Goal: Task Accomplishment & Management: Manage account settings

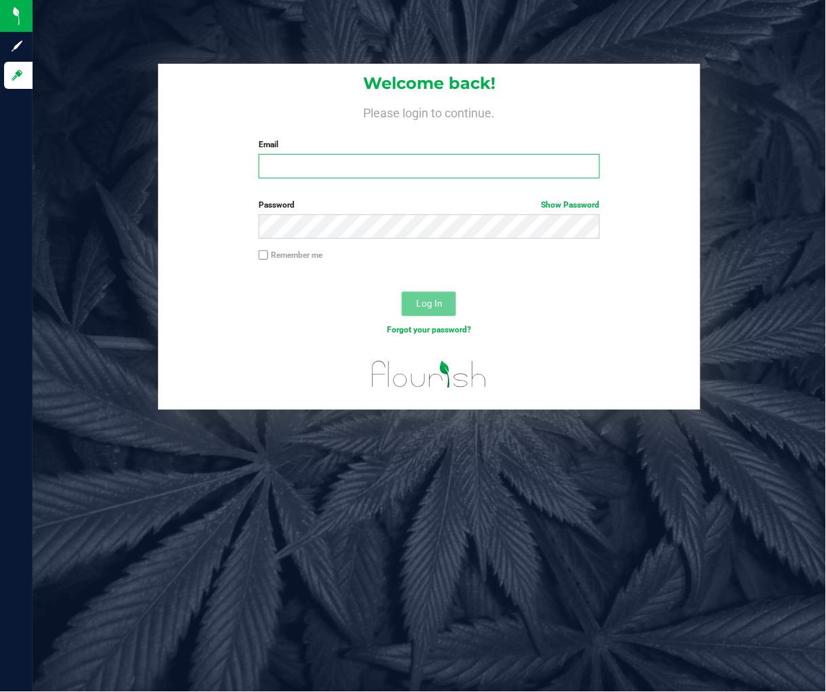
click at [344, 174] on input "Email" at bounding box center [429, 166] width 341 height 24
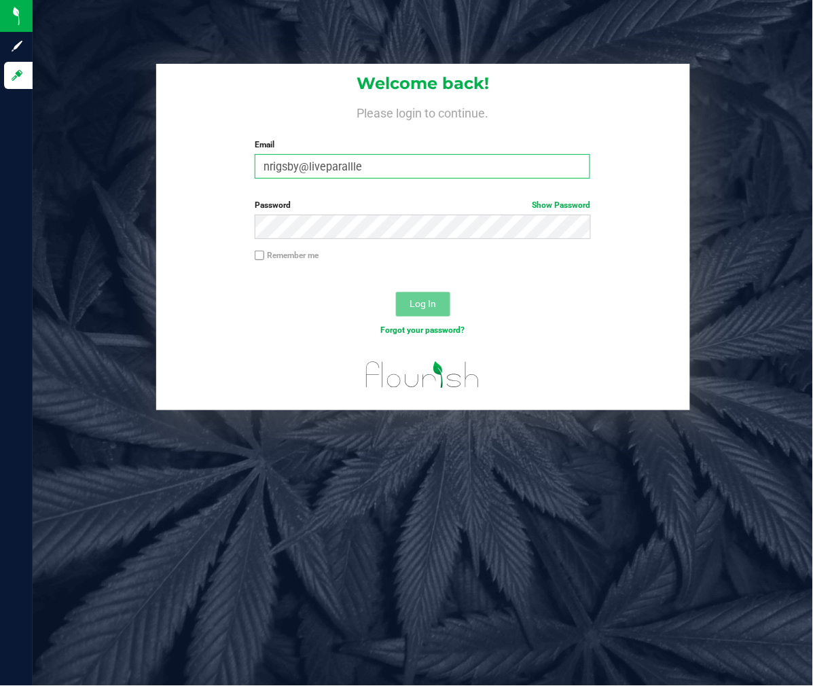
click at [445, 157] on input "nrigsby@liveparallle" at bounding box center [422, 166] width 335 height 24
type input "nrigsby@liveparallel.com"
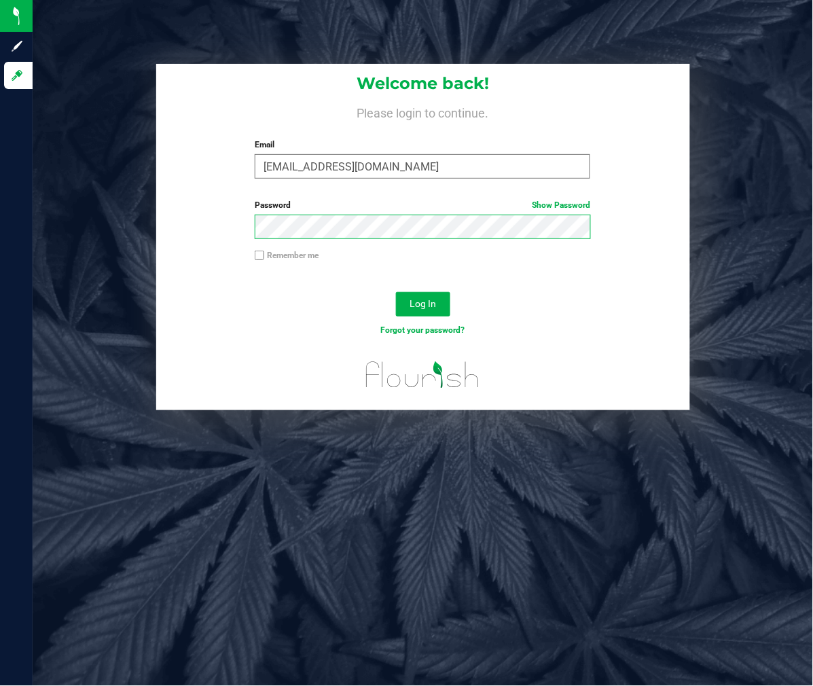
click at [396, 292] on button "Log In" at bounding box center [423, 304] width 54 height 24
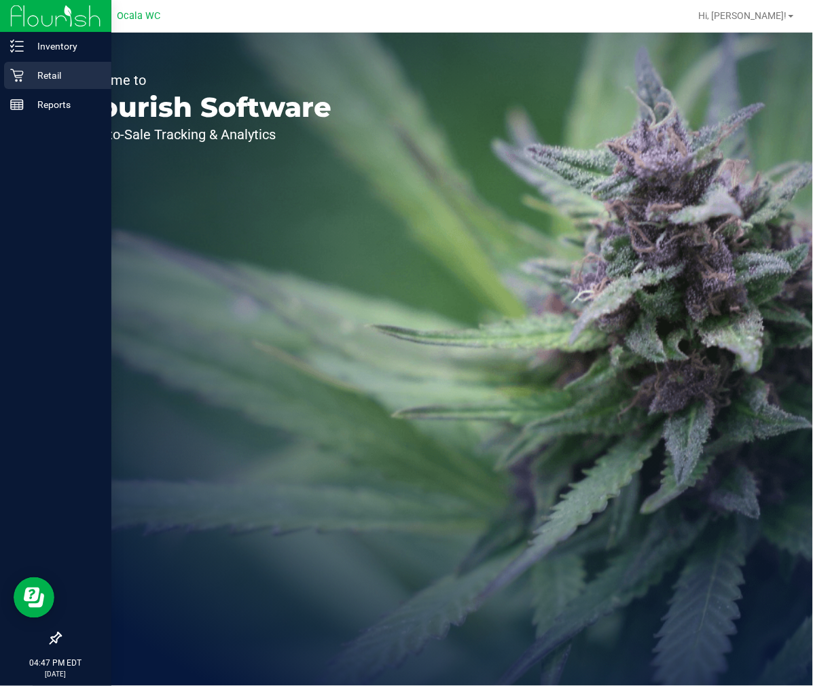
click at [39, 69] on p "Retail" at bounding box center [64, 75] width 81 height 16
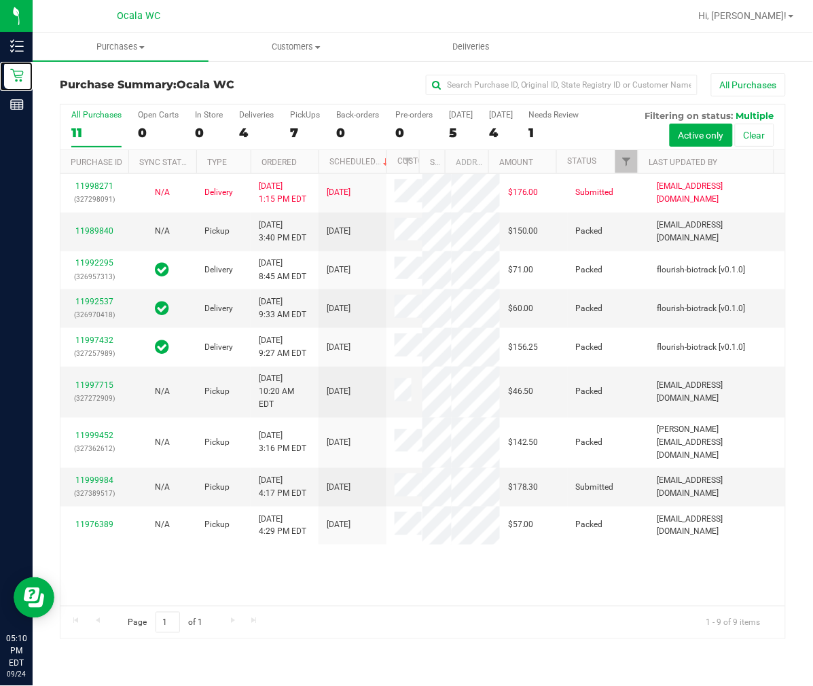
scroll to position [245, 0]
click at [97, 470] on td "11999984 (327389517)" at bounding box center [94, 487] width 68 height 39
click at [103, 475] on link "11999984" at bounding box center [94, 480] width 38 height 10
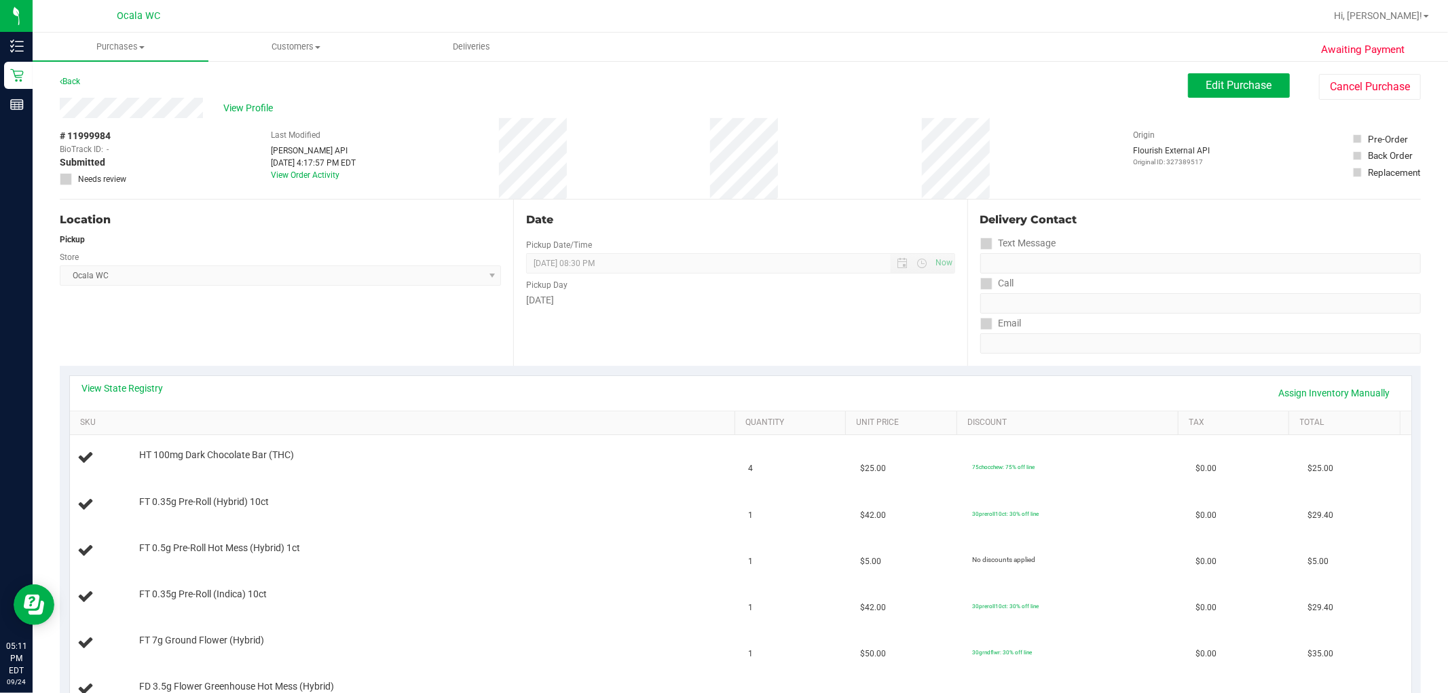
click at [747, 100] on div "View Profile # 11999984 BioTrack ID: - Submitted Needs review Last Modified Jan…" at bounding box center [740, 149] width 1361 height 102
click at [747, 82] on span "Edit Purchase" at bounding box center [1239, 85] width 66 height 13
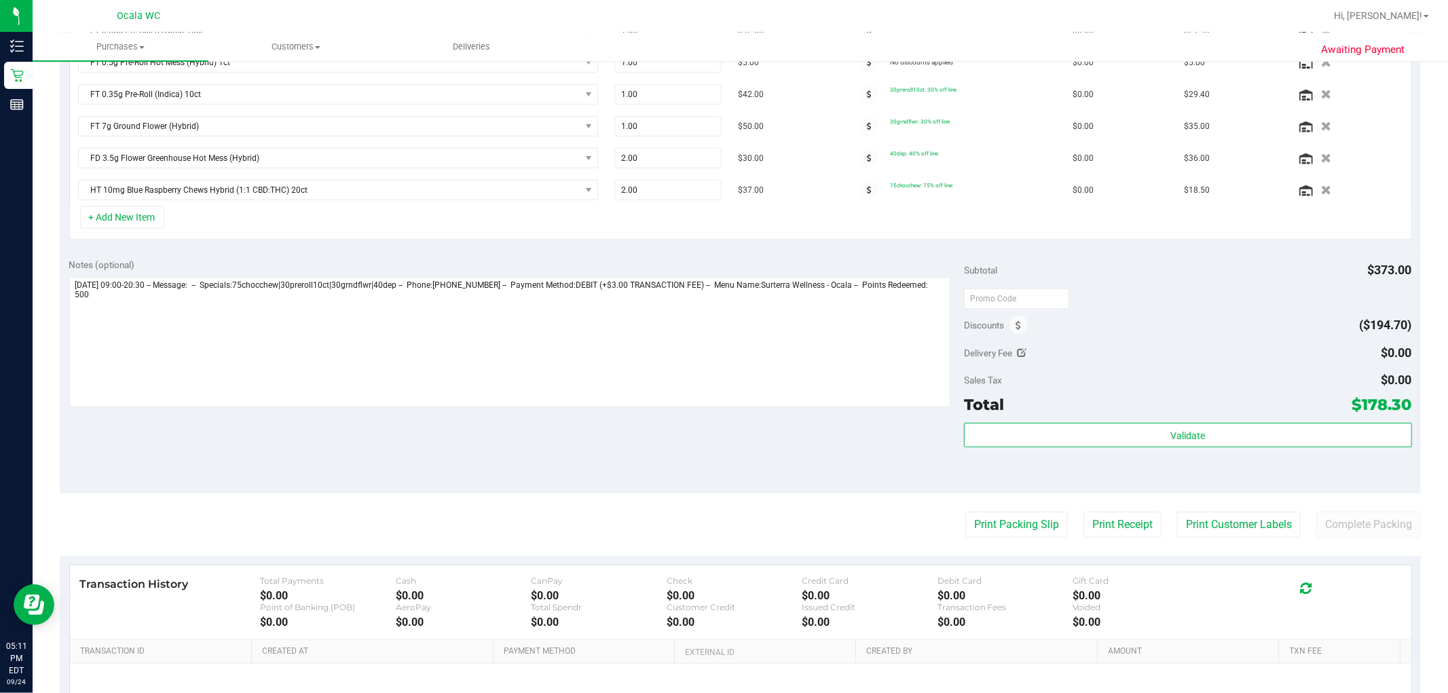
scroll to position [598, 0]
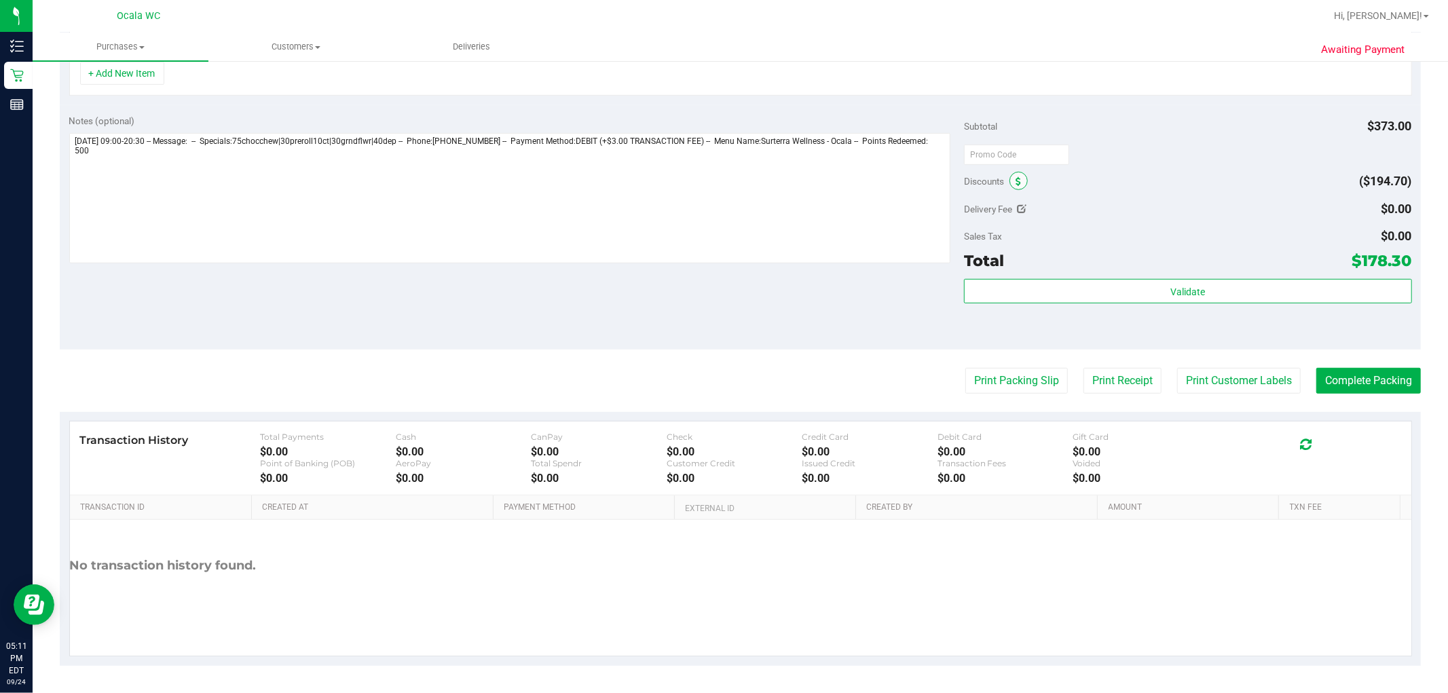
click at [747, 174] on span at bounding box center [1018, 181] width 18 height 18
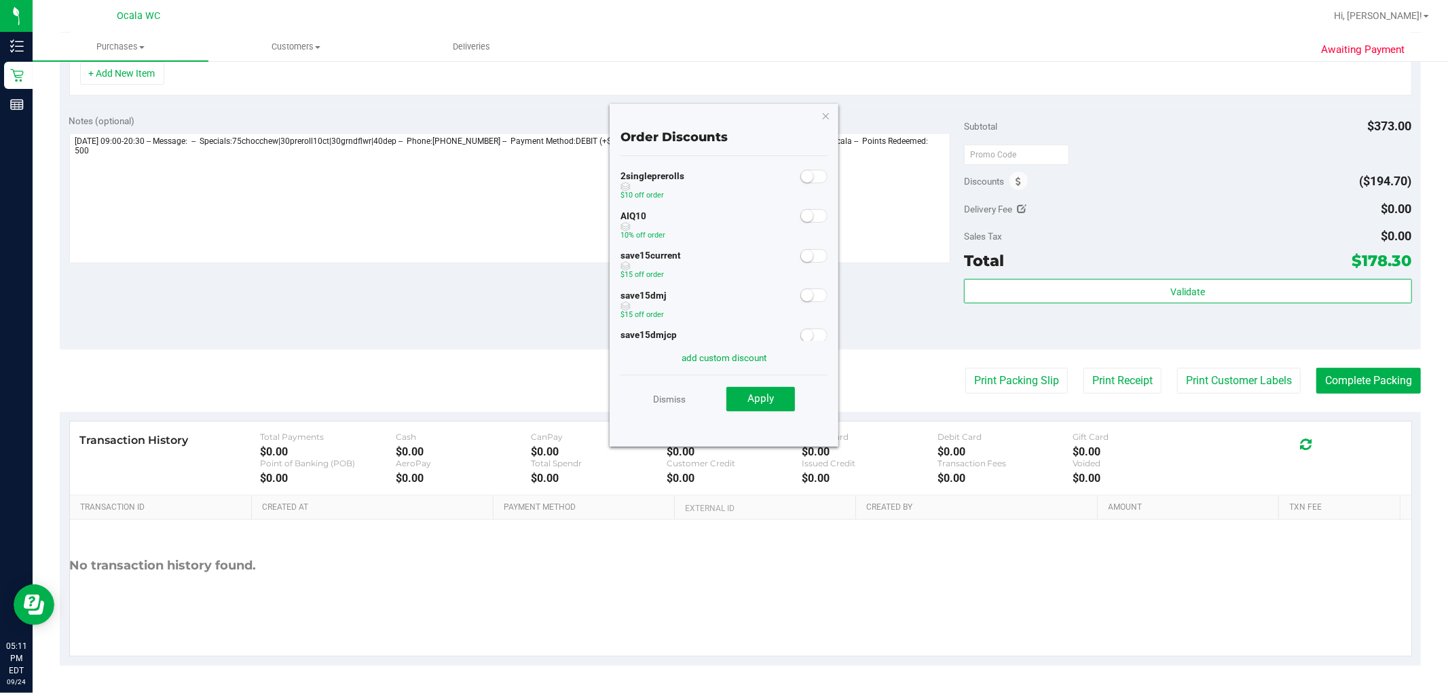
click at [747, 227] on div "AIQ10 10% off order" at bounding box center [724, 226] width 208 height 40
click at [747, 216] on small at bounding box center [807, 216] width 12 height 12
click at [747, 401] on span "Apply" at bounding box center [760, 398] width 26 height 12
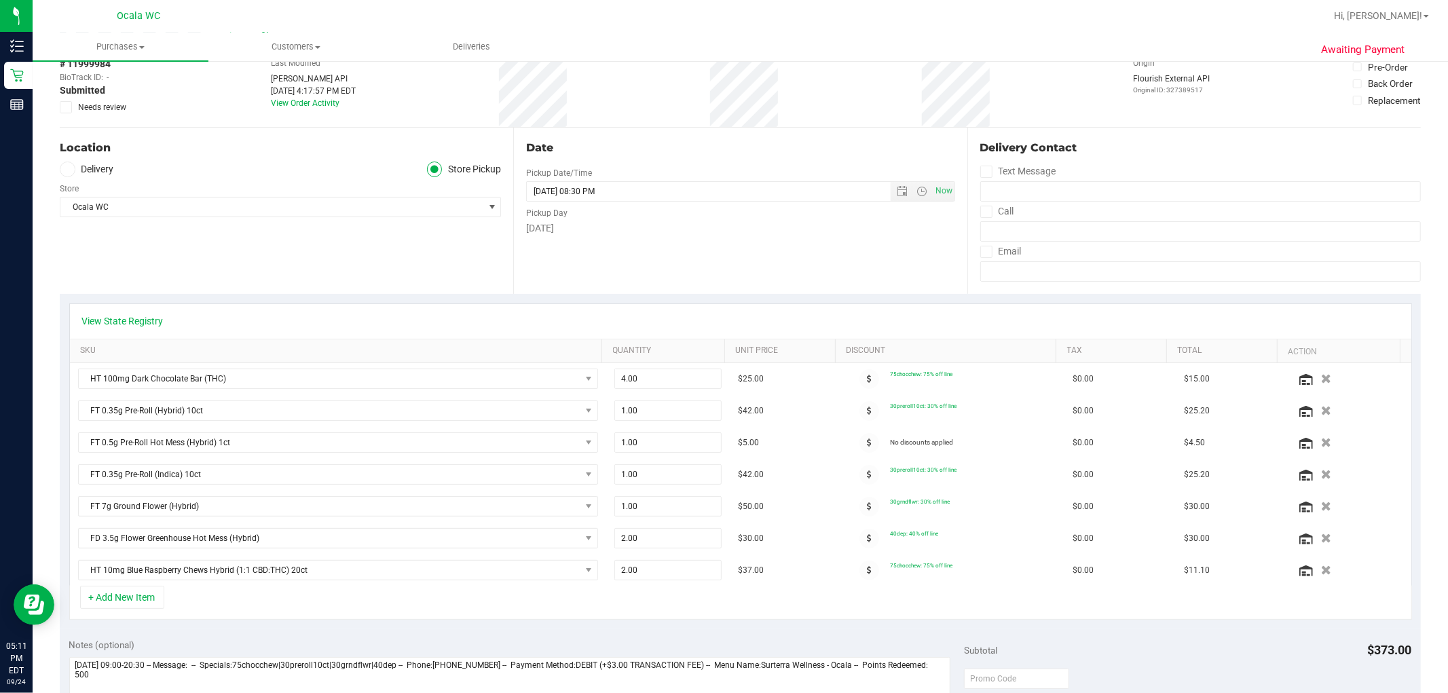
scroll to position [0, 0]
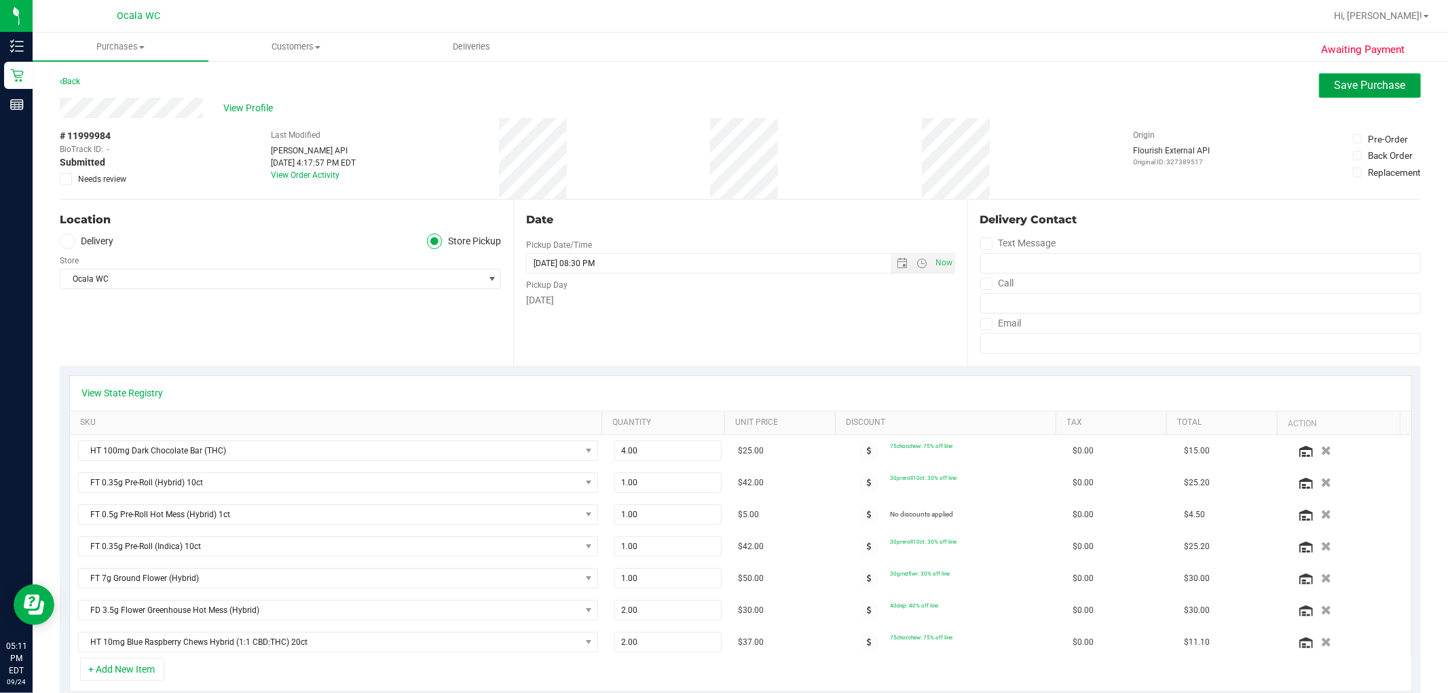
click at [747, 93] on button "Save Purchase" at bounding box center [1370, 85] width 102 height 24
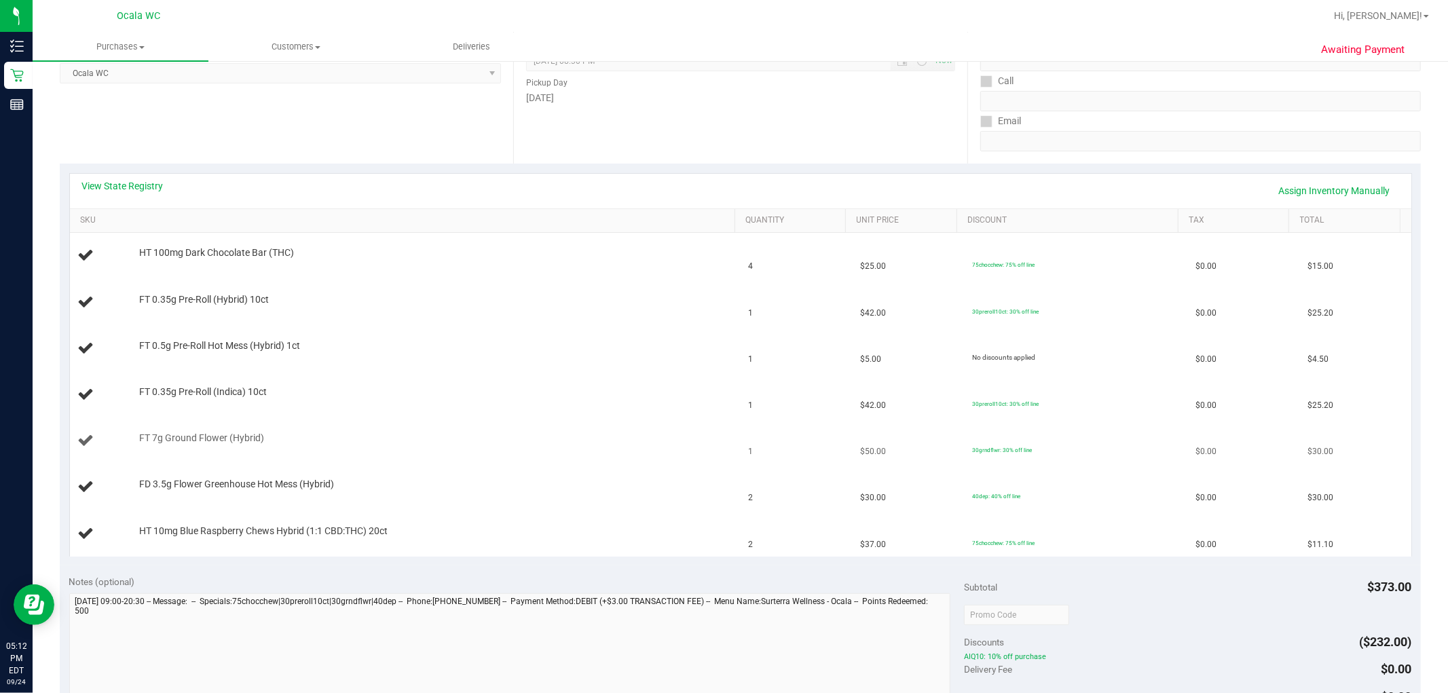
scroll to position [226, 0]
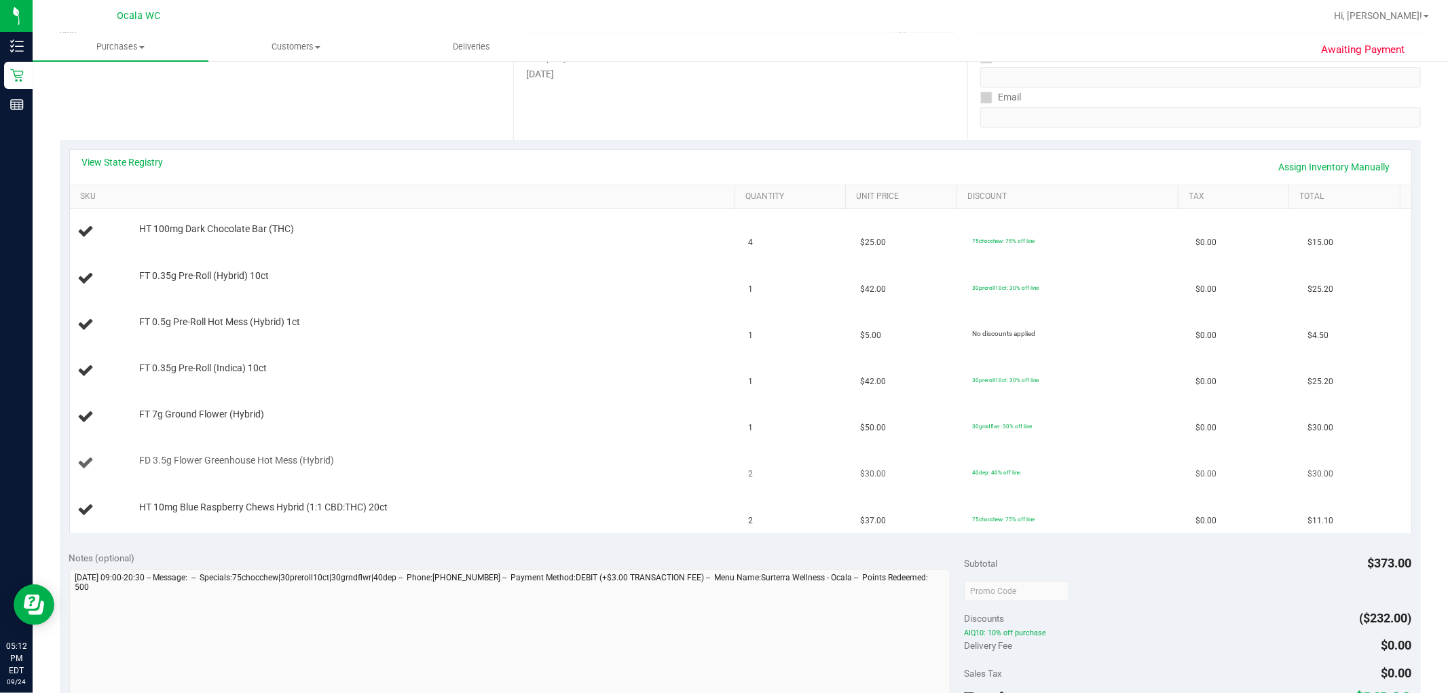
click at [536, 463] on div "FD 3.5g Flower Greenhouse Hot Mess (Hybrid)" at bounding box center [430, 461] width 596 height 14
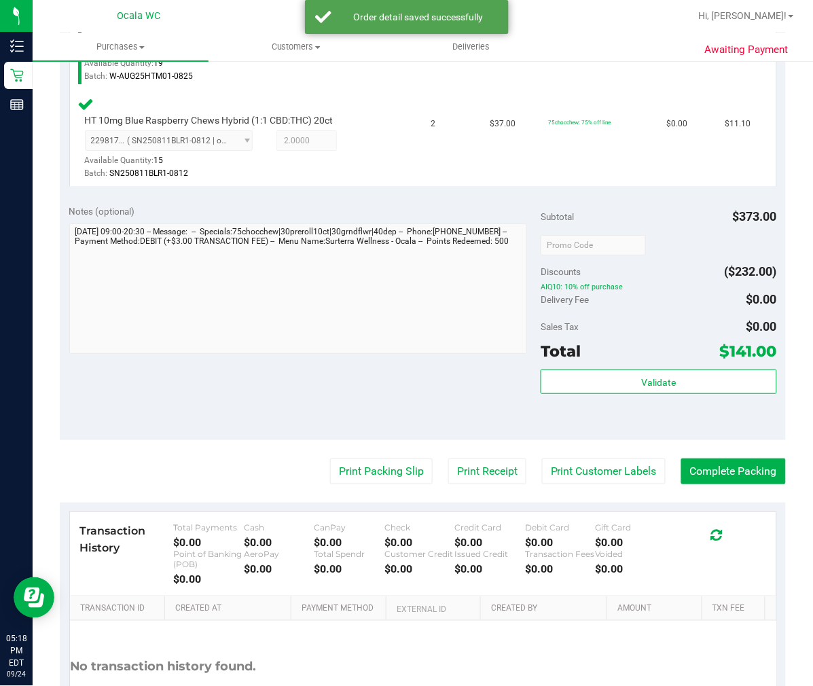
scroll to position [1083, 0]
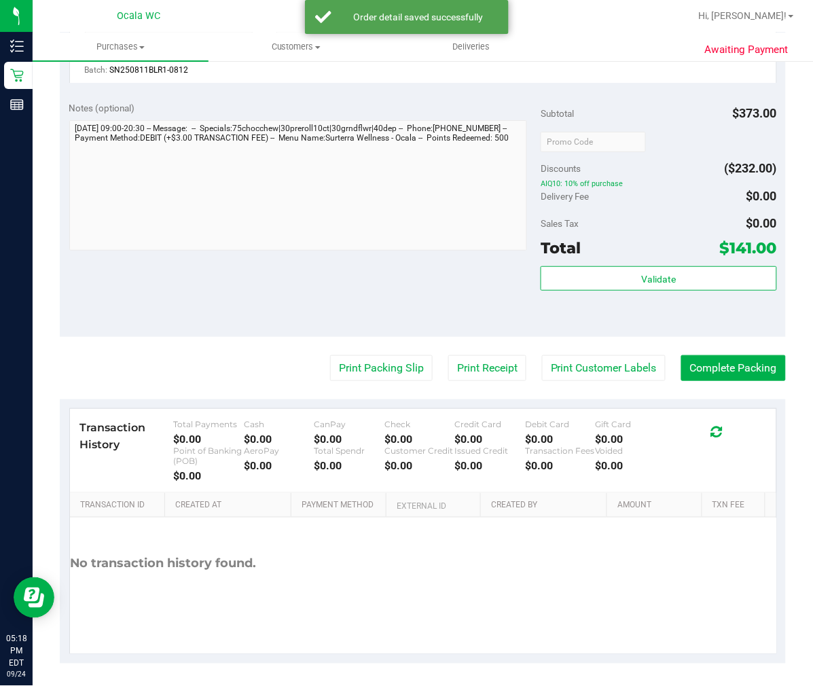
click at [639, 258] on div "Subtotal $373.00 Discounts ($232.00) AIQ10: 10% off purchase Delivery Fee $0.00…" at bounding box center [658, 214] width 236 height 226
click at [643, 274] on span "Validate" at bounding box center [658, 279] width 35 height 11
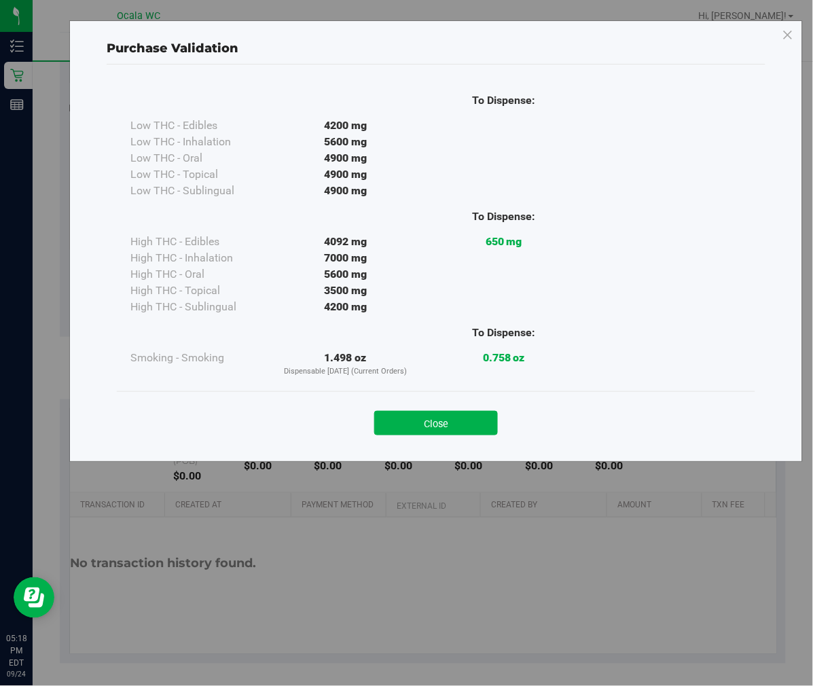
click at [469, 438] on div "Close" at bounding box center [436, 418] width 638 height 55
click at [453, 422] on button "Close" at bounding box center [436, 423] width 124 height 24
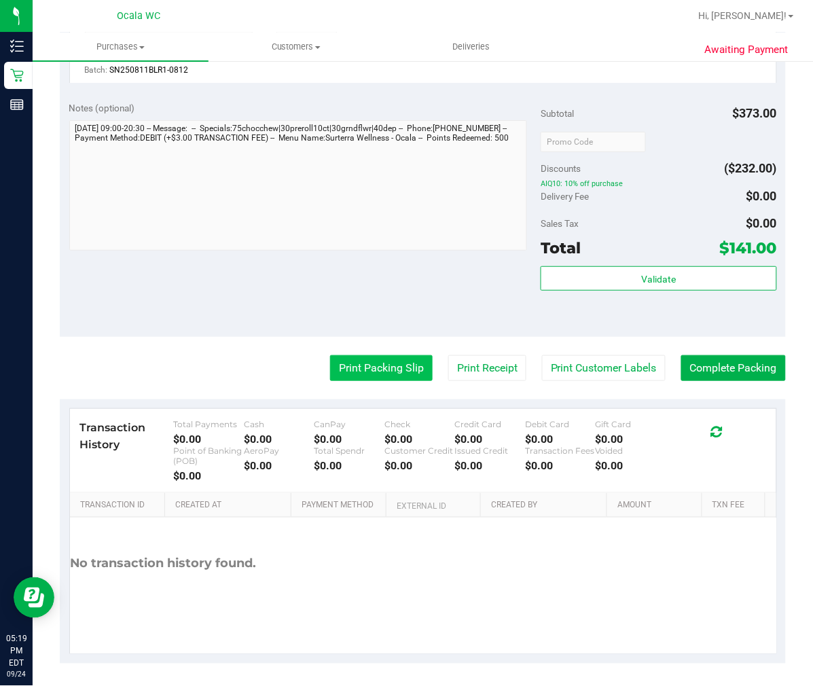
click at [353, 363] on button "Print Packing Slip" at bounding box center [381, 368] width 103 height 26
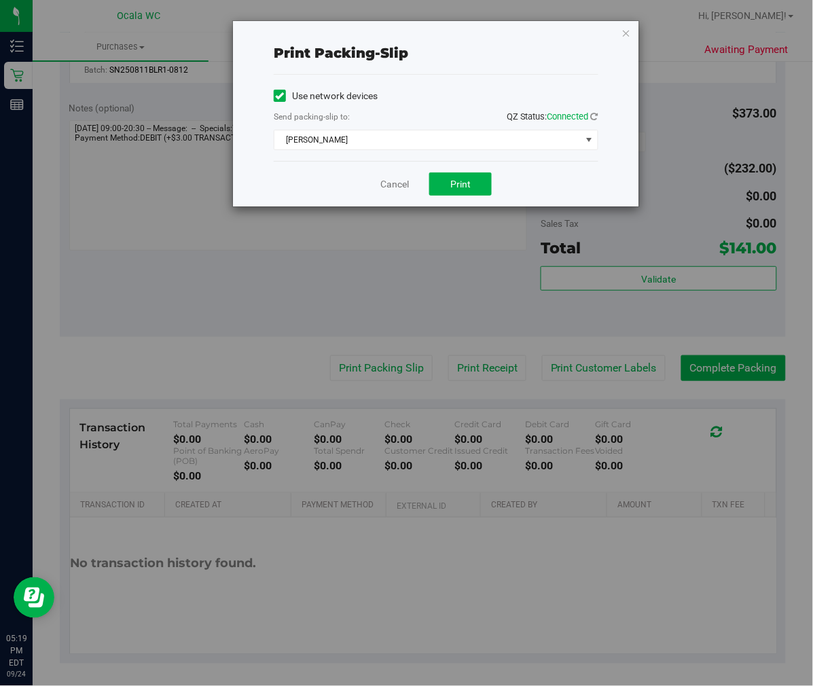
click at [431, 129] on div "Use network devices Send packing-slip to: QZ Status: Connected BRAD-PITT Choose…" at bounding box center [436, 118] width 325 height 64
click at [414, 139] on span "BRAD-PITT" at bounding box center [427, 139] width 306 height 19
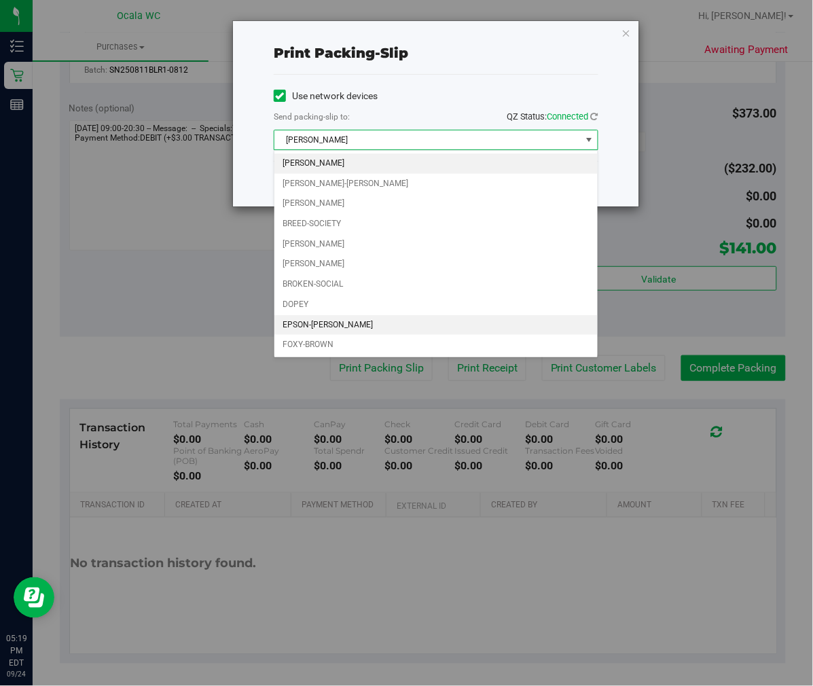
click at [356, 320] on li "EPSON-GROVER" at bounding box center [435, 325] width 323 height 20
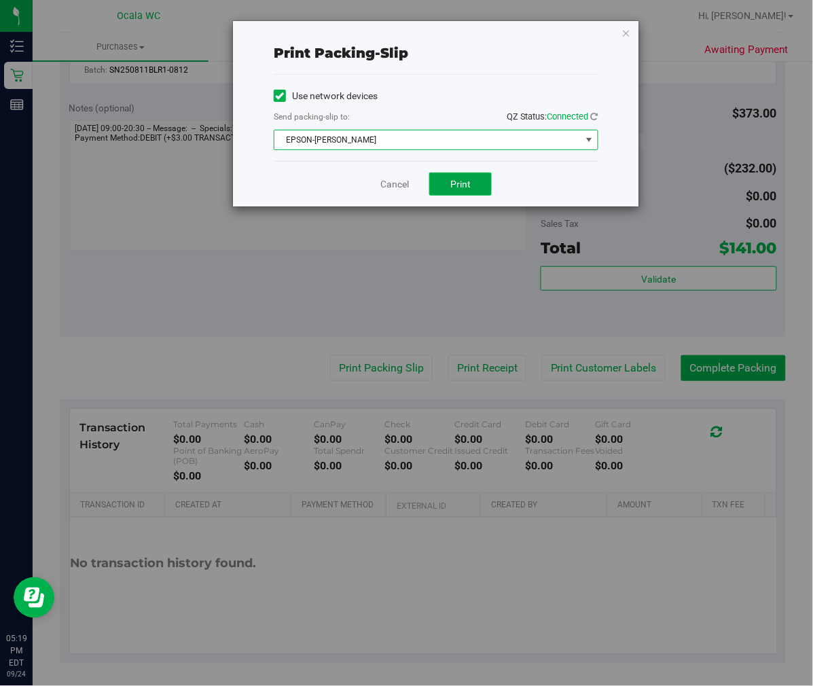
click at [462, 184] on span "Print" at bounding box center [460, 184] width 20 height 11
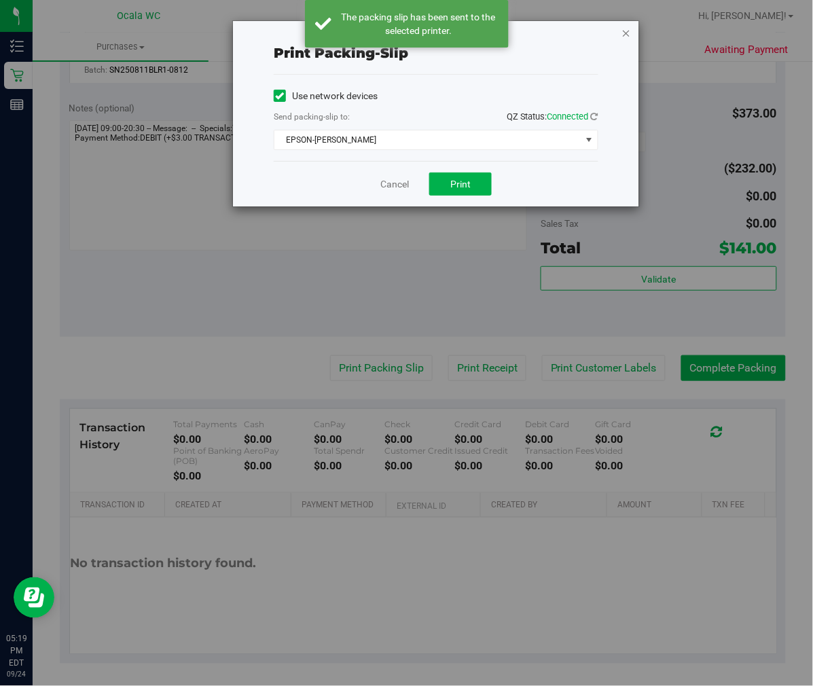
click at [627, 29] on icon "button" at bounding box center [626, 32] width 10 height 16
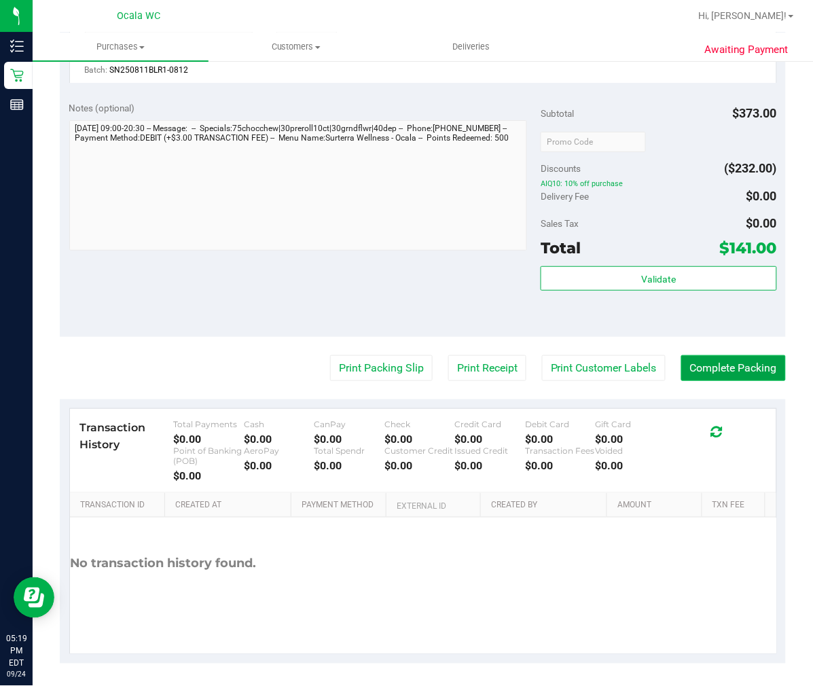
click at [740, 363] on button "Complete Packing" at bounding box center [733, 368] width 105 height 26
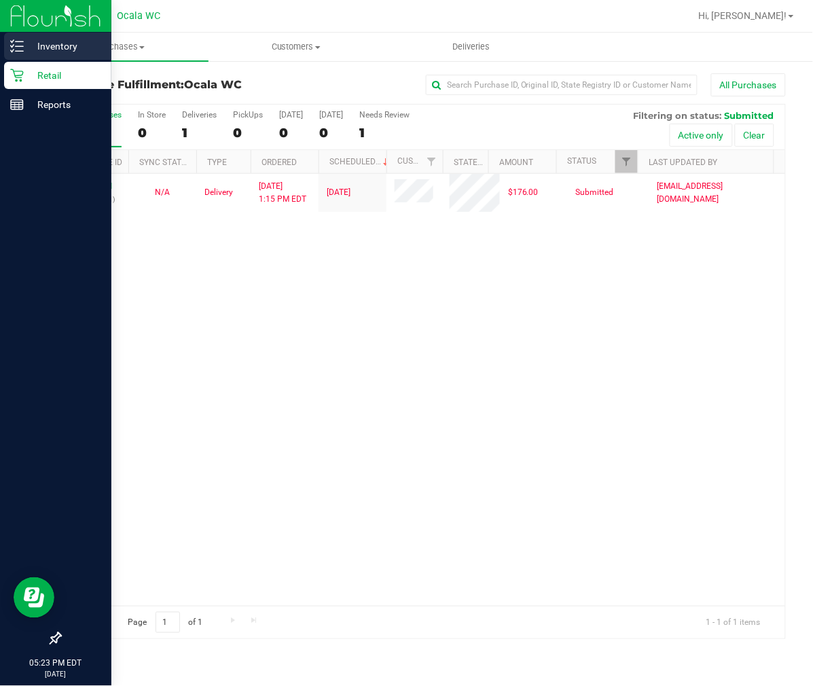
click at [18, 41] on line at bounding box center [19, 41] width 7 height 0
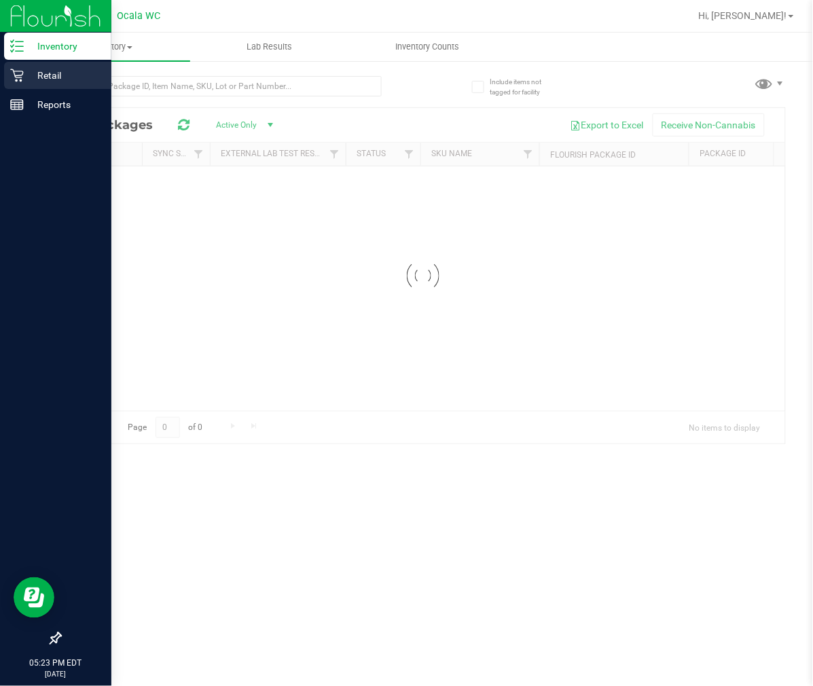
click at [57, 86] on div "Retail" at bounding box center [57, 75] width 107 height 27
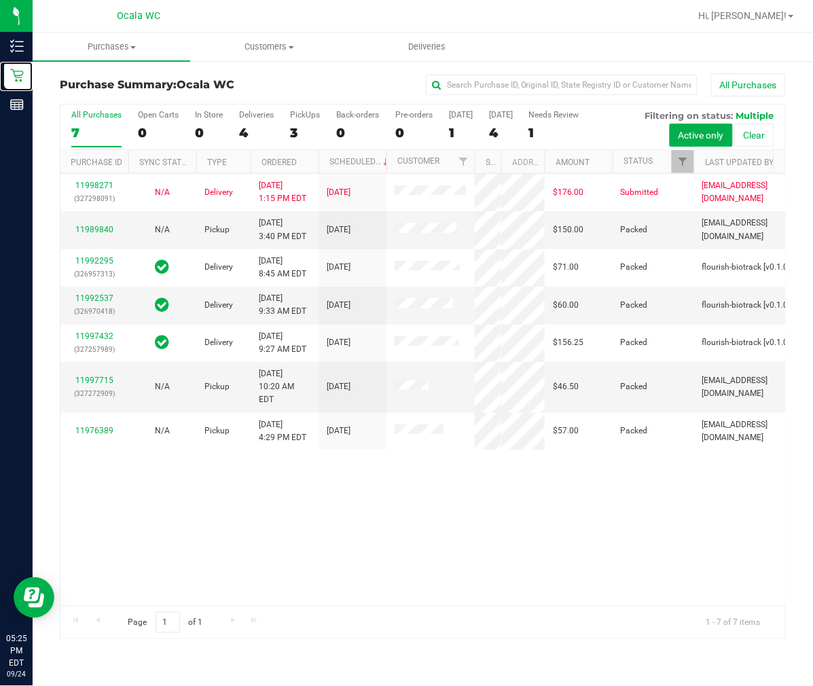
drag, startPoint x: 416, startPoint y: 159, endPoint x: 476, endPoint y: 162, distance: 59.8
click at [476, 162] on div "Purchase ID Sync Status Type Ordered Scheduled Customer State Registry ID Addre…" at bounding box center [417, 161] width 714 height 23
click at [263, 132] on div "4" at bounding box center [256, 133] width 35 height 16
click at [0, 0] on input "Deliveries 4" at bounding box center [0, 0] width 0 height 0
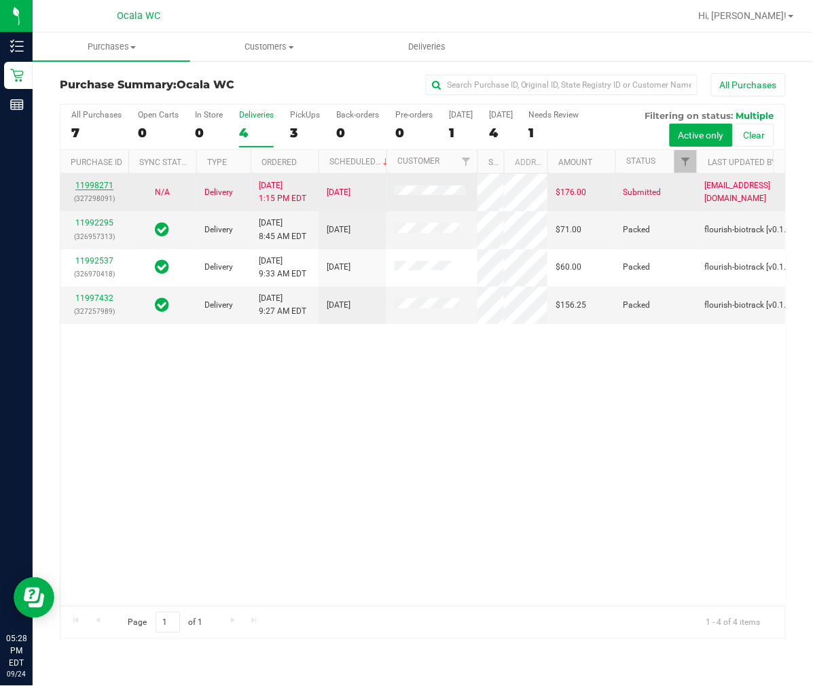
click at [107, 190] on link "11998271" at bounding box center [94, 186] width 38 height 10
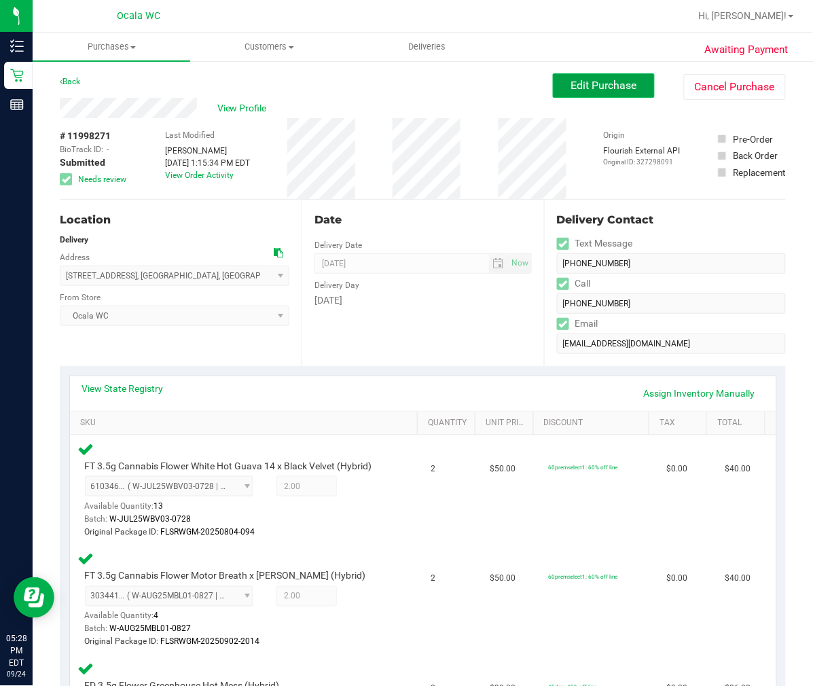
click at [578, 79] on span "Edit Purchase" at bounding box center [604, 85] width 66 height 13
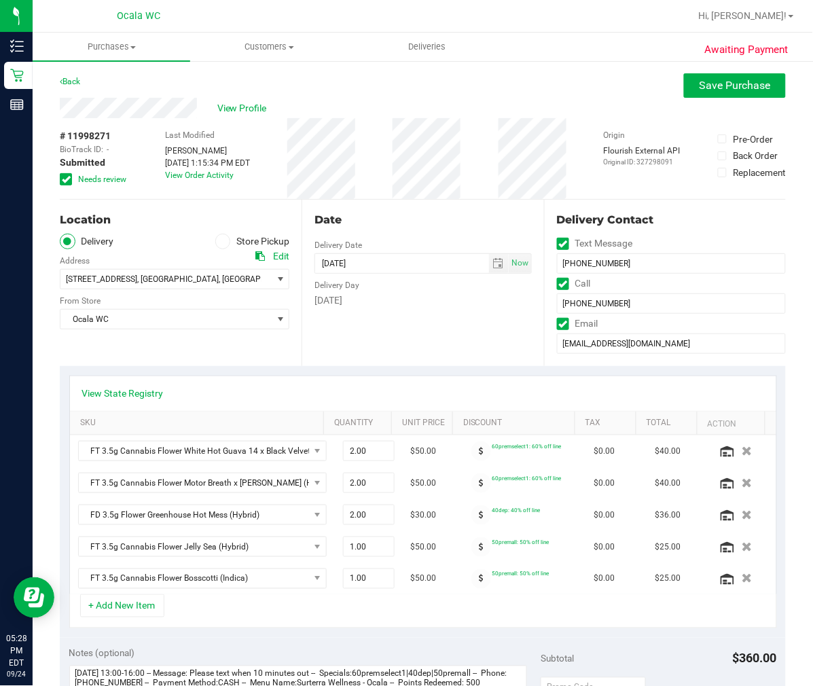
scroll to position [226, 0]
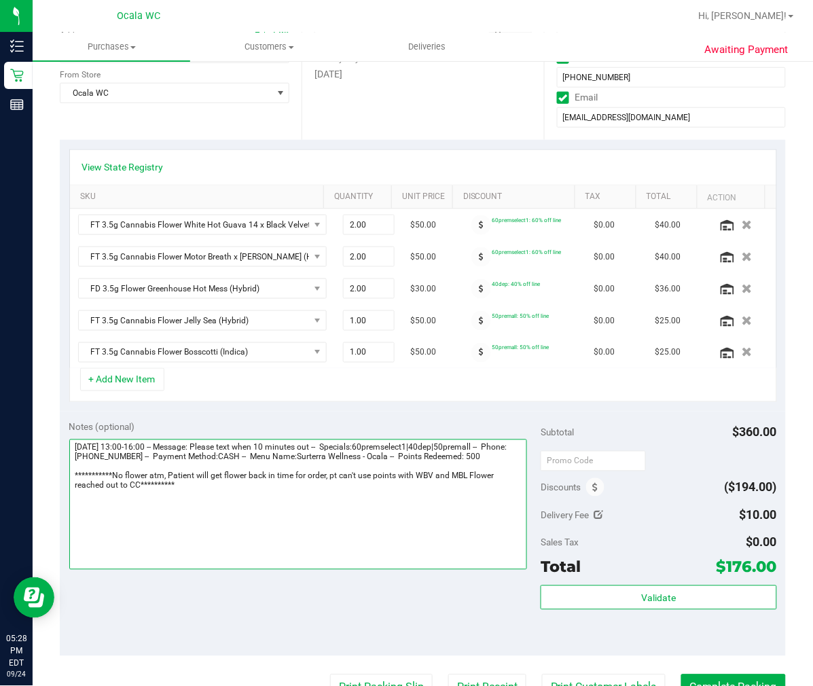
drag, startPoint x: 137, startPoint y: 487, endPoint x: 327, endPoint y: 477, distance: 189.7
click at [327, 477] on textarea at bounding box center [298, 504] width 458 height 130
click at [390, 521] on textarea at bounding box center [298, 504] width 458 height 130
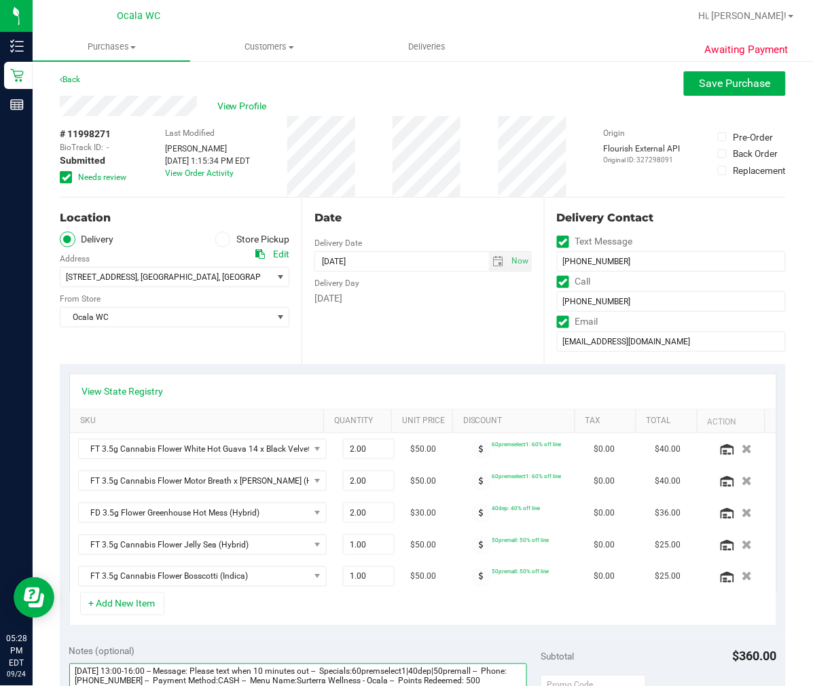
scroll to position [0, 0]
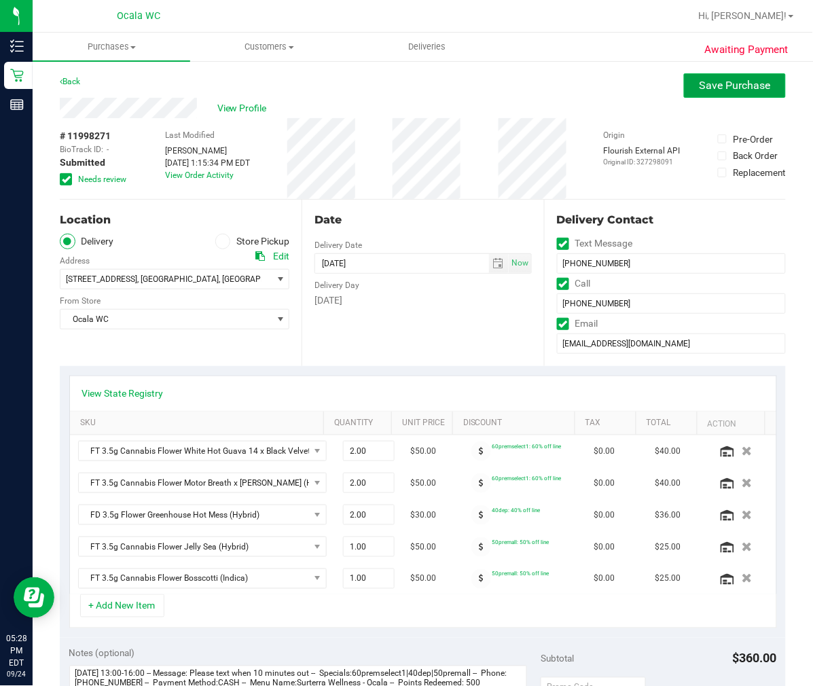
click at [706, 90] on span "Save Purchase" at bounding box center [734, 85] width 71 height 13
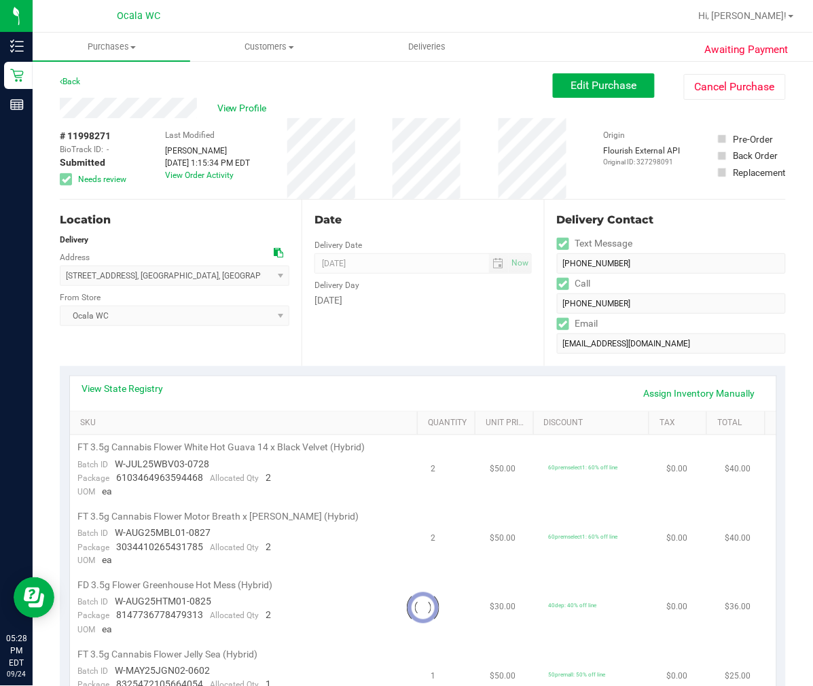
click at [77, 84] on link "Back" at bounding box center [70, 82] width 20 height 10
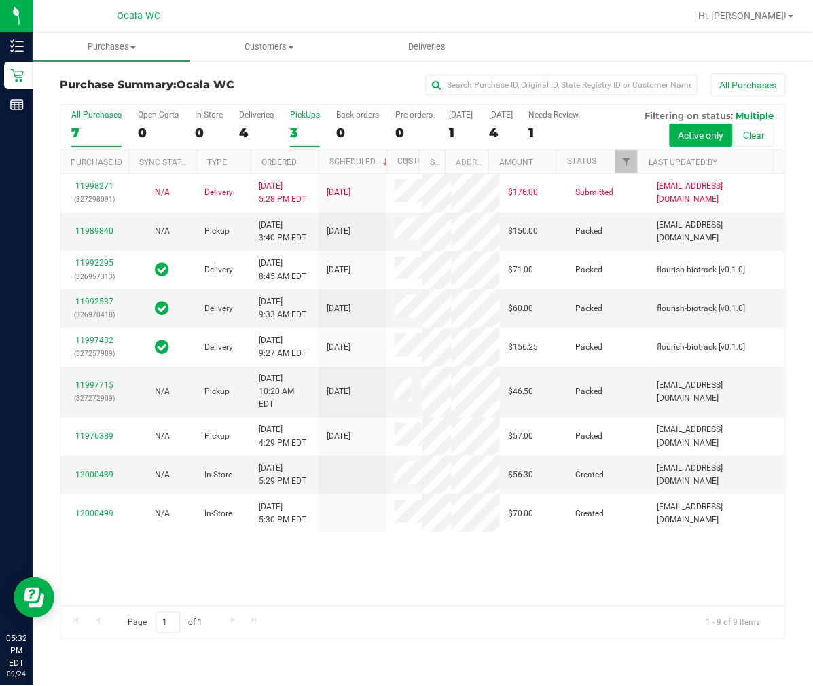
click at [306, 138] on div "3" at bounding box center [305, 133] width 30 height 16
click at [0, 0] on input "PickUps 3" at bounding box center [0, 0] width 0 height 0
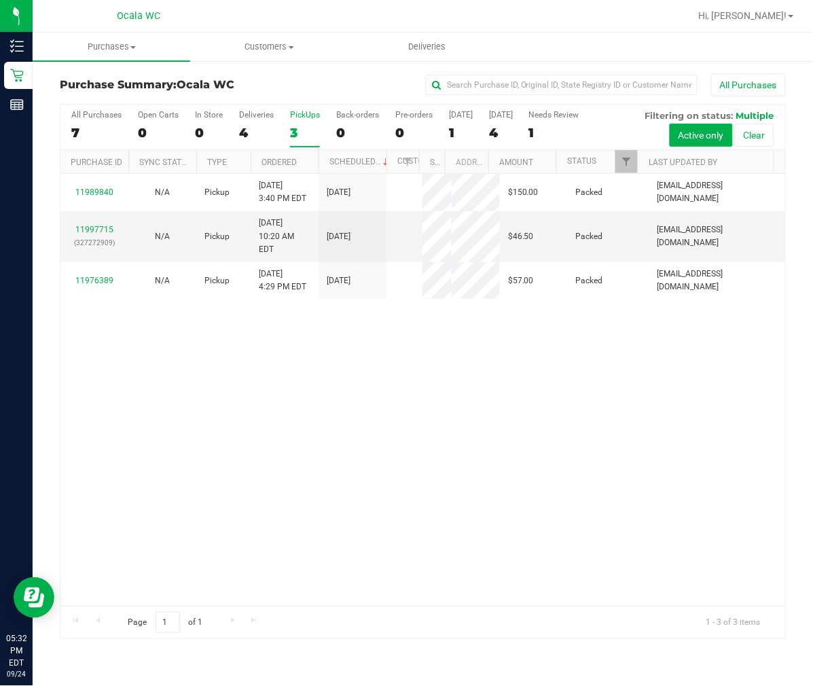
click at [239, 133] on div "4" at bounding box center [256, 133] width 35 height 16
click at [0, 0] on input "Deliveries 4" at bounding box center [0, 0] width 0 height 0
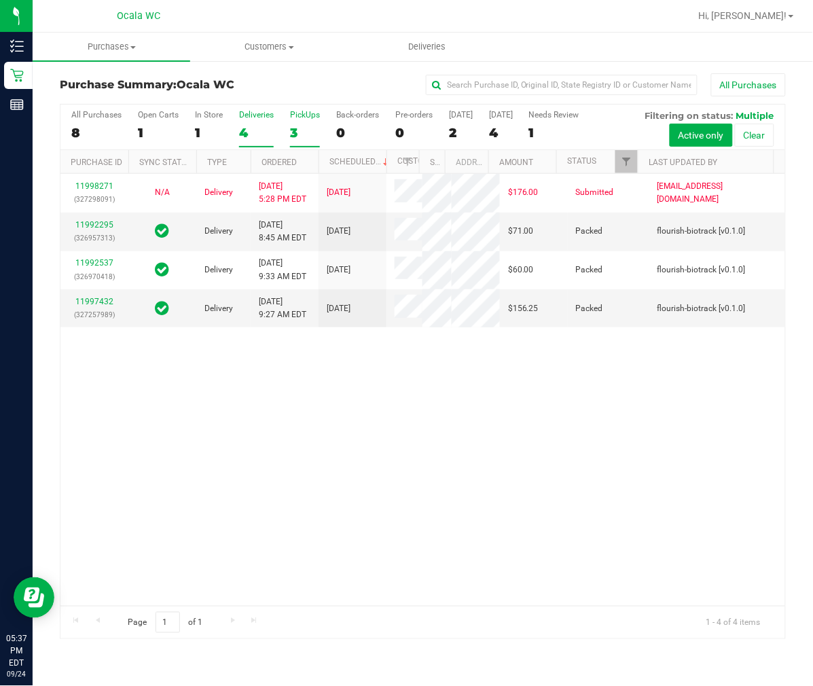
click at [305, 125] on div "3" at bounding box center [305, 133] width 30 height 16
click at [0, 0] on input "PickUps 3" at bounding box center [0, 0] width 0 height 0
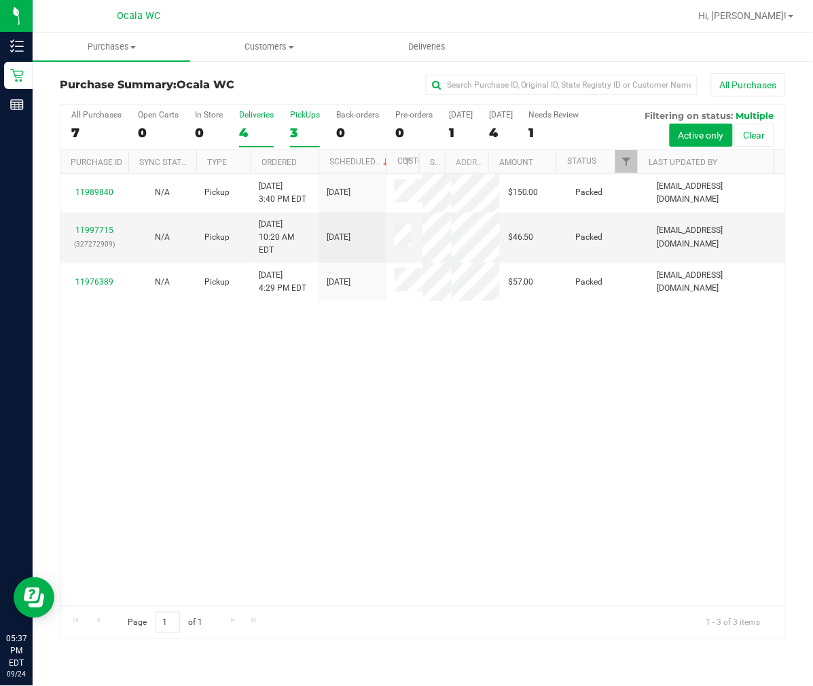
click at [239, 138] on div "4" at bounding box center [256, 133] width 35 height 16
click at [0, 0] on input "Deliveries 4" at bounding box center [0, 0] width 0 height 0
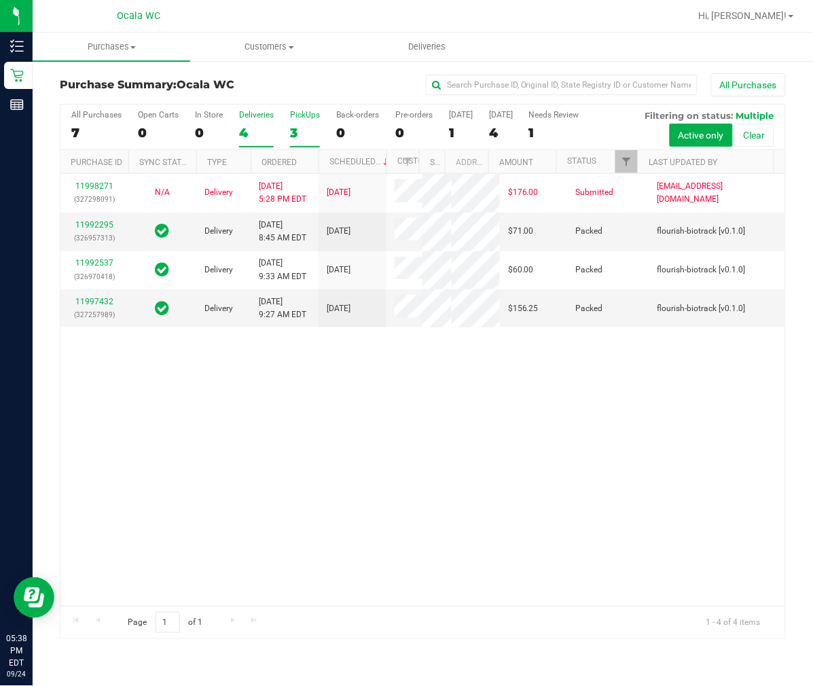
click at [295, 120] on label "PickUps 3" at bounding box center [305, 128] width 30 height 37
click at [0, 0] on input "PickUps 3" at bounding box center [0, 0] width 0 height 0
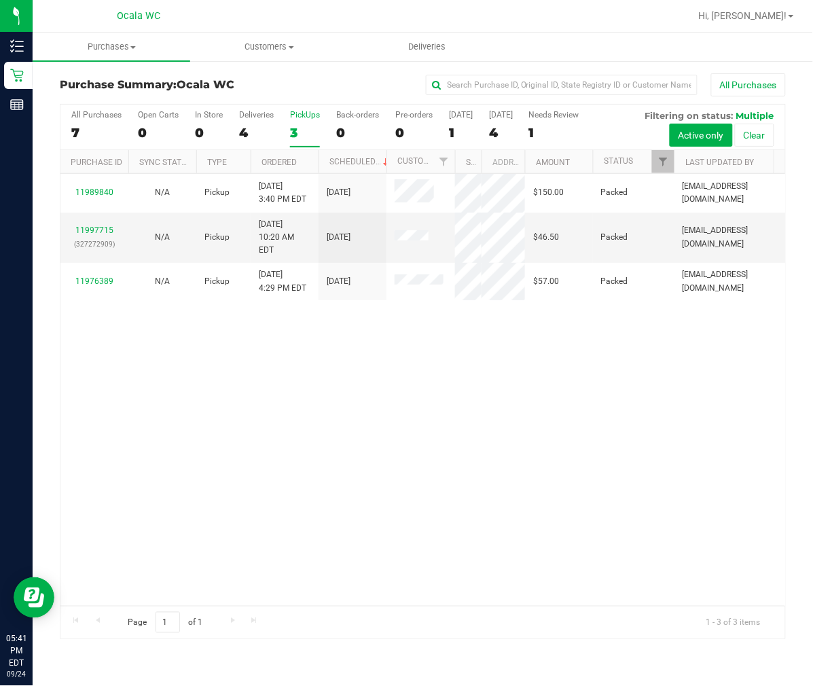
drag, startPoint x: 421, startPoint y: 160, endPoint x: 458, endPoint y: 164, distance: 37.6
click at [458, 164] on div "Purchase ID Sync Status Type Ordered Scheduled Customer State Registry ID Addre…" at bounding box center [417, 161] width 714 height 23
click at [365, 396] on div "11989840 N/A Pickup 9/22/2025 3:40 PM EDT 9/25/2025 $150.00 Packed asieg@livepa…" at bounding box center [422, 390] width 724 height 432
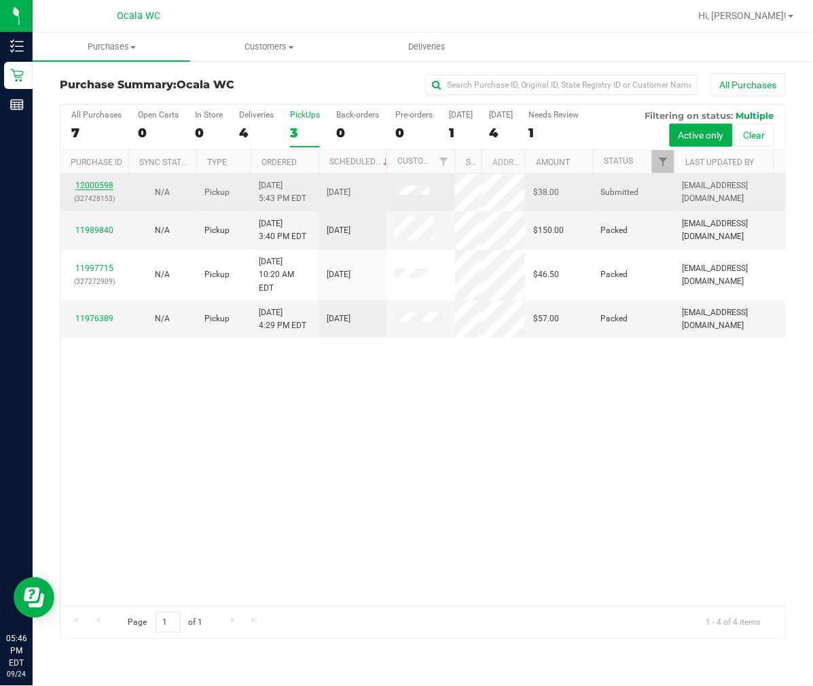
click at [103, 189] on link "12000598" at bounding box center [94, 186] width 38 height 10
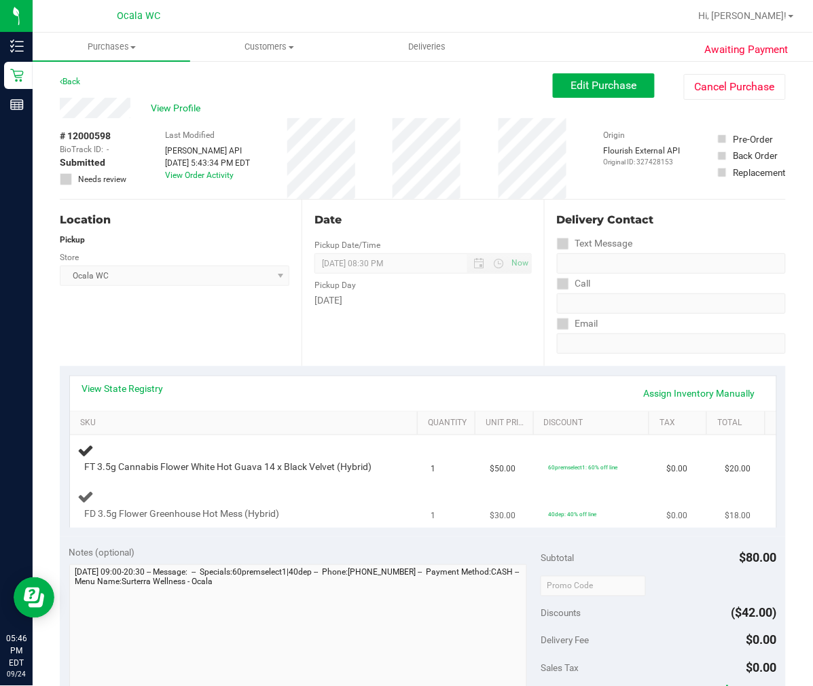
click at [360, 507] on div "FD 3.5g Flower Greenhouse Hot Mess (Hybrid)" at bounding box center [233, 514] width 310 height 14
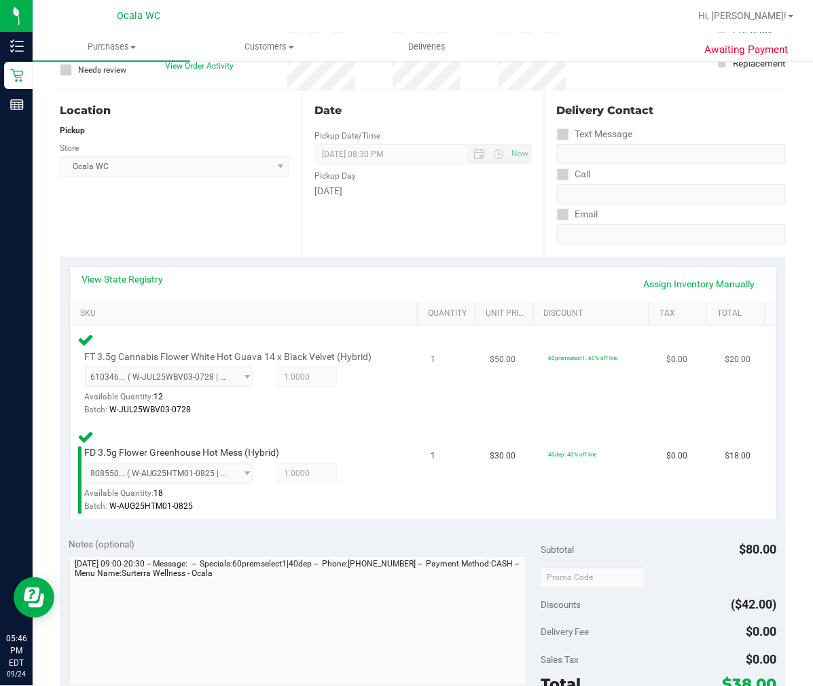
scroll to position [301, 0]
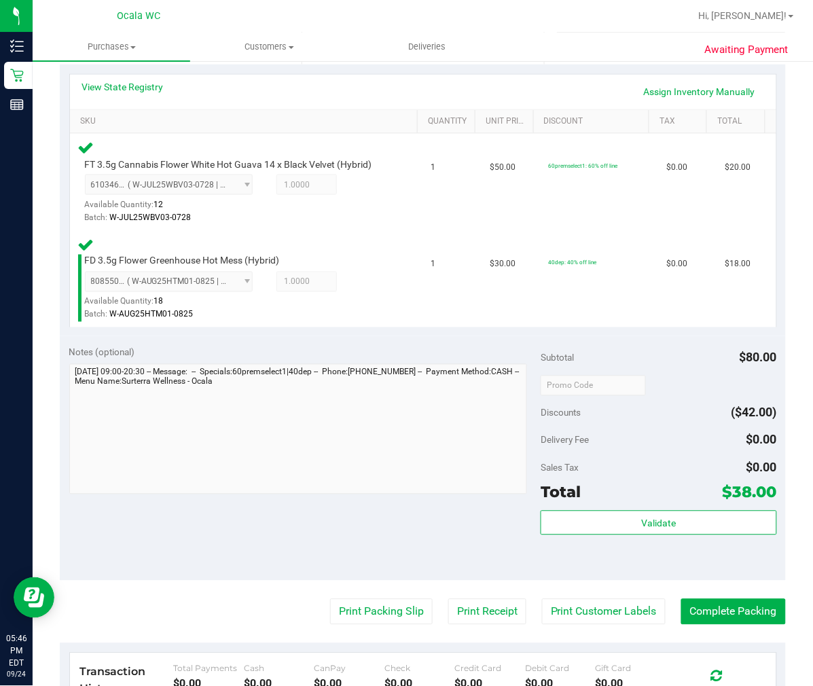
click at [568, 504] on div "Subtotal $80.00 Discounts ($42.00) Delivery Fee $0.00 Sales Tax $0.00 Total $38…" at bounding box center [658, 459] width 236 height 226
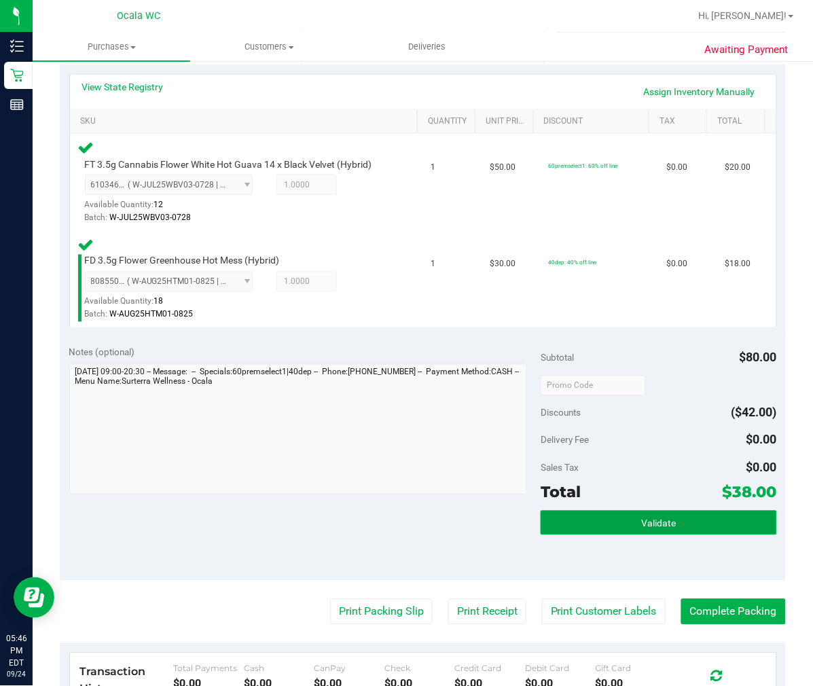
click at [586, 514] on button "Validate" at bounding box center [658, 523] width 236 height 24
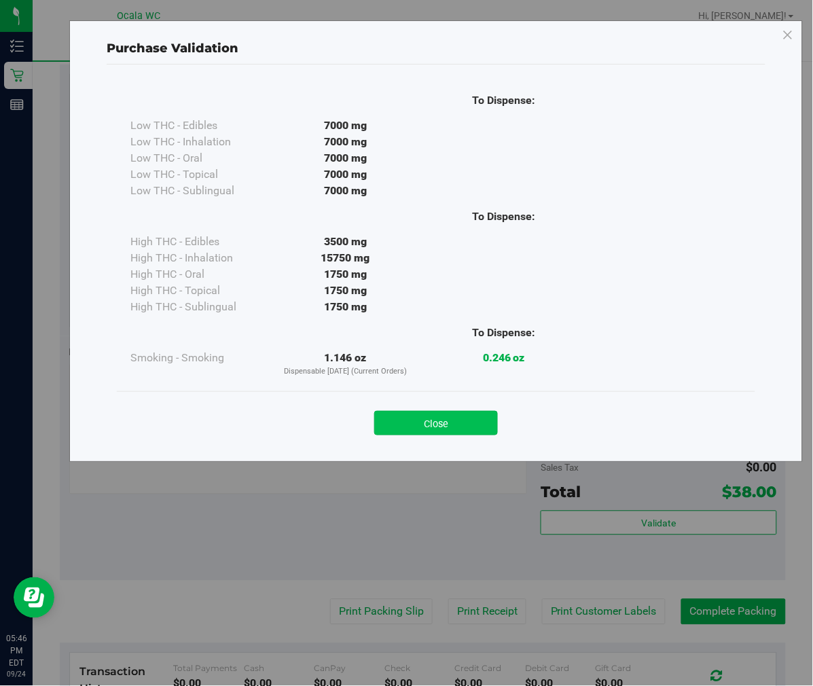
click at [485, 426] on button "Close" at bounding box center [436, 423] width 124 height 24
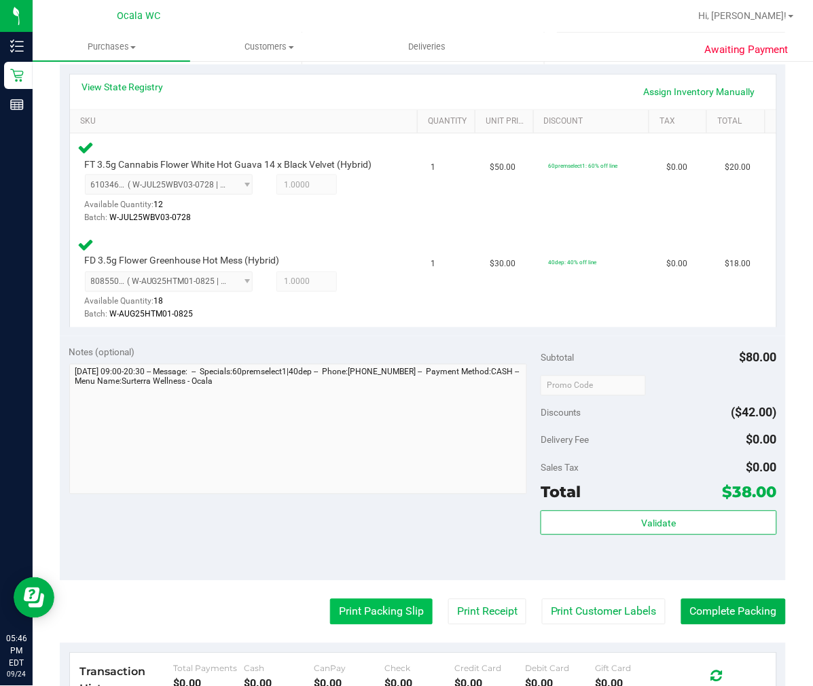
click at [384, 604] on button "Print Packing Slip" at bounding box center [381, 612] width 103 height 26
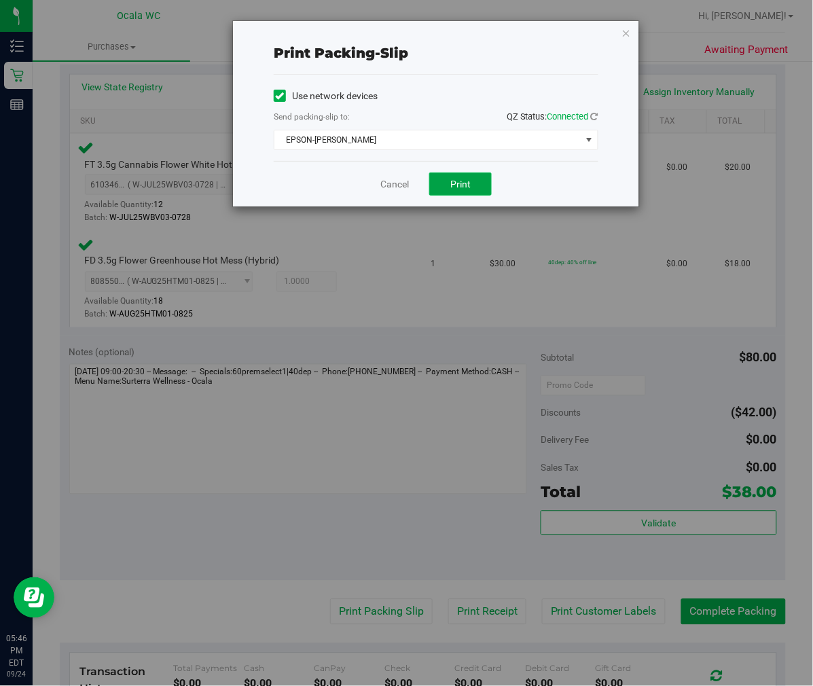
click at [448, 191] on button "Print" at bounding box center [460, 183] width 62 height 23
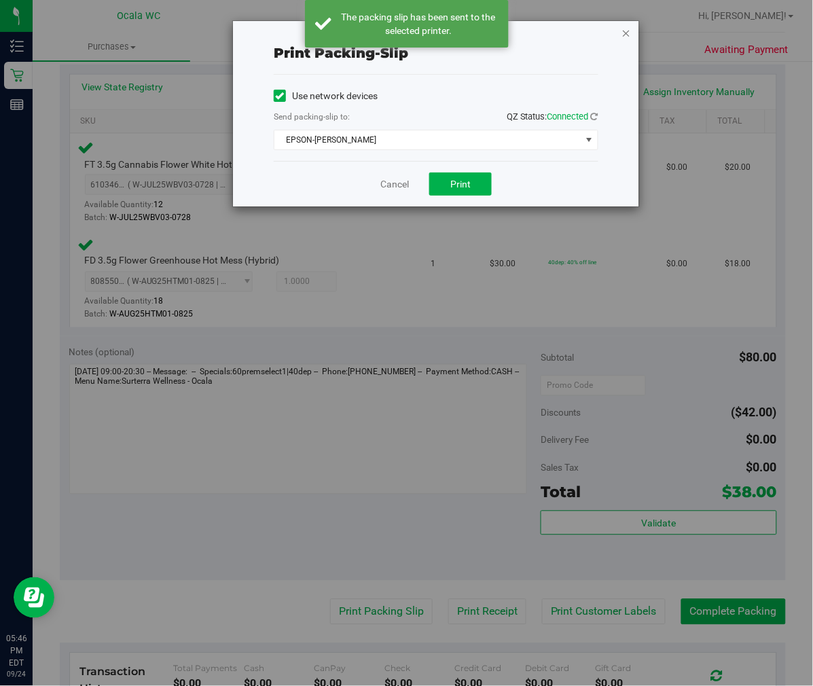
click at [627, 27] on icon "button" at bounding box center [626, 32] width 10 height 16
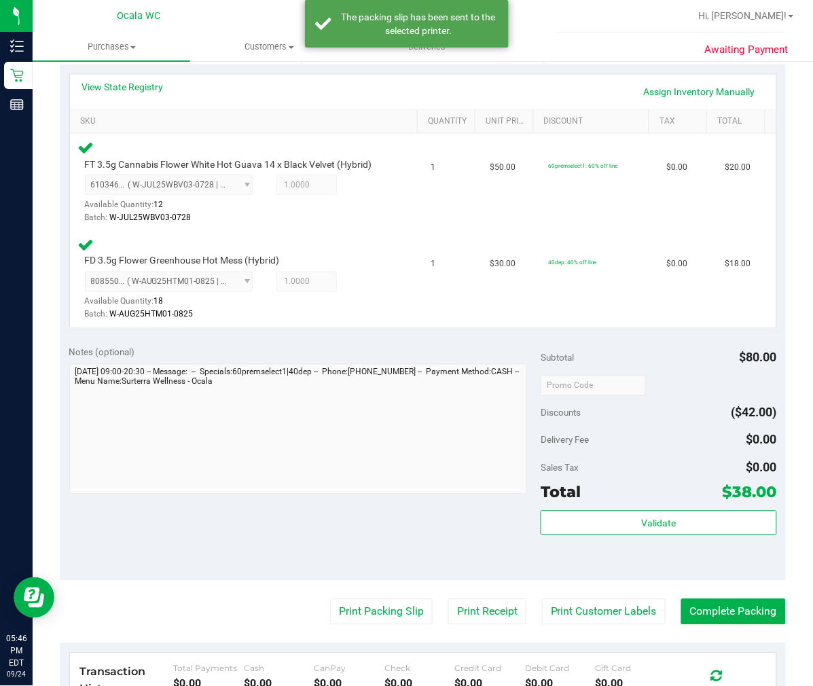
click at [739, 594] on purchase-details "Back Edit Purchase Cancel Purchase View Profile # 12000598 BioTrack ID: - Submi…" at bounding box center [423, 339] width 726 height 1135
click at [734, 606] on button "Complete Packing" at bounding box center [733, 612] width 105 height 26
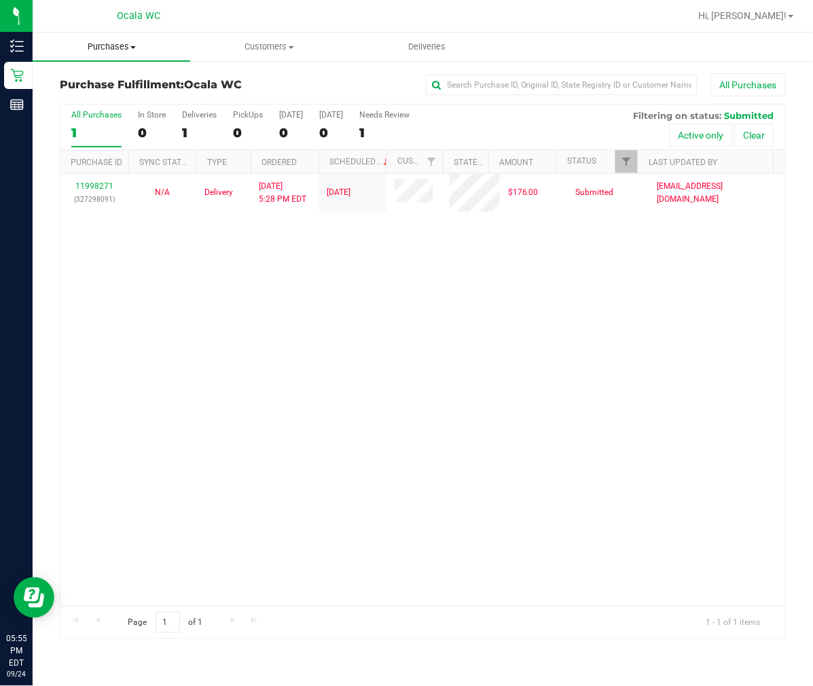
click at [39, 37] on uib-tab-heading "Purchases Summary of purchases Fulfillment All purchases" at bounding box center [112, 47] width 158 height 29
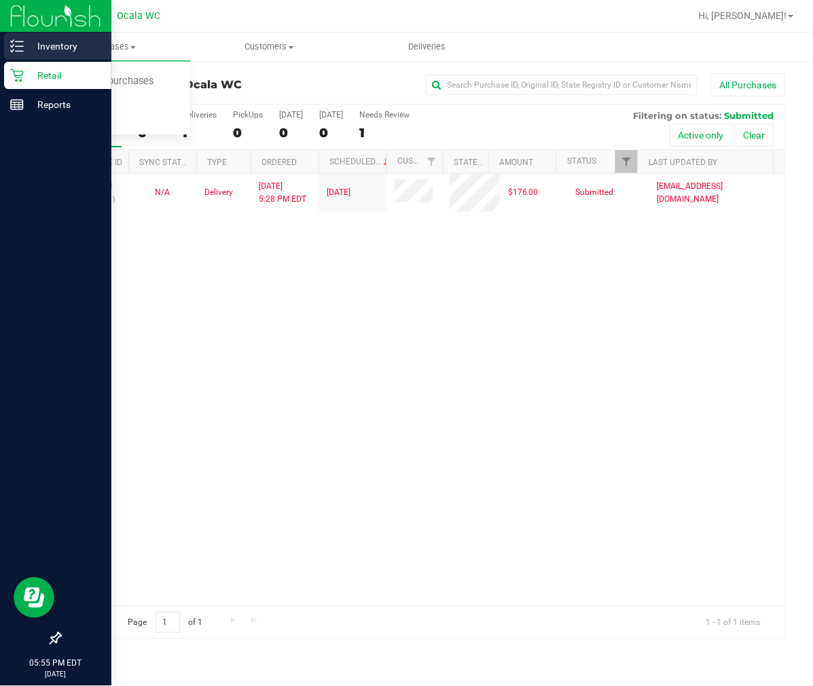
click at [12, 49] on icon at bounding box center [17, 46] width 14 height 14
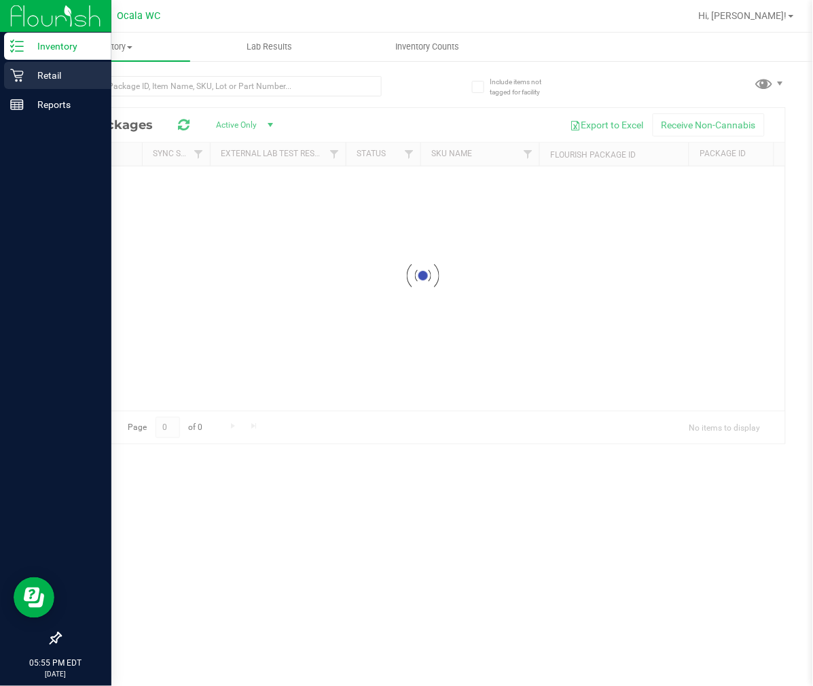
click at [20, 71] on icon at bounding box center [16, 75] width 13 height 13
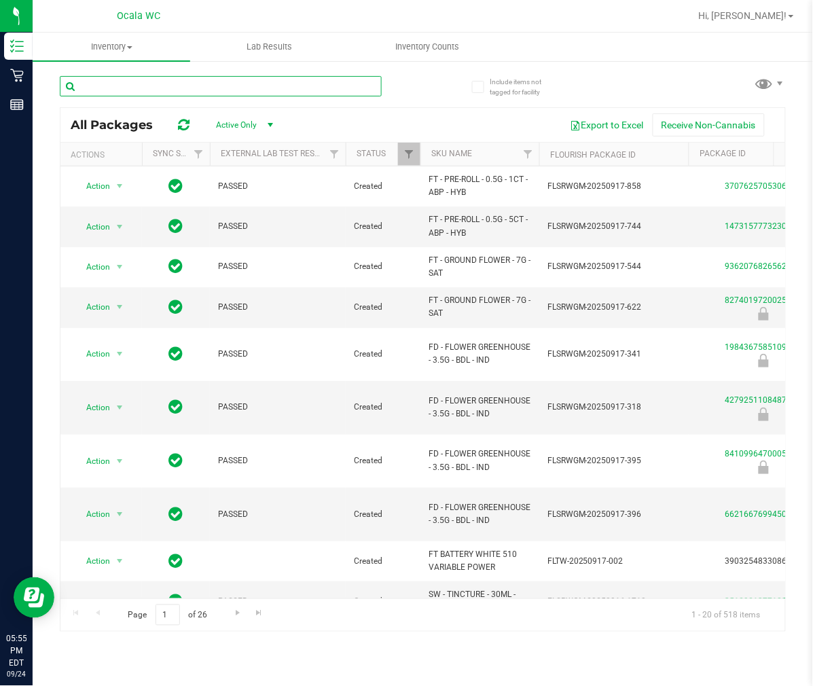
click at [134, 87] on input "text" at bounding box center [221, 86] width 322 height 20
type input "htm"
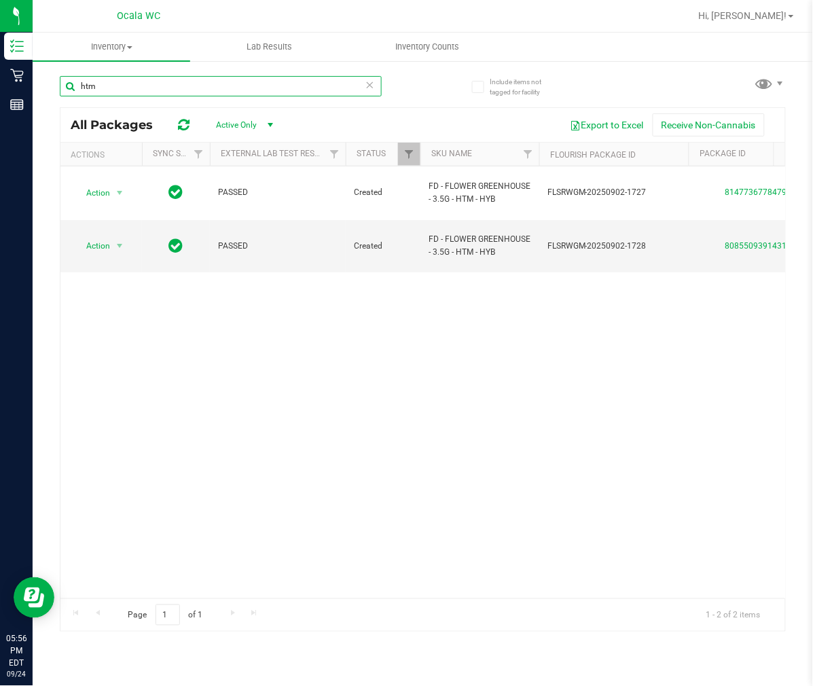
click at [134, 87] on input "htm" at bounding box center [221, 86] width 322 height 20
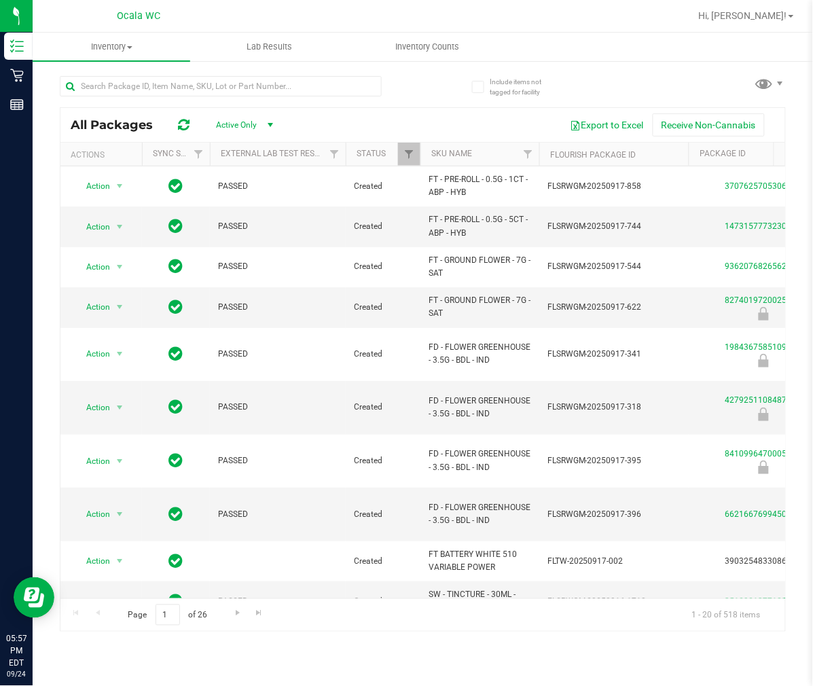
click at [33, 77] on div "Include items not tagged for facility All Packages Active Only Active Only Lab …" at bounding box center [423, 267] width 780 height 414
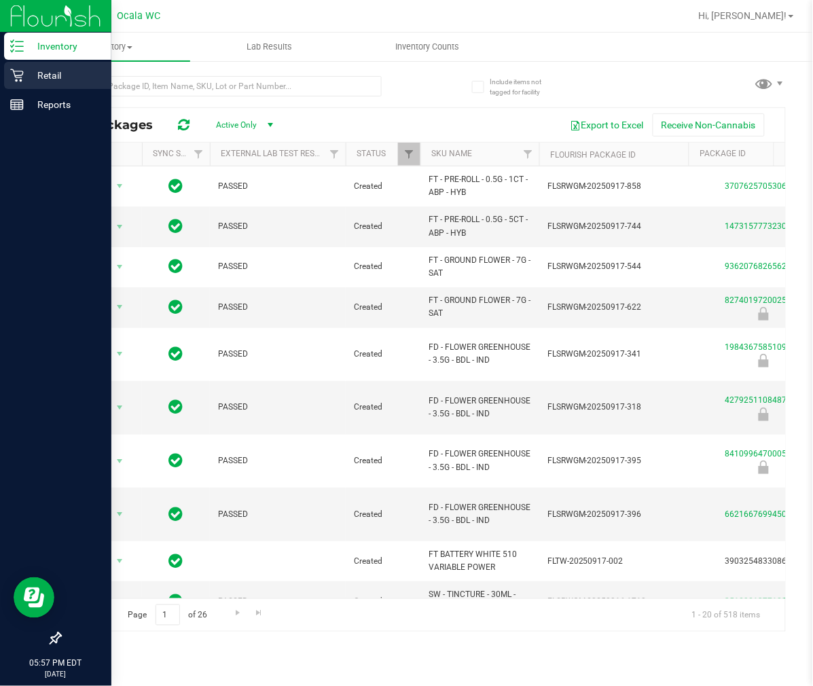
click at [22, 71] on icon at bounding box center [16, 75] width 13 height 13
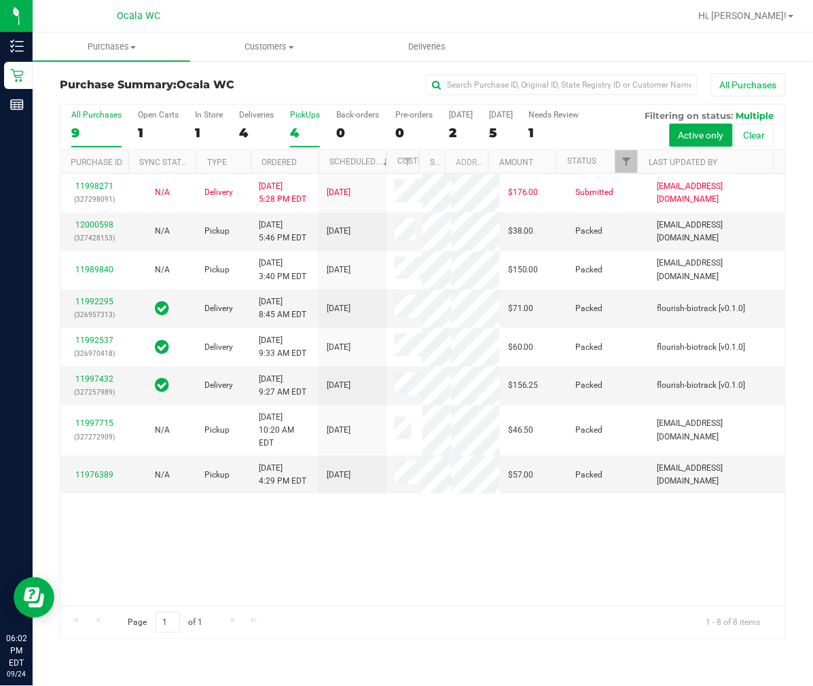
click at [296, 121] on label "PickUps 4" at bounding box center [305, 128] width 30 height 37
click at [0, 0] on input "PickUps 4" at bounding box center [0, 0] width 0 height 0
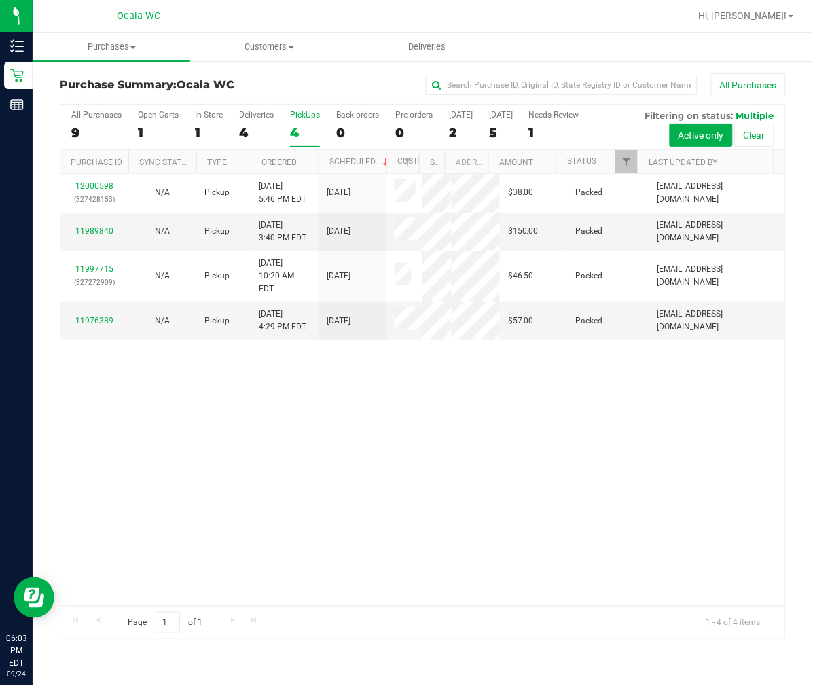
click at [253, 128] on div "4" at bounding box center [256, 133] width 35 height 16
click at [0, 0] on input "Deliveries 4" at bounding box center [0, 0] width 0 height 0
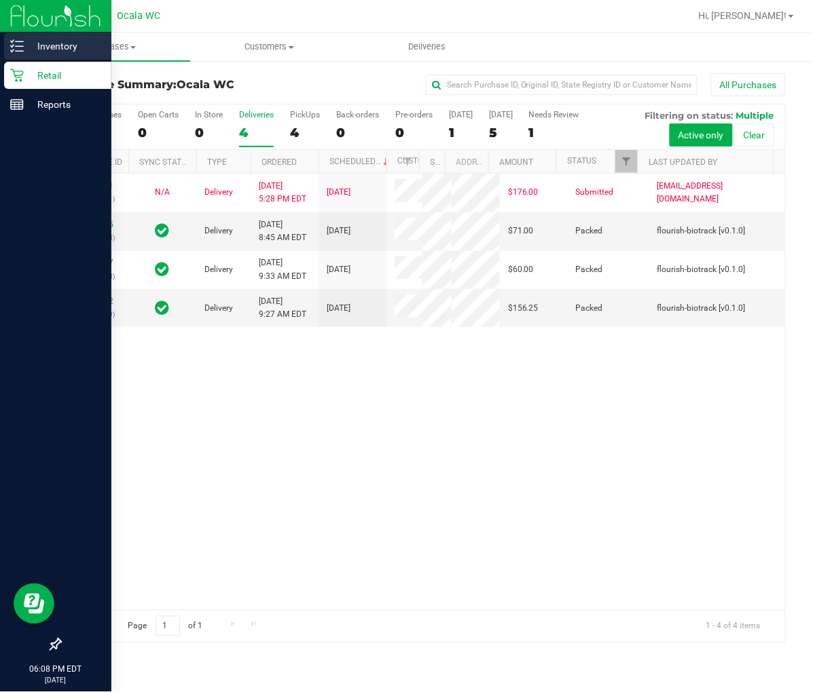
click at [31, 38] on p "Inventory" at bounding box center [64, 46] width 81 height 16
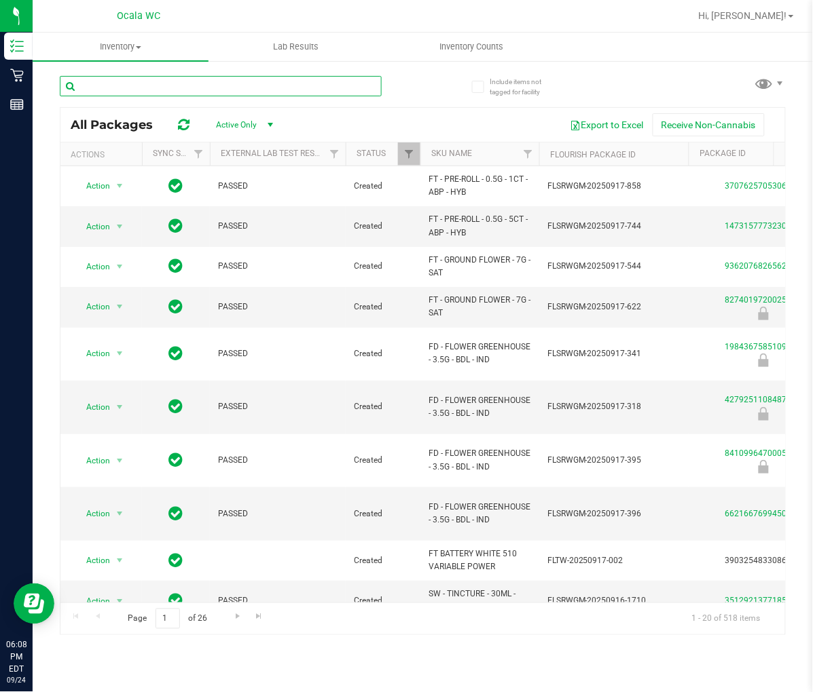
click at [125, 85] on input "text" at bounding box center [221, 86] width 322 height 20
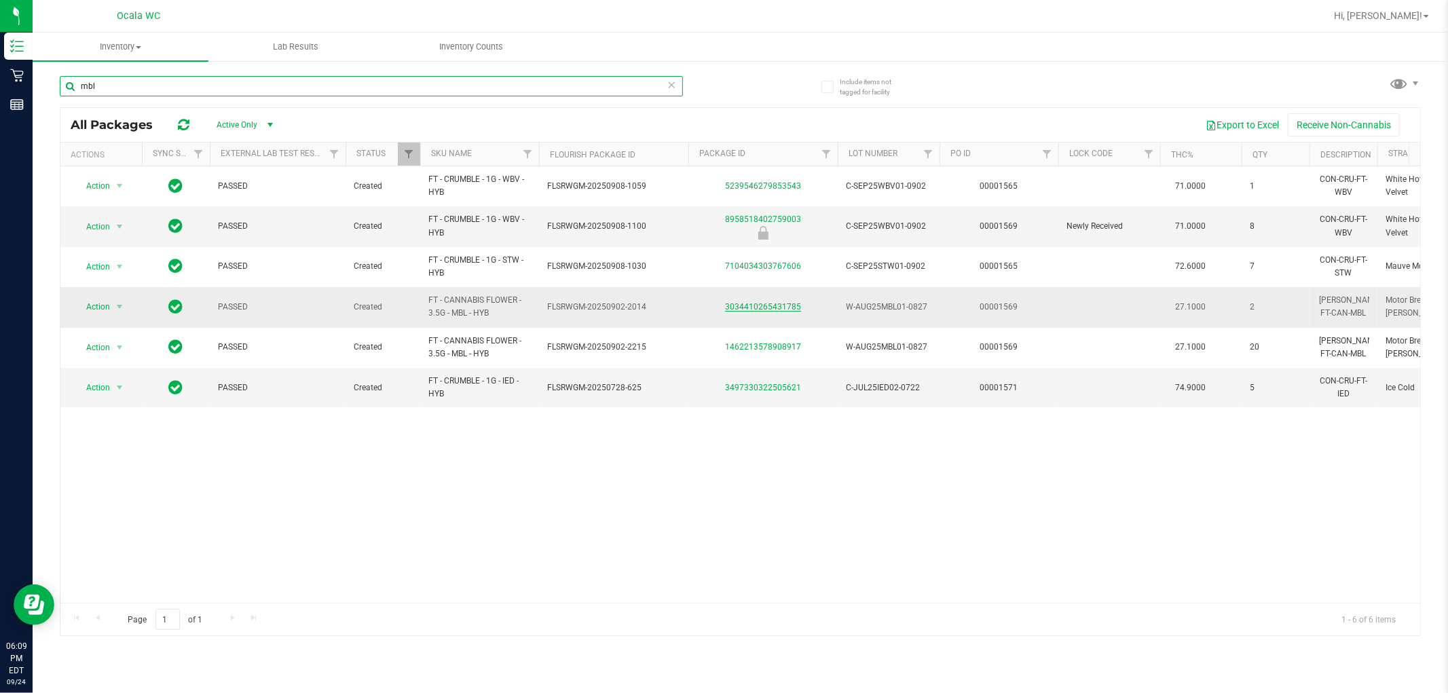
type input "mbl"
click at [747, 310] on link "3034410265431785" at bounding box center [763, 307] width 76 height 10
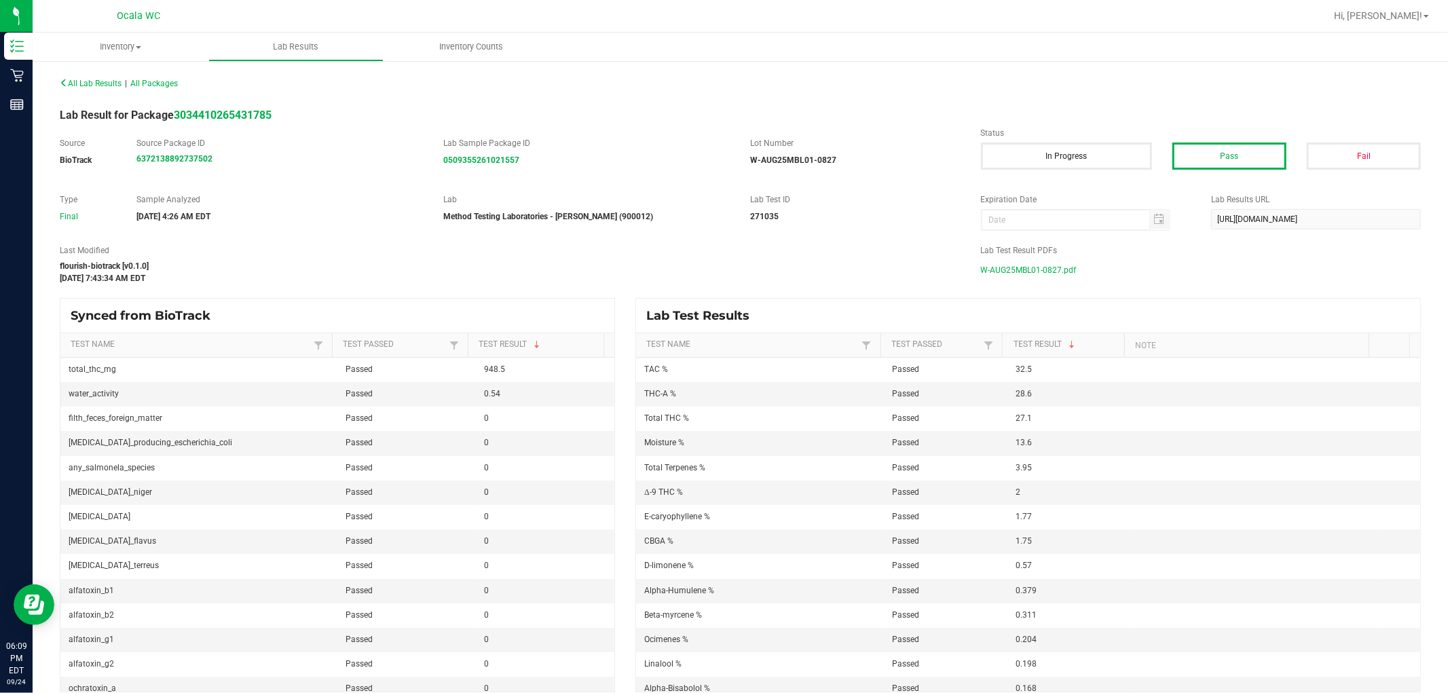
click at [747, 274] on span "W-AUG25MBL01-0827.pdf" at bounding box center [1029, 270] width 96 height 20
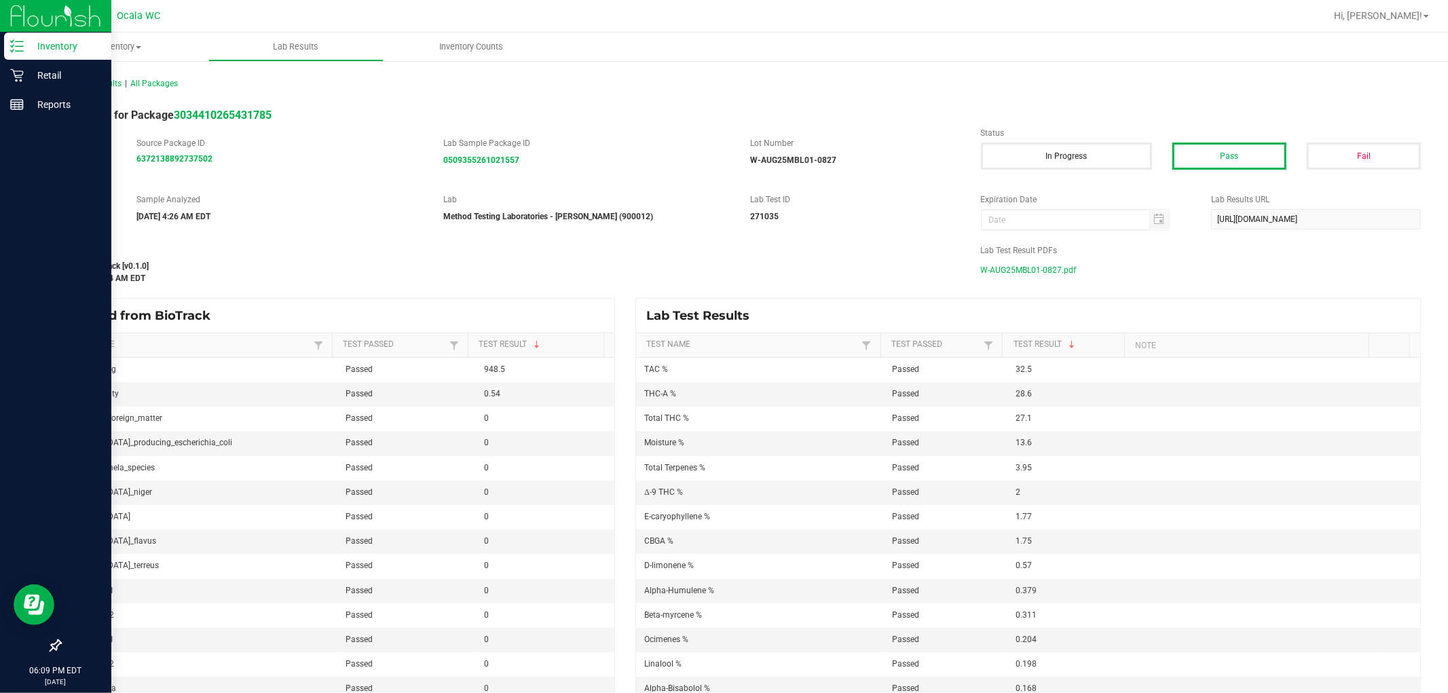
click at [24, 46] on p "Inventory" at bounding box center [64, 46] width 81 height 16
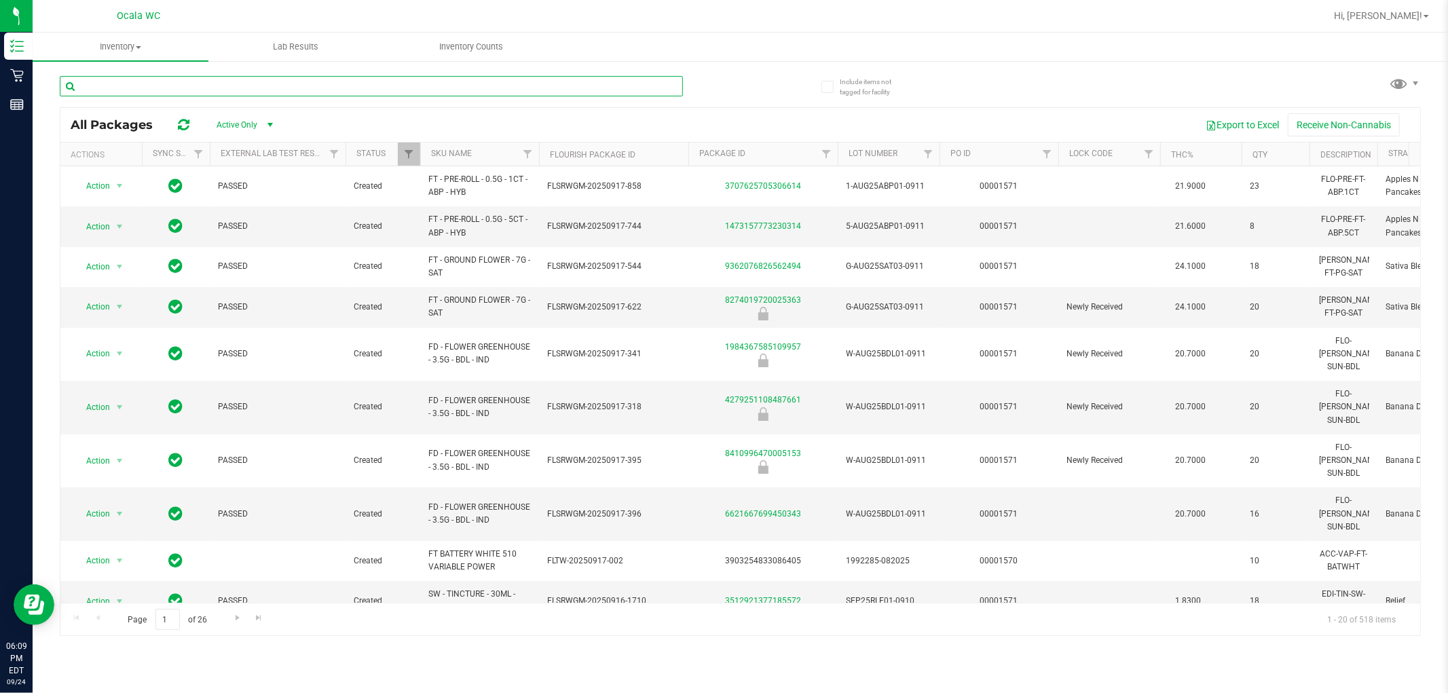
click at [132, 86] on input "text" at bounding box center [371, 86] width 623 height 20
type input "pbs"
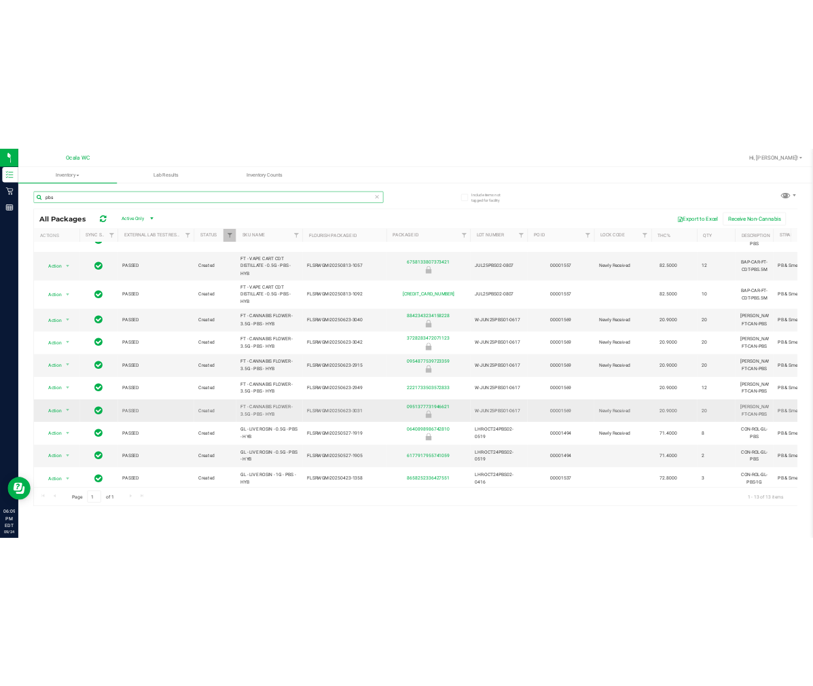
scroll to position [119, 0]
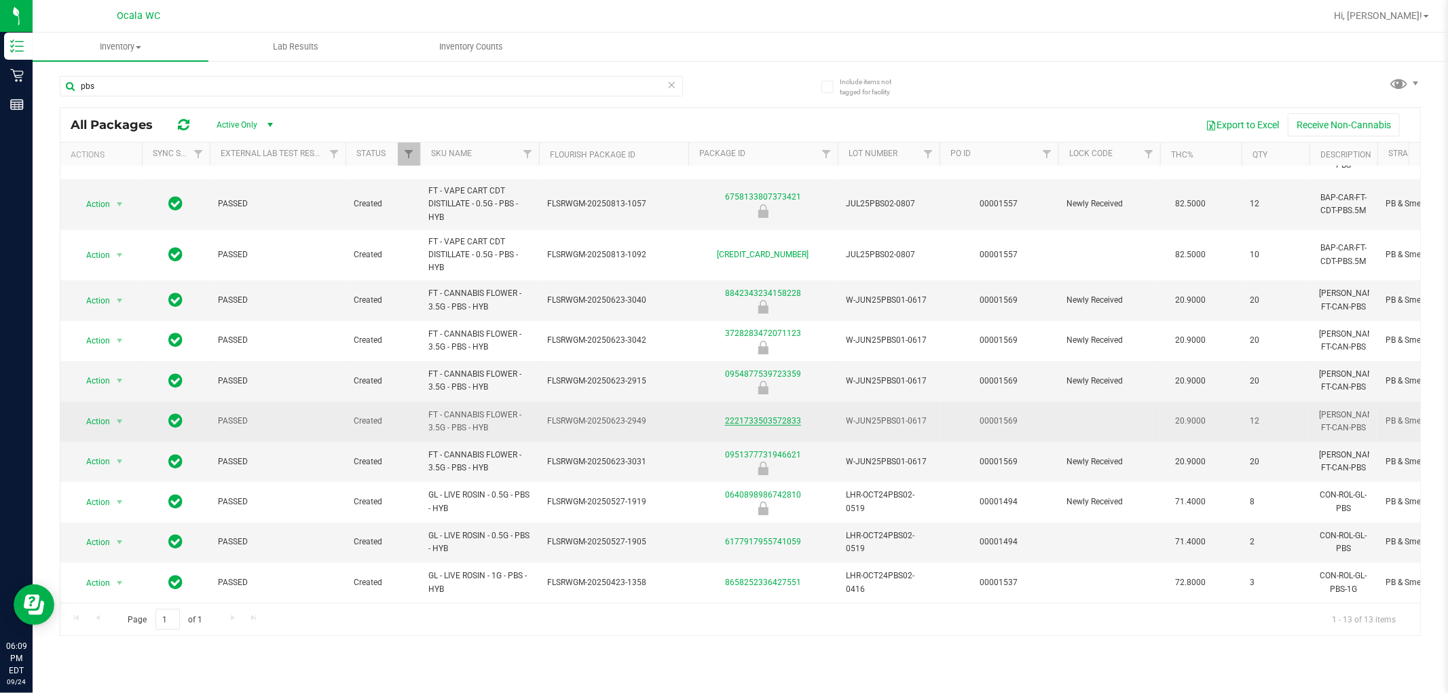
click at [747, 416] on link "2221733503572833" at bounding box center [763, 421] width 76 height 10
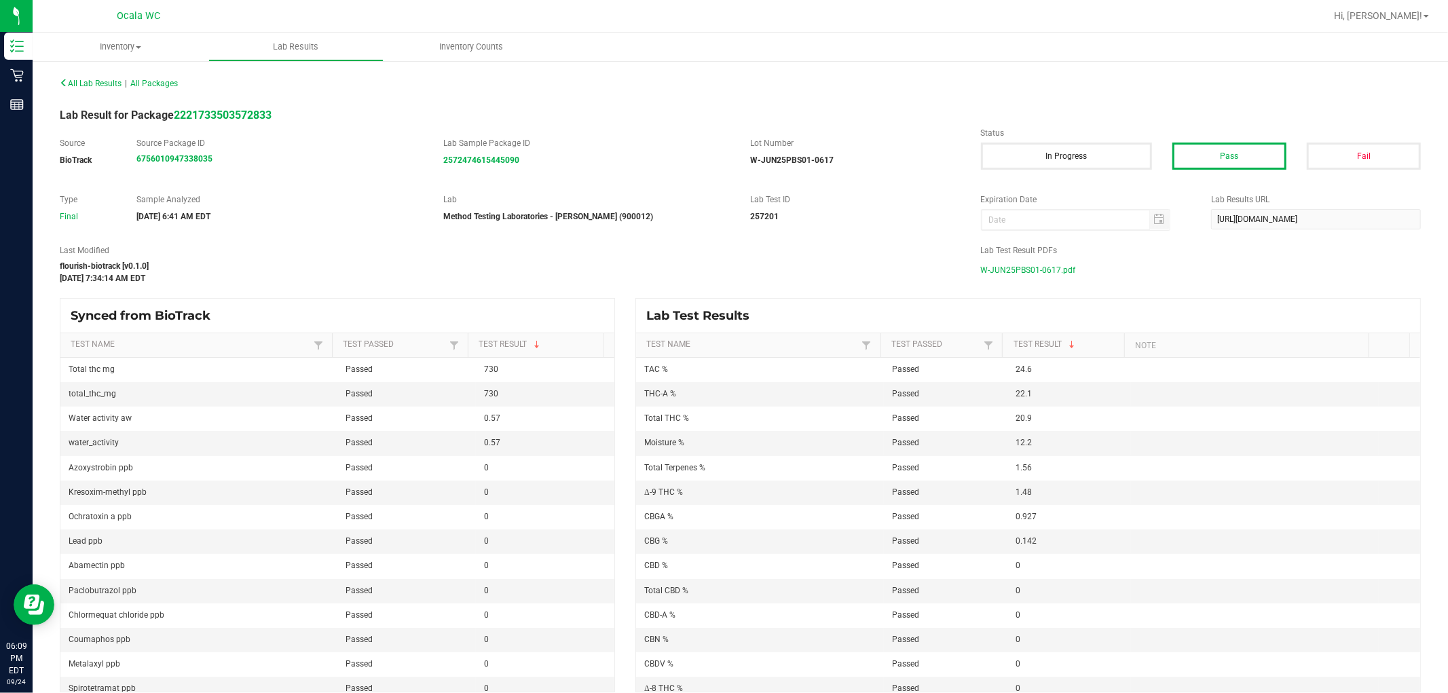
click at [747, 262] on span "W-JUN25PBS01-0617.pdf" at bounding box center [1028, 270] width 95 height 20
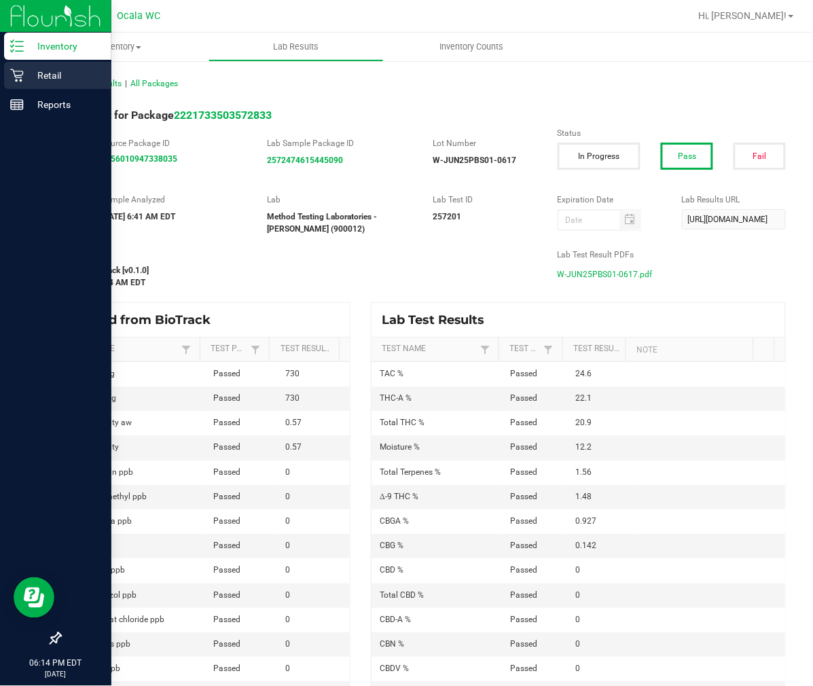
click at [54, 68] on p "Retail" at bounding box center [64, 75] width 81 height 16
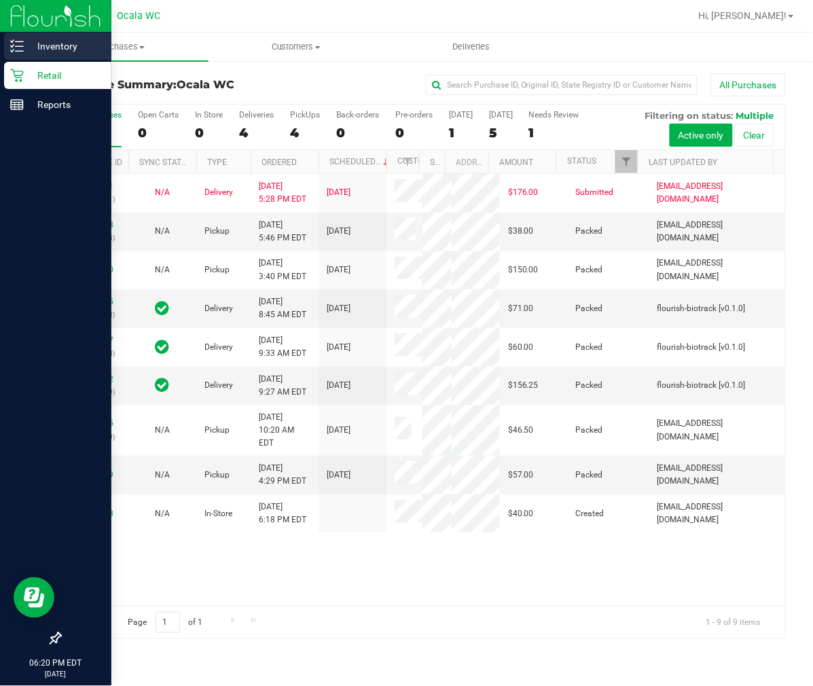
click at [27, 39] on p "Inventory" at bounding box center [64, 46] width 81 height 16
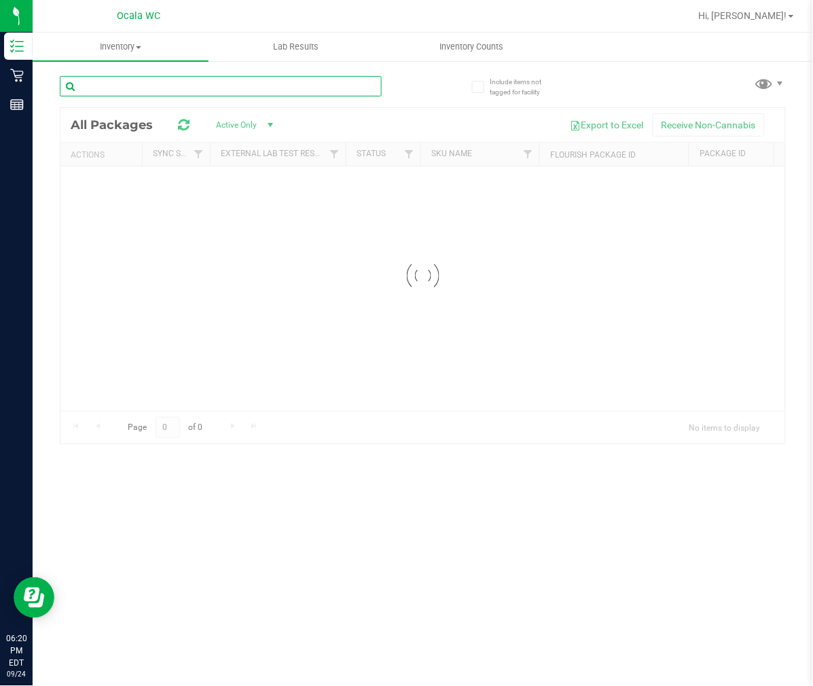
click at [100, 79] on input "text" at bounding box center [221, 86] width 322 height 20
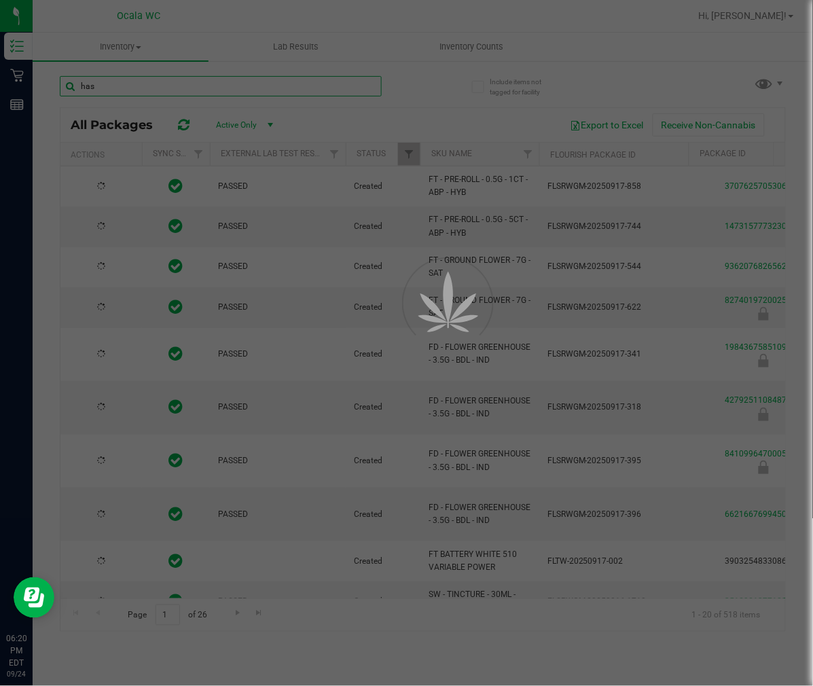
type input "hash"
type input "[DATE]"
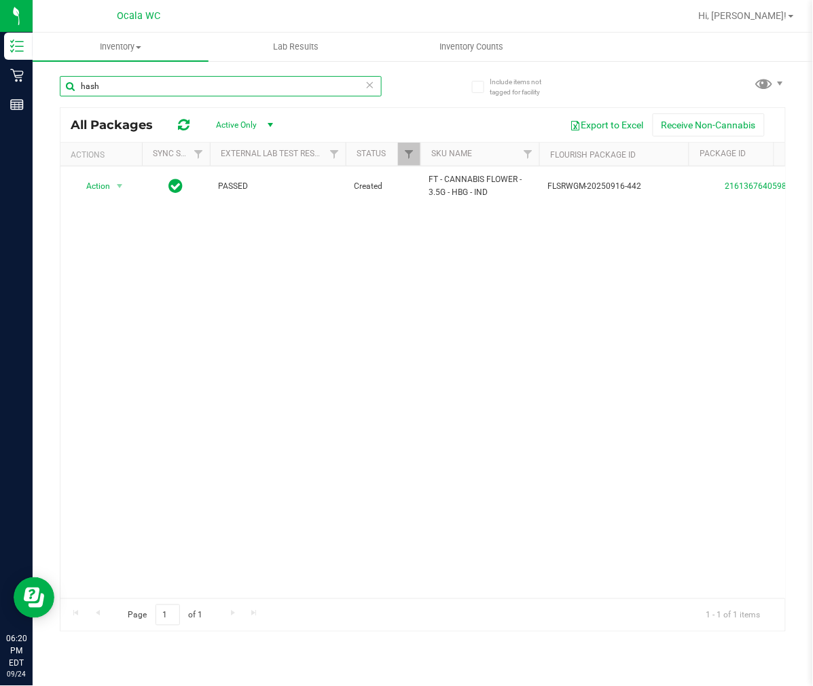
click at [379, 90] on input "hash" at bounding box center [221, 86] width 322 height 20
type input "hash"
click at [369, 91] on icon at bounding box center [370, 84] width 10 height 16
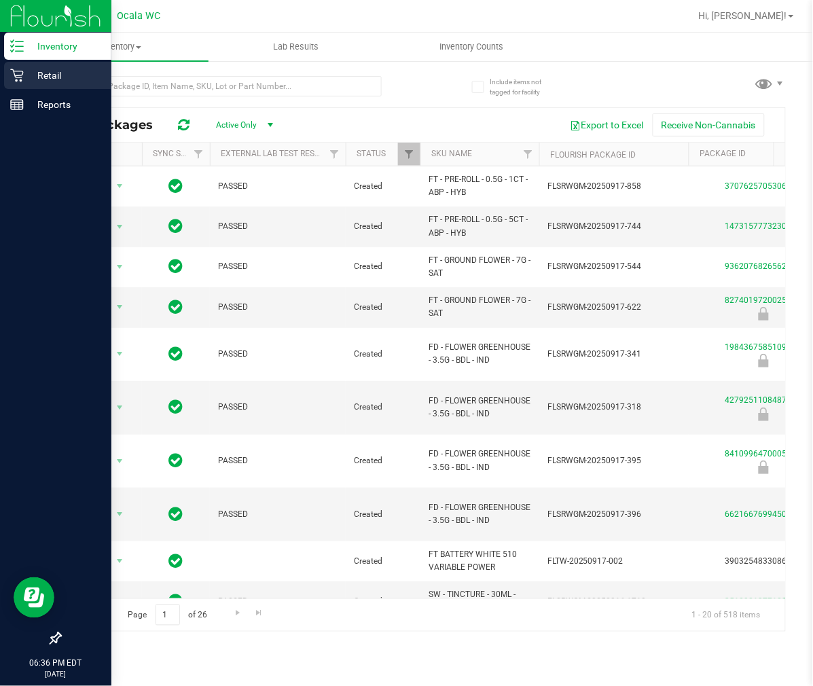
click at [50, 77] on p "Retail" at bounding box center [64, 75] width 81 height 16
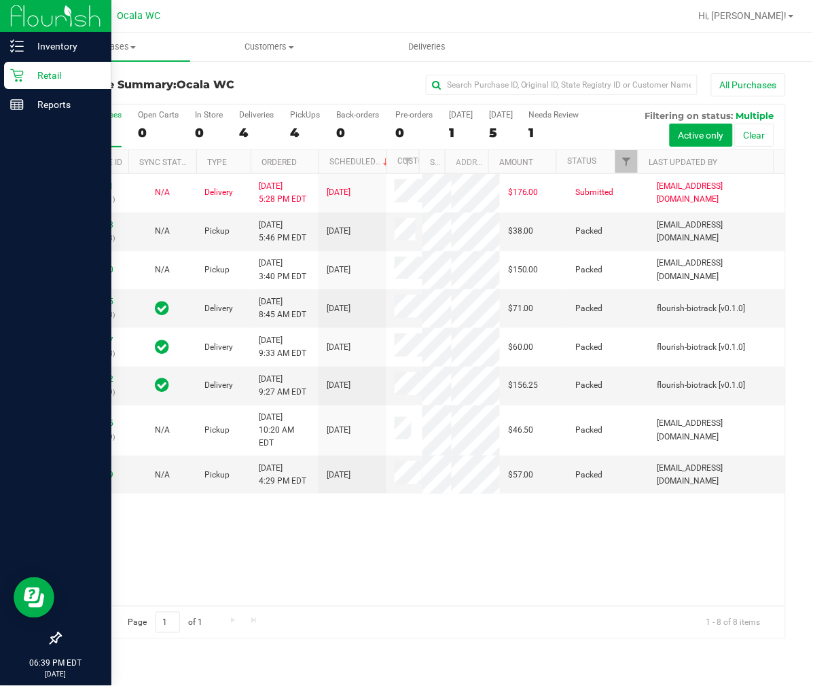
click at [320, 71] on div "Purchase Summary: Ocala WC All Purchases All Purchases 8 Open Carts 0 In Store …" at bounding box center [423, 356] width 780 height 593
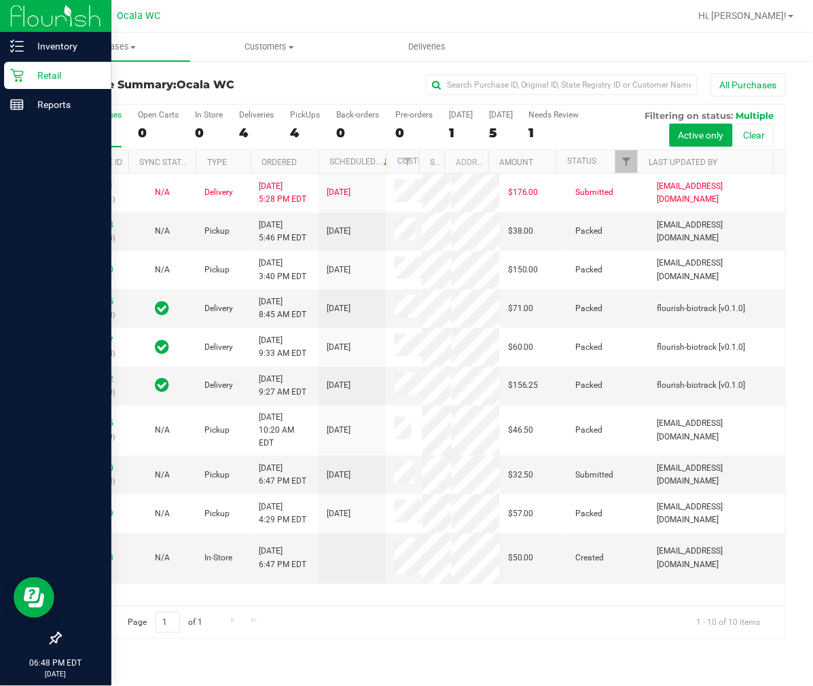
click at [30, 24] on img at bounding box center [55, 16] width 91 height 32
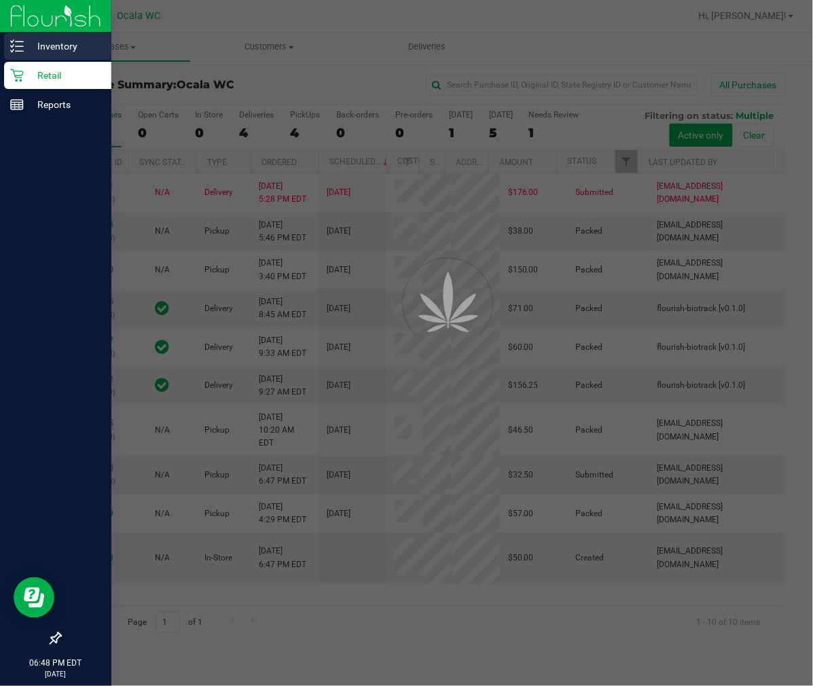
click at [58, 42] on p "Inventory" at bounding box center [64, 46] width 81 height 16
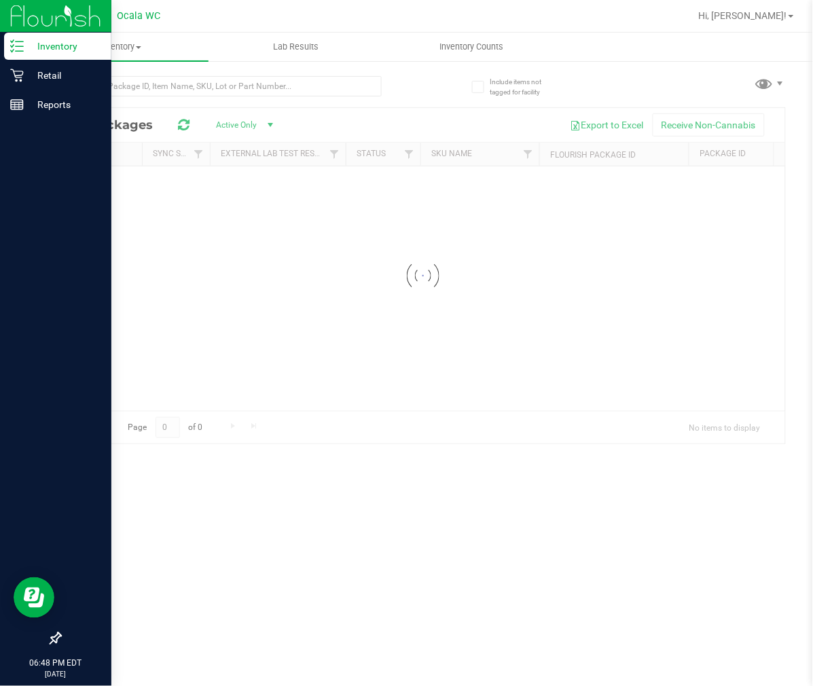
click at [100, 97] on div at bounding box center [221, 91] width 322 height 31
click at [100, 95] on div at bounding box center [221, 91] width 322 height 31
click at [97, 92] on input "text" at bounding box center [221, 86] width 322 height 20
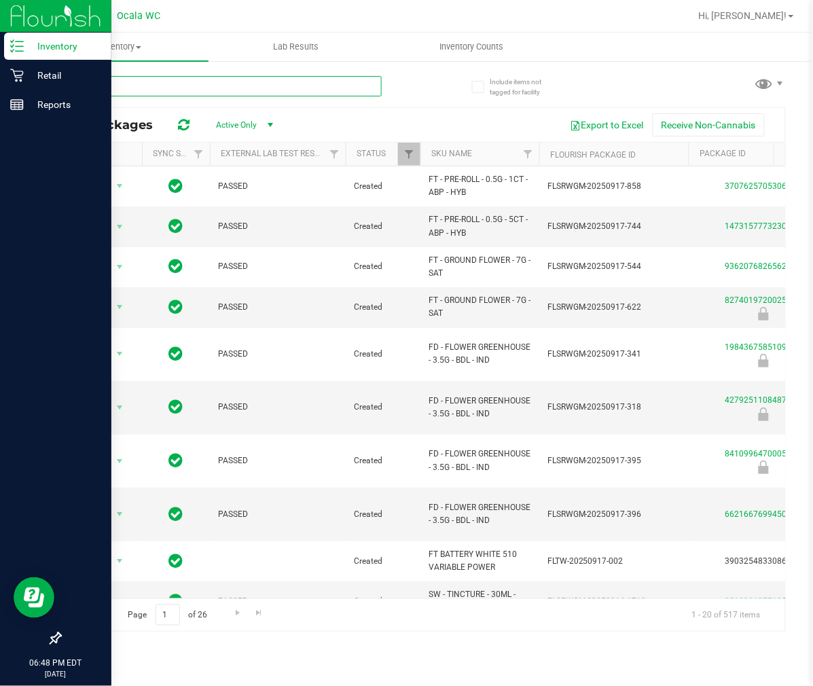
type input "wmo"
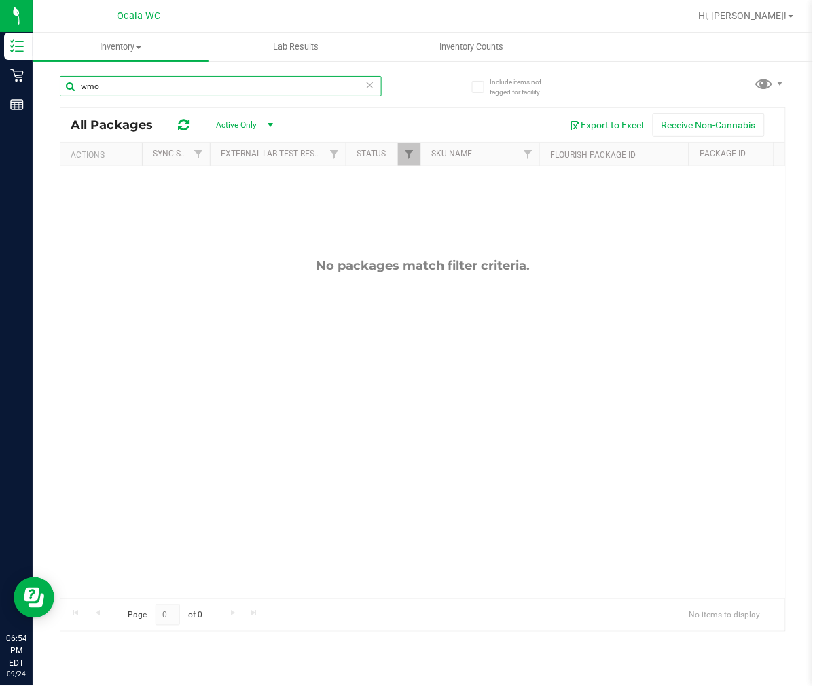
click at [363, 86] on input "wmo" at bounding box center [221, 86] width 322 height 20
click at [371, 85] on icon at bounding box center [370, 84] width 10 height 16
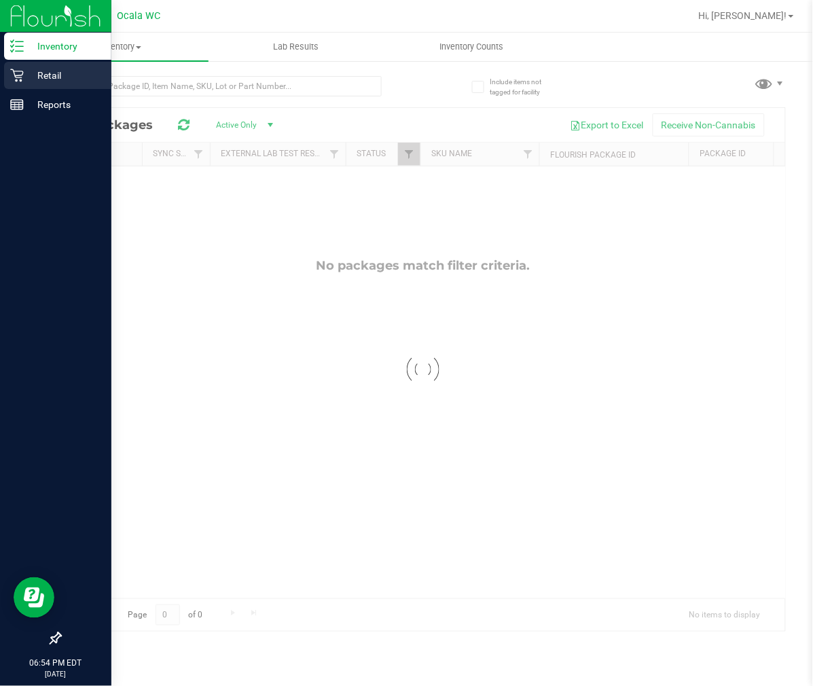
click at [5, 79] on div "Retail" at bounding box center [57, 75] width 107 height 27
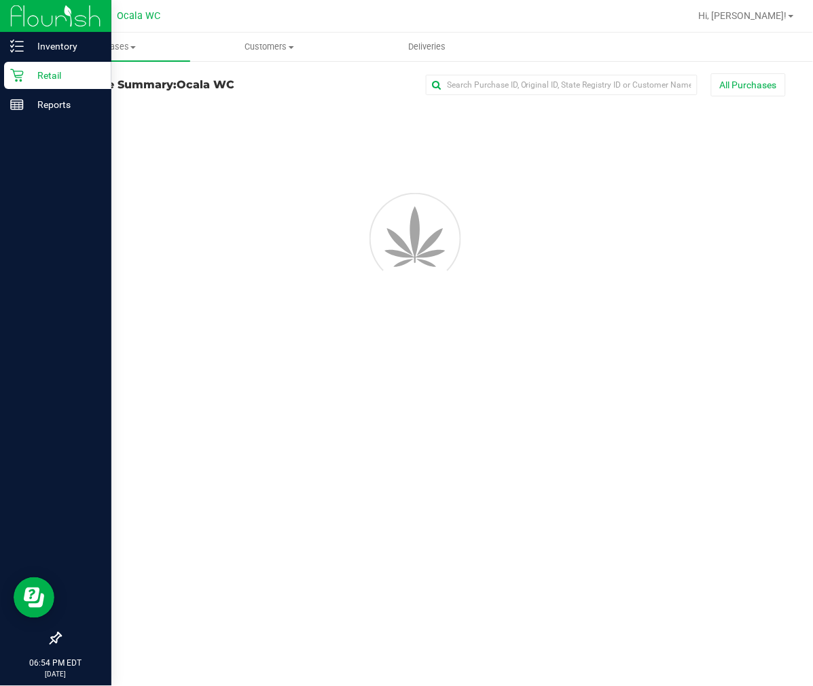
click at [24, 71] on p "Retail" at bounding box center [64, 75] width 81 height 16
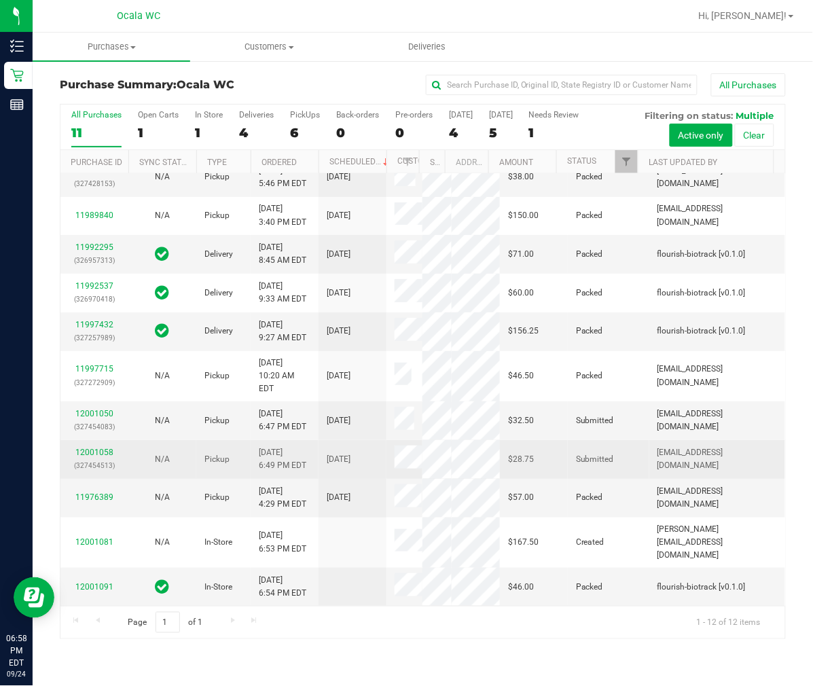
scroll to position [358, 0]
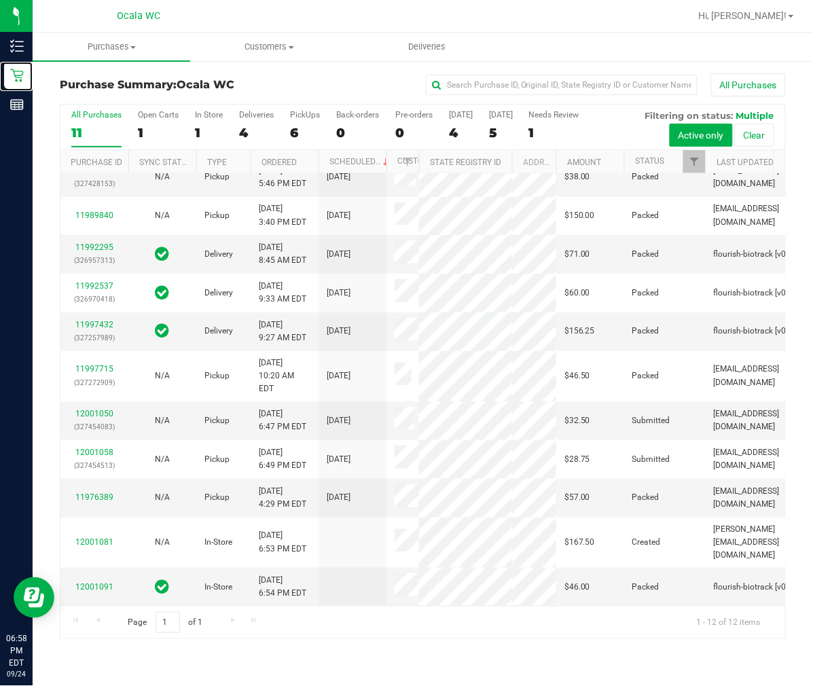
drag, startPoint x: 443, startPoint y: 160, endPoint x: 513, endPoint y: 160, distance: 69.9
click at [513, 160] on div "Purchase ID Sync Status Type Ordered Scheduled Customer State Registry ID Addre…" at bounding box center [417, 161] width 714 height 23
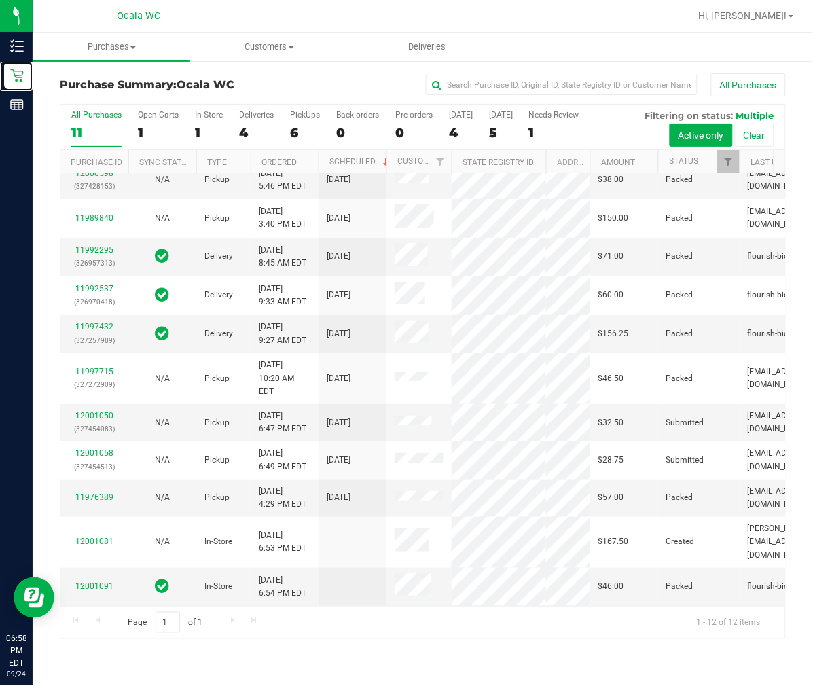
drag, startPoint x: 418, startPoint y: 160, endPoint x: 473, endPoint y: 159, distance: 55.0
click at [473, 159] on div "Purchase ID Sync Status Type Ordered Scheduled Customer State Registry ID Addre…" at bounding box center [417, 161] width 714 height 23
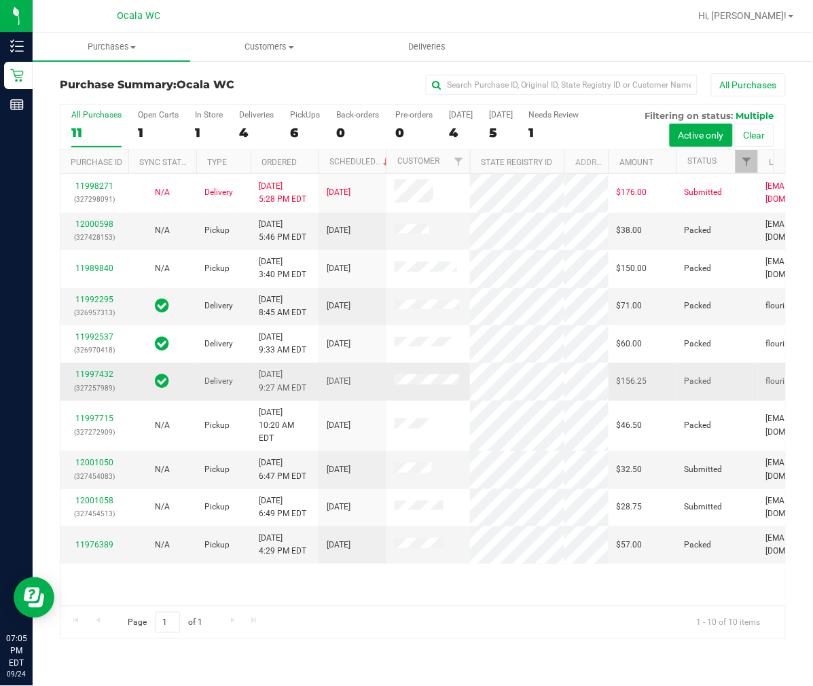
scroll to position [294, 0]
click at [104, 458] on link "12001050" at bounding box center [94, 463] width 38 height 10
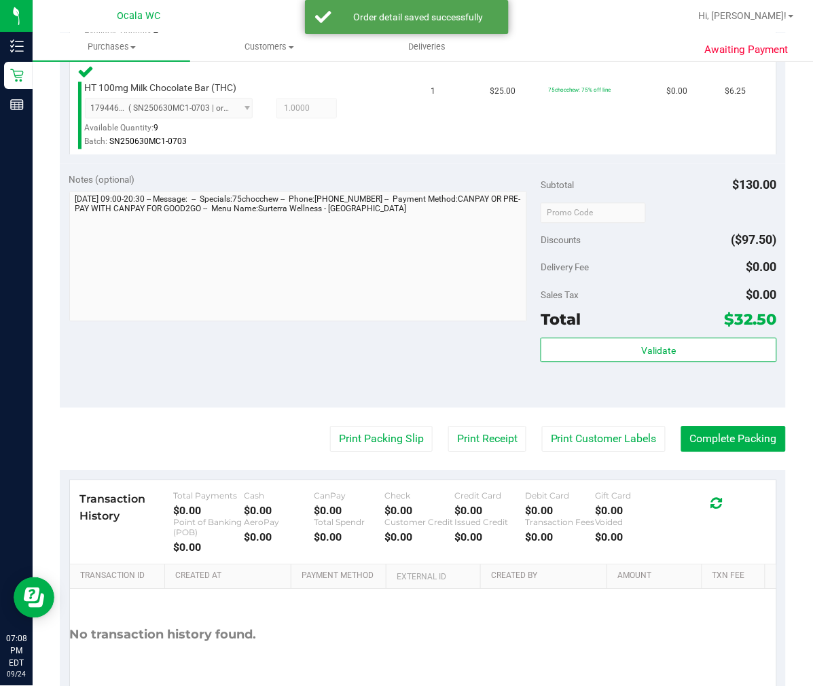
scroll to position [573, 0]
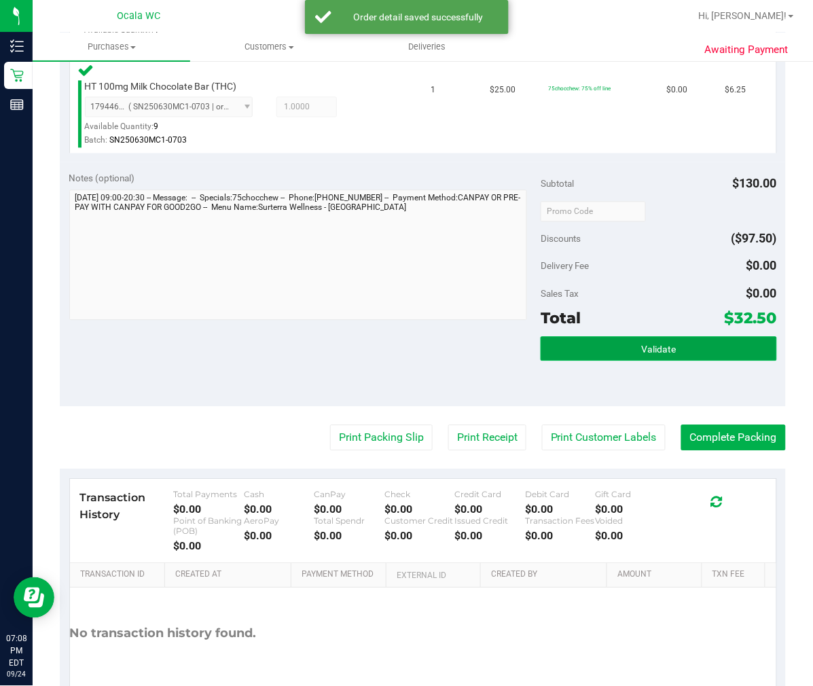
click at [611, 354] on button "Validate" at bounding box center [658, 348] width 236 height 24
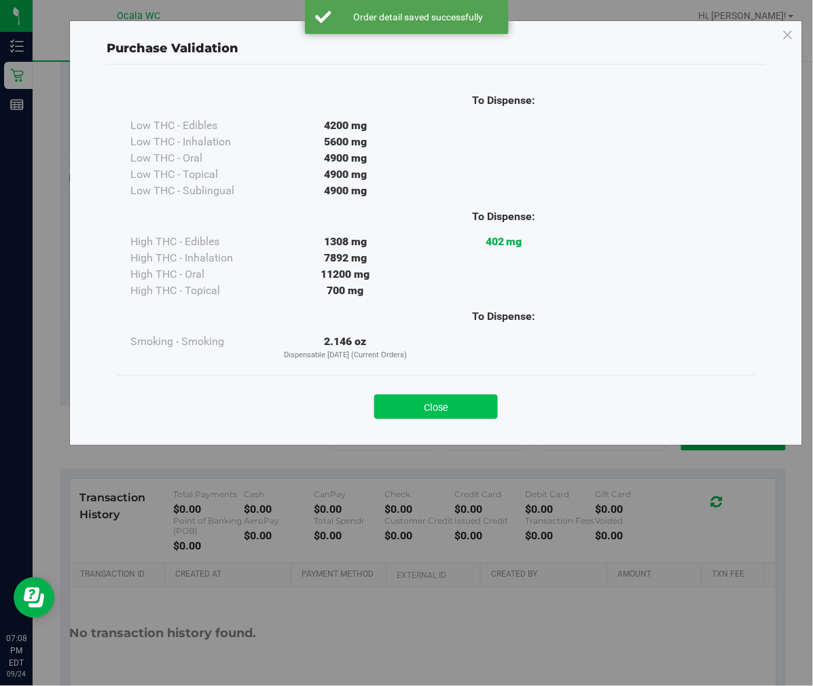
click at [460, 402] on button "Close" at bounding box center [436, 406] width 124 height 24
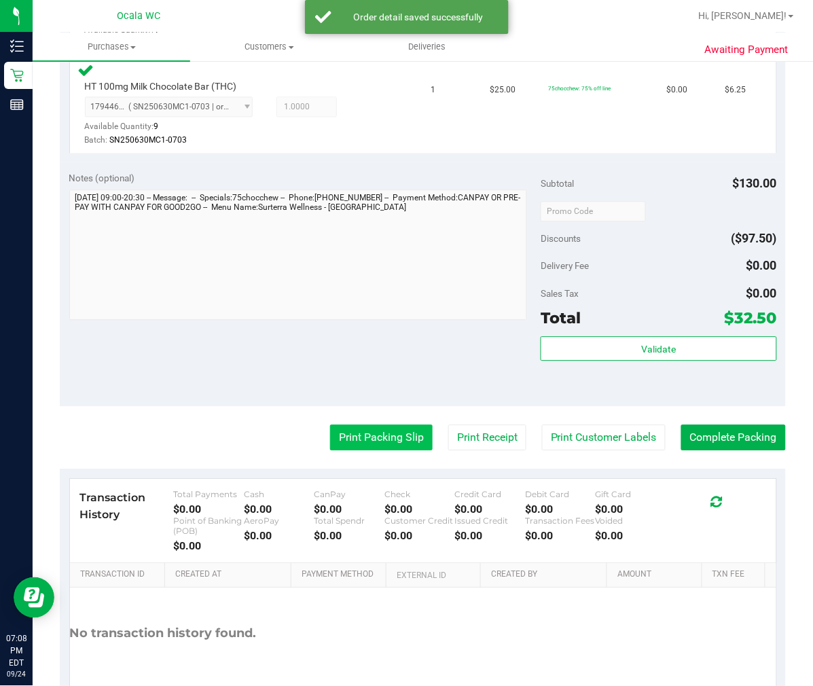
drag, startPoint x: 347, startPoint y: 403, endPoint x: 371, endPoint y: 440, distance: 44.6
click at [370, 440] on purchase-details "Back Edit Purchase Cancel Purchase View Profile # 12001050 BioTrack ID: - Submi…" at bounding box center [423, 116] width 726 height 1232
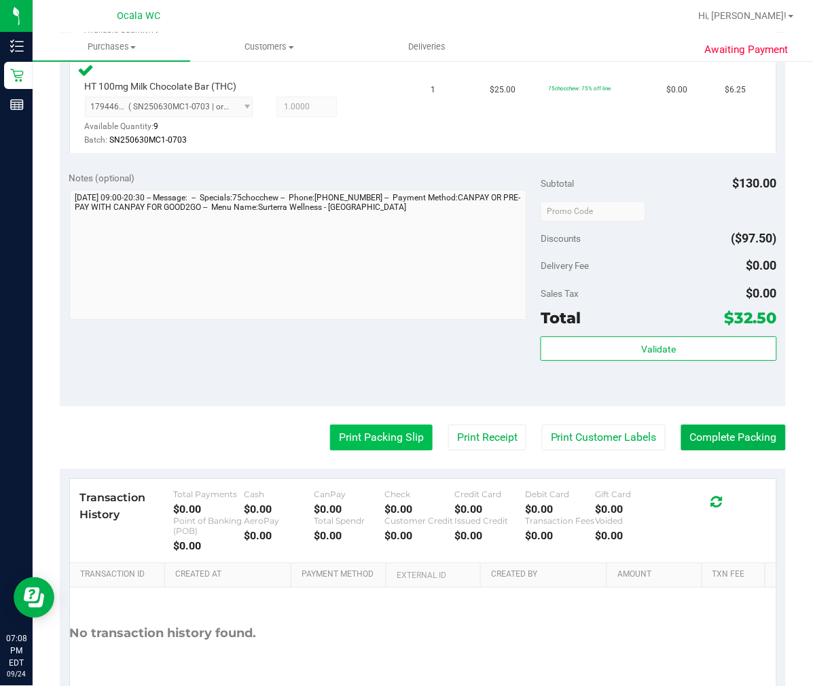
click at [371, 440] on button "Print Packing Slip" at bounding box center [381, 437] width 103 height 26
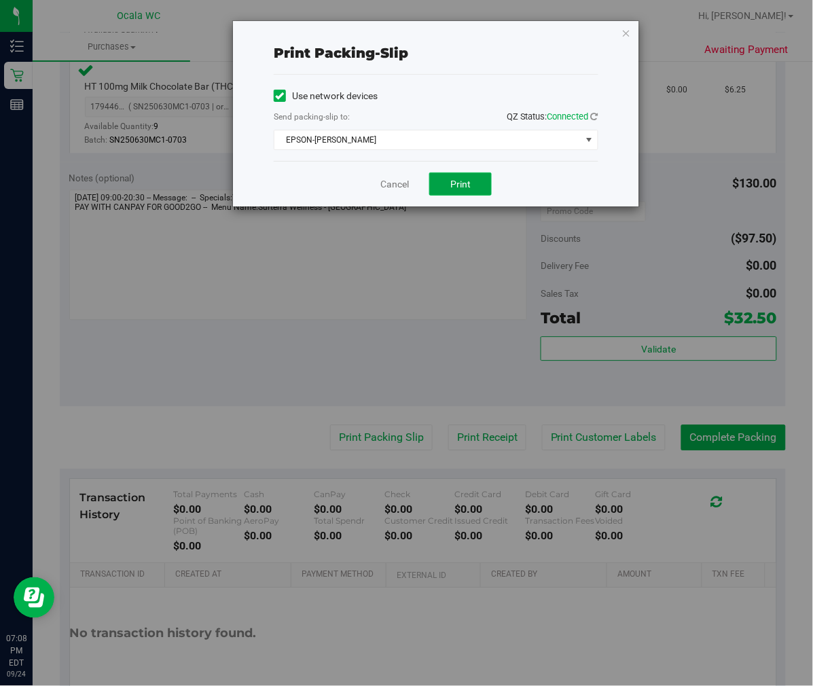
click at [460, 189] on span "Print" at bounding box center [460, 184] width 20 height 11
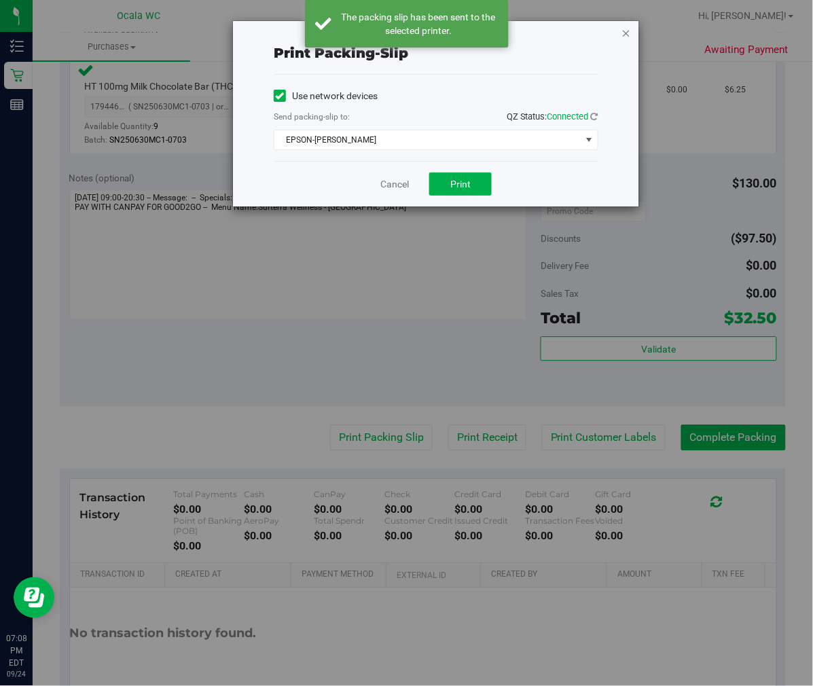
click at [625, 29] on icon "button" at bounding box center [626, 32] width 10 height 16
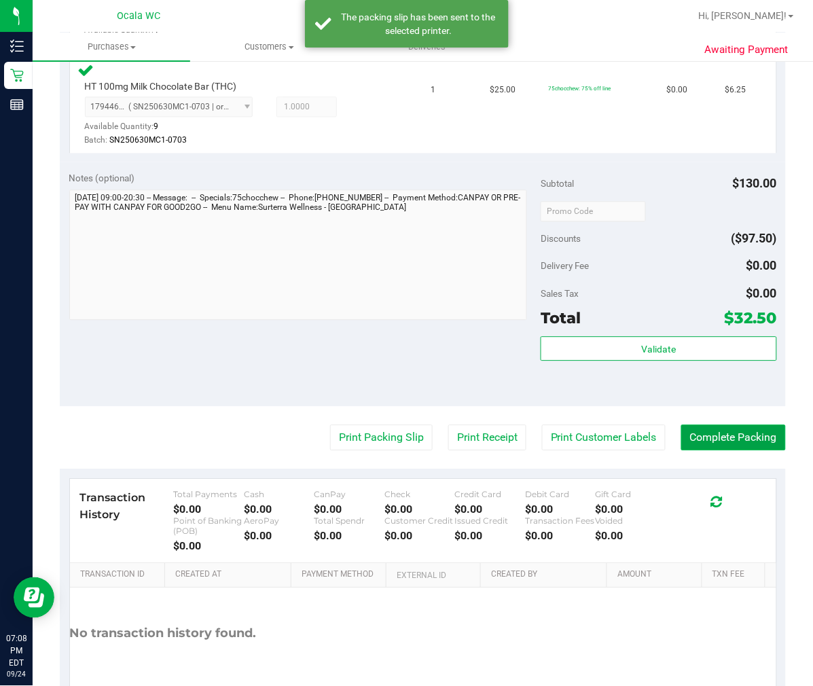
click at [738, 428] on button "Complete Packing" at bounding box center [733, 437] width 105 height 26
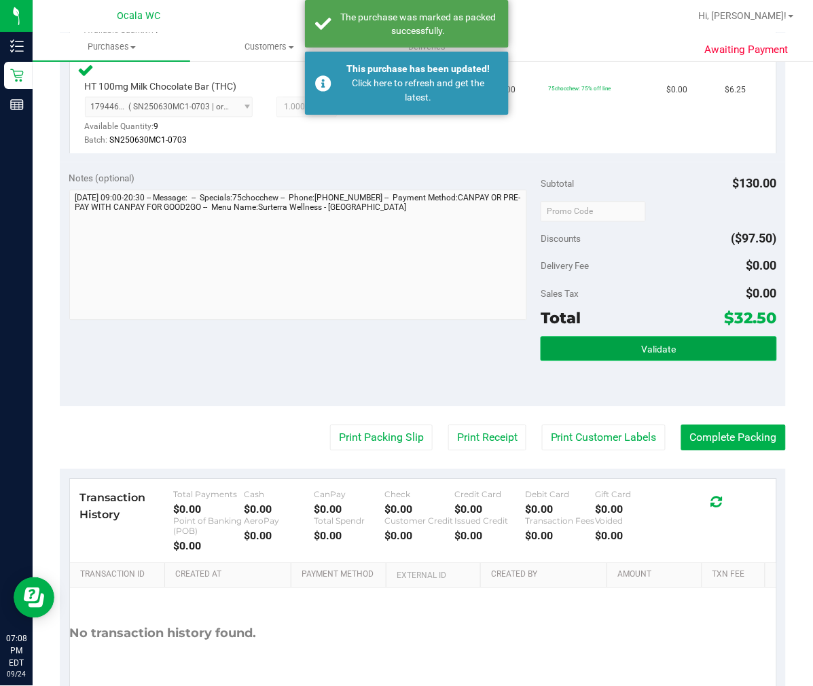
click at [649, 336] on button "Validate" at bounding box center [658, 348] width 236 height 24
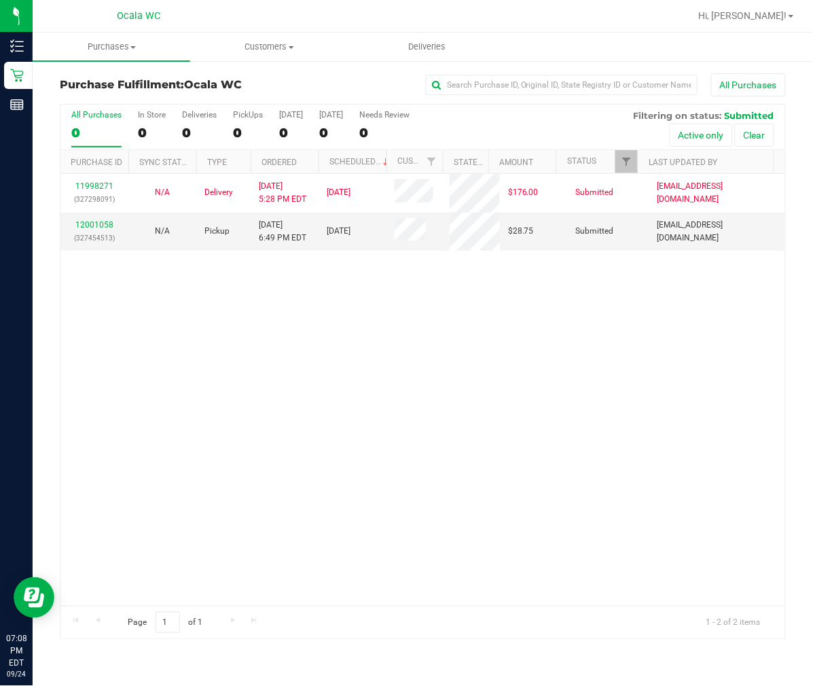
click at [326, 388] on div "11998271 (327298091) N/A Delivery 9/24/2025 5:28 PM EDT 9/26/2025 $176.00 Submi…" at bounding box center [422, 390] width 724 height 432
click at [99, 236] on p "(327454513)" at bounding box center [95, 237] width 52 height 13
click at [107, 223] on link "12001058" at bounding box center [94, 225] width 38 height 10
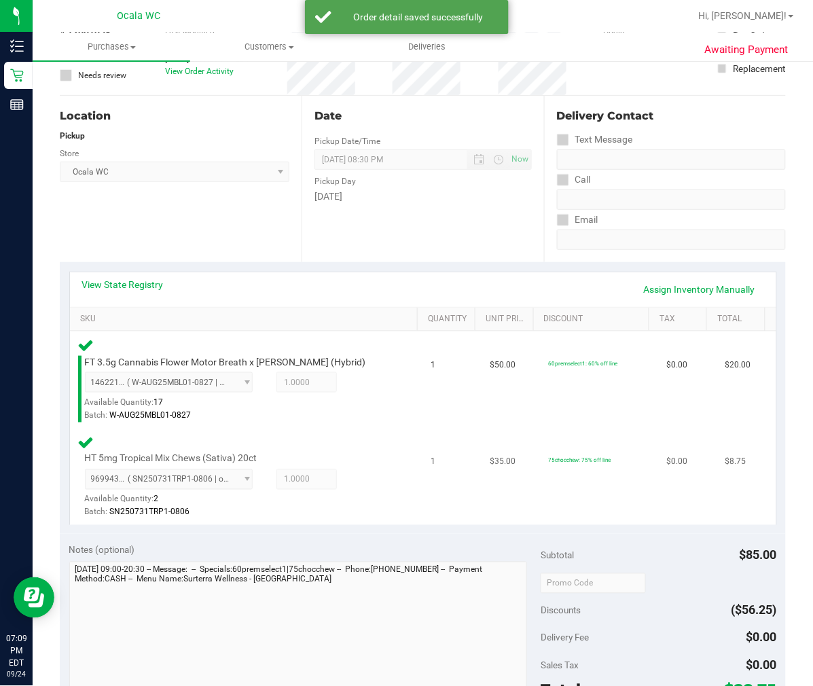
scroll to position [226, 0]
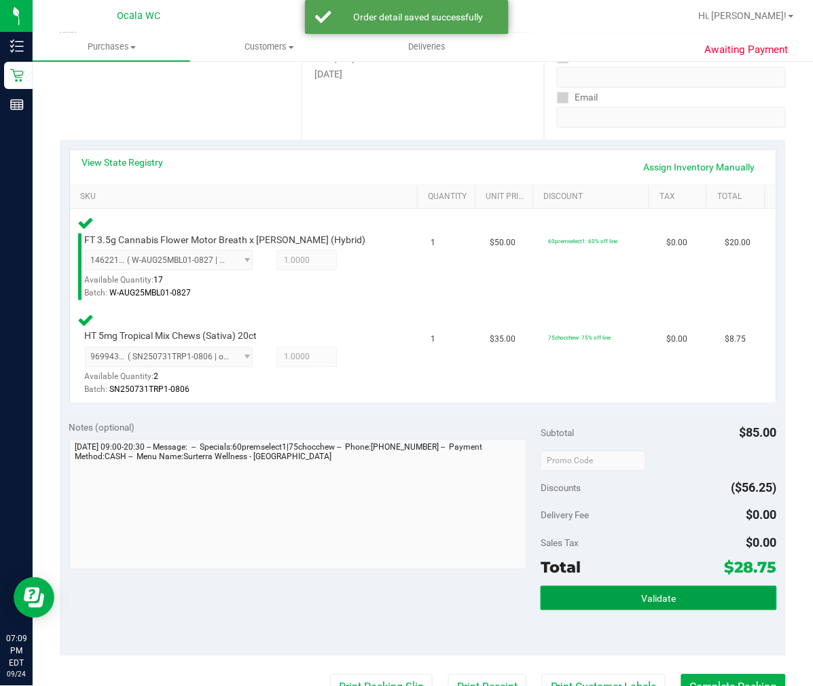
click at [646, 593] on span "Validate" at bounding box center [658, 598] width 35 height 11
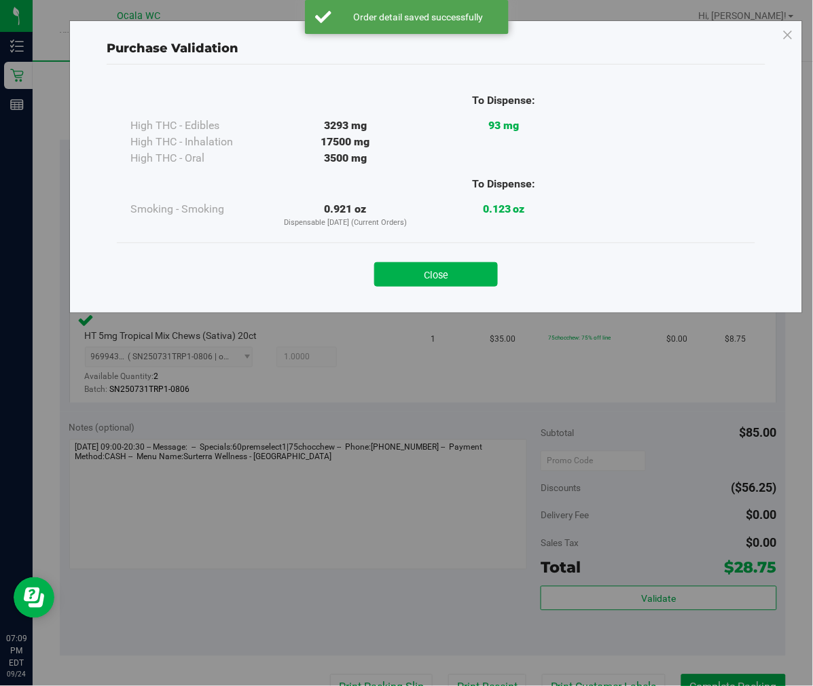
click at [457, 245] on div "Close" at bounding box center [436, 269] width 638 height 55
click at [460, 262] on button "Close" at bounding box center [436, 274] width 124 height 24
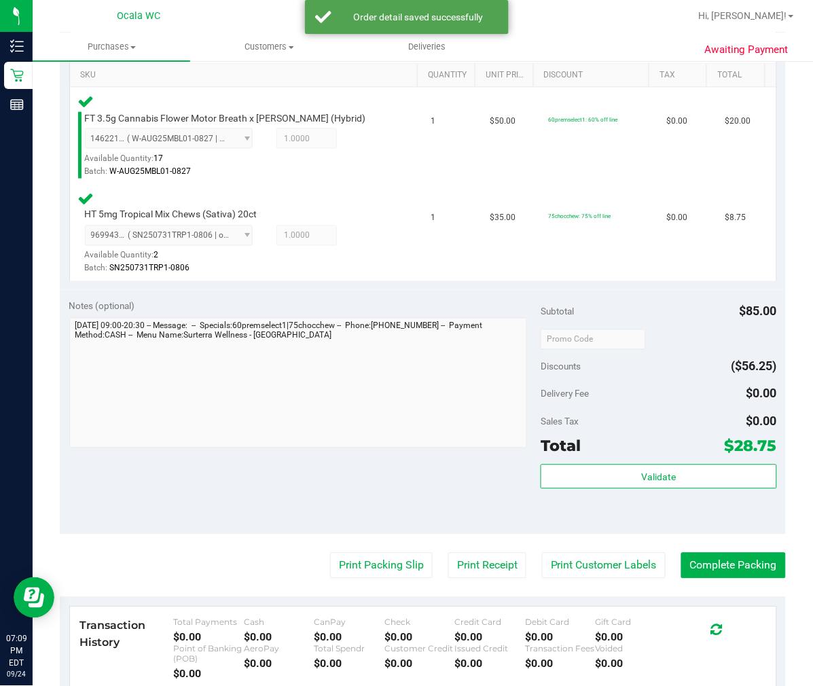
scroll to position [452, 0]
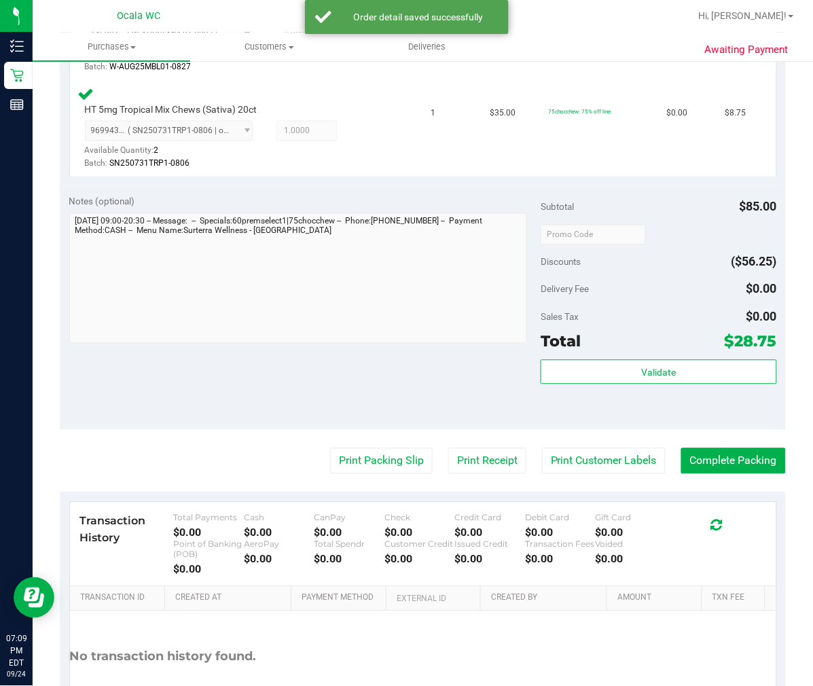
click at [396, 474] on purchase-details "Back Edit Purchase Cancel Purchase View Profile # 12001058 BioTrack ID: - Submi…" at bounding box center [423, 188] width 726 height 1135
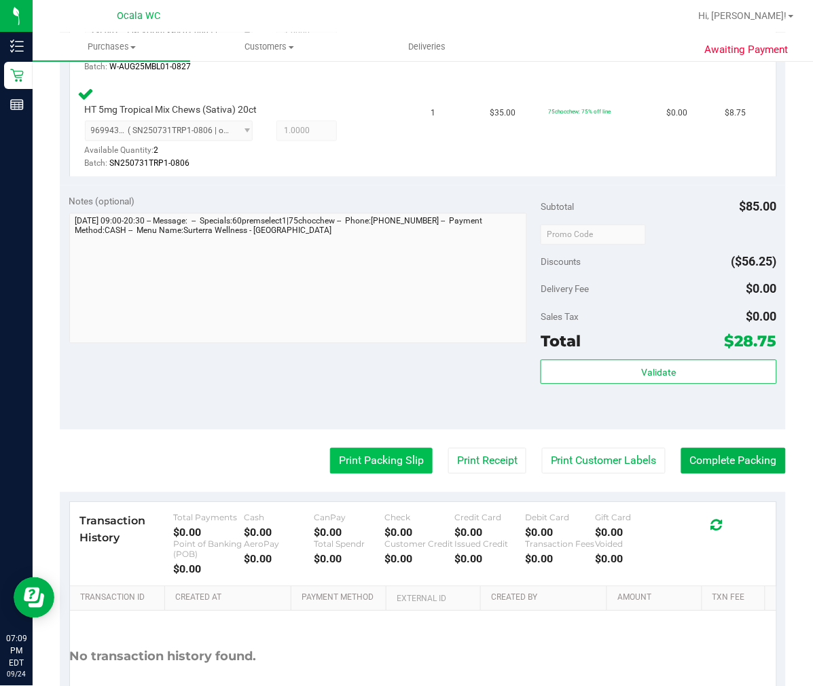
click at [396, 464] on button "Print Packing Slip" at bounding box center [381, 461] width 103 height 26
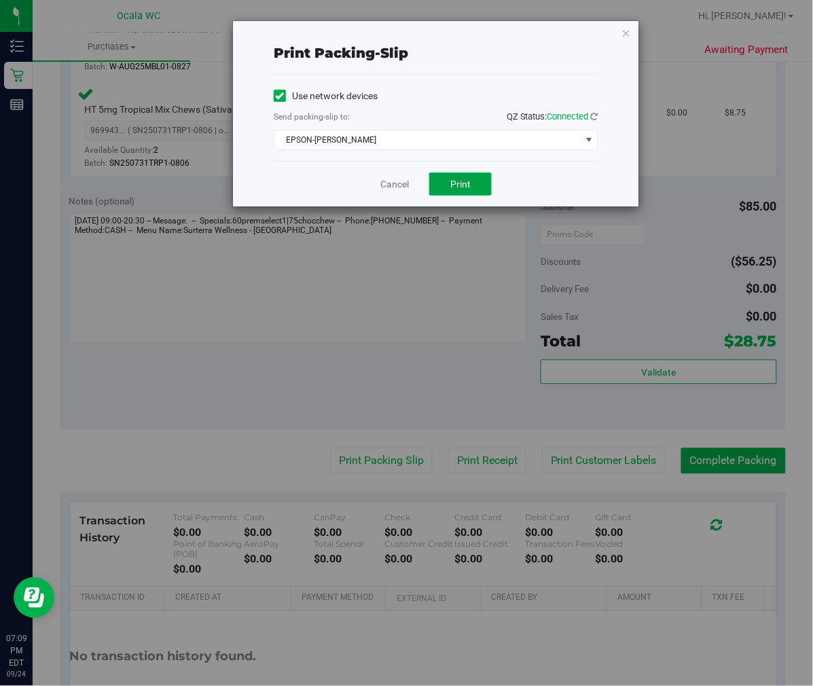
click at [479, 187] on button "Print" at bounding box center [460, 183] width 62 height 23
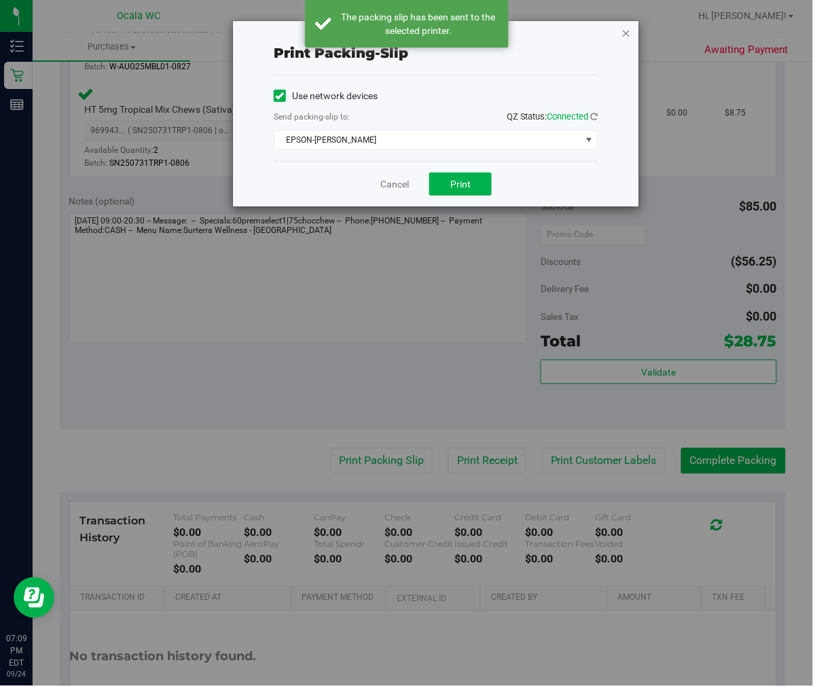
click at [623, 29] on icon "button" at bounding box center [626, 32] width 10 height 16
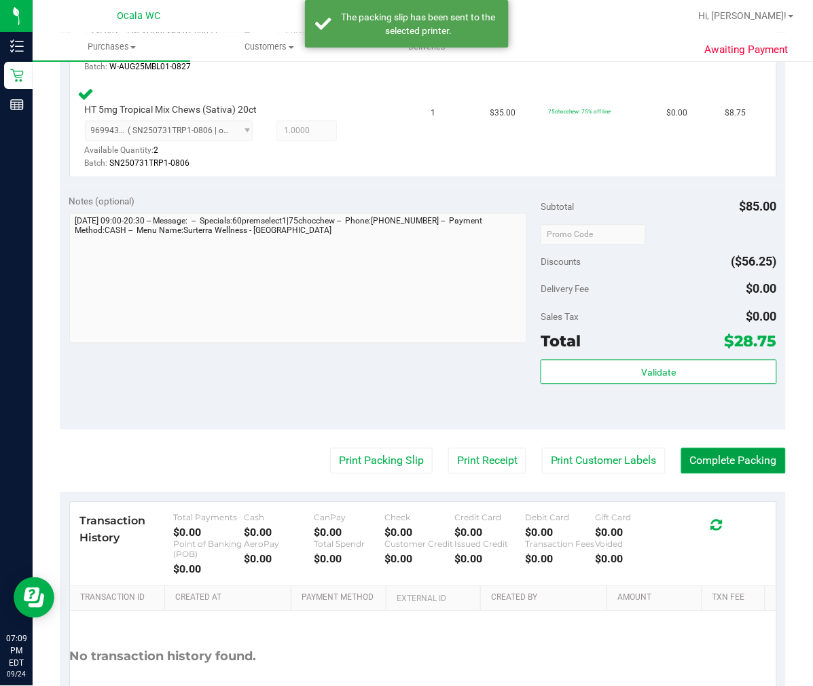
click at [747, 456] on button "Complete Packing" at bounding box center [733, 461] width 105 height 26
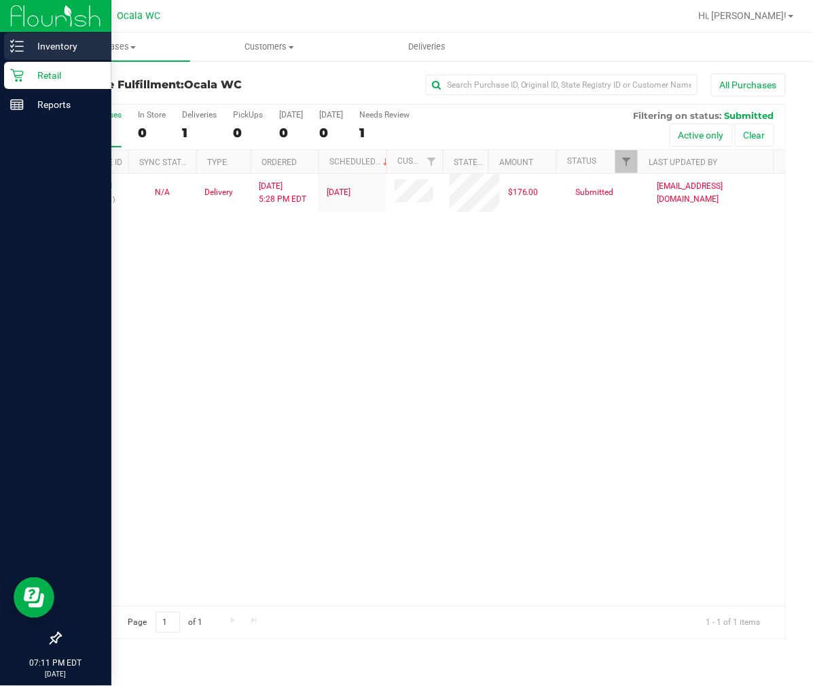
click at [30, 49] on p "Inventory" at bounding box center [64, 46] width 81 height 16
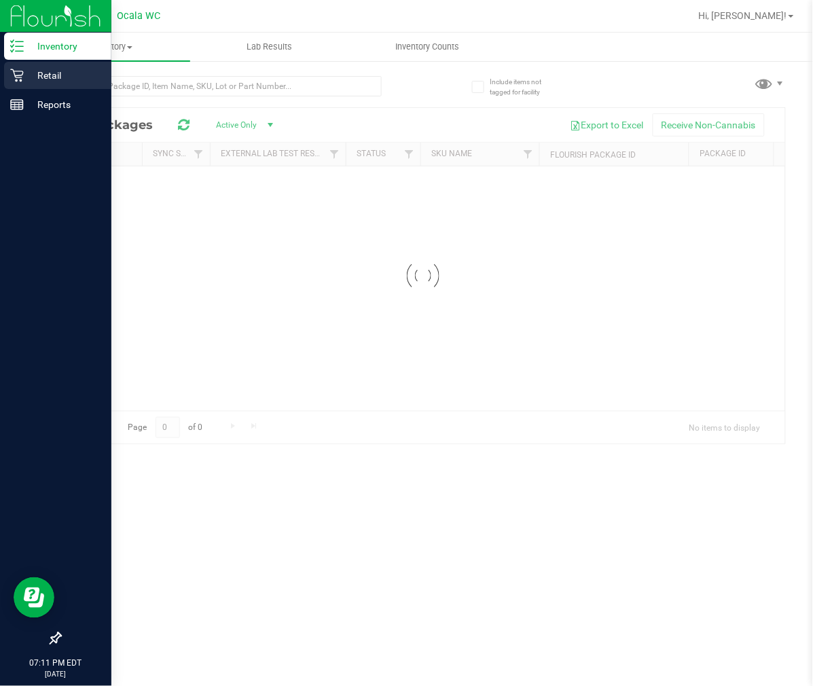
click at [62, 69] on p "Retail" at bounding box center [64, 75] width 81 height 16
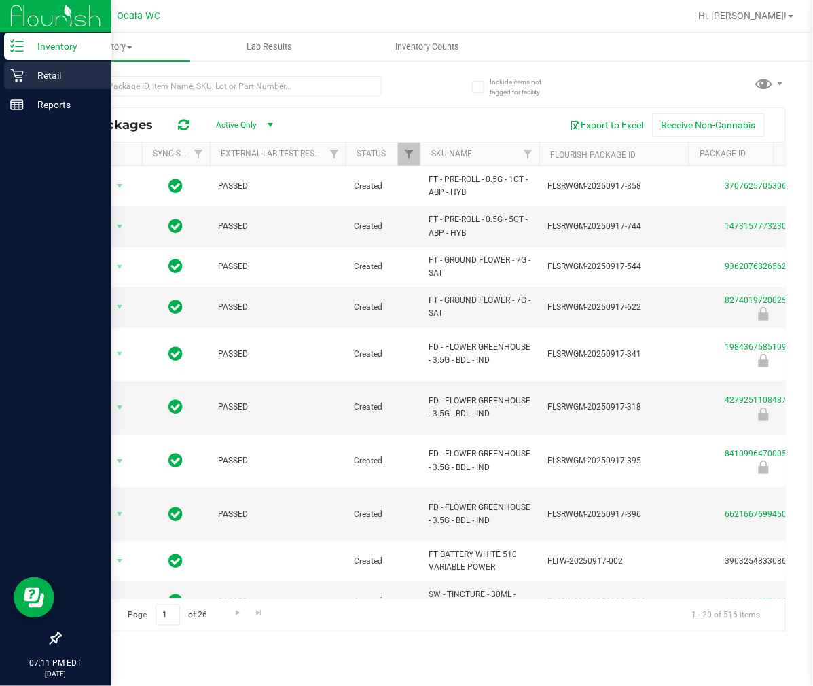
click at [62, 69] on p "Retail" at bounding box center [64, 75] width 81 height 16
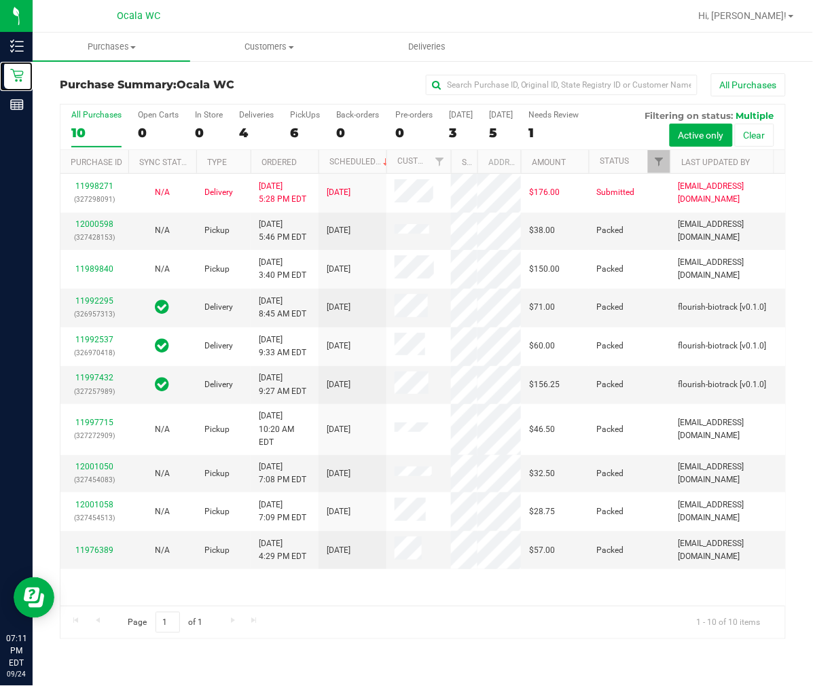
drag, startPoint x: 418, startPoint y: 166, endPoint x: 472, endPoint y: 162, distance: 53.8
click at [472, 162] on div "Purchase ID Sync Status Type Ordered Scheduled Customer State Registry ID Addre…" at bounding box center [417, 161] width 714 height 23
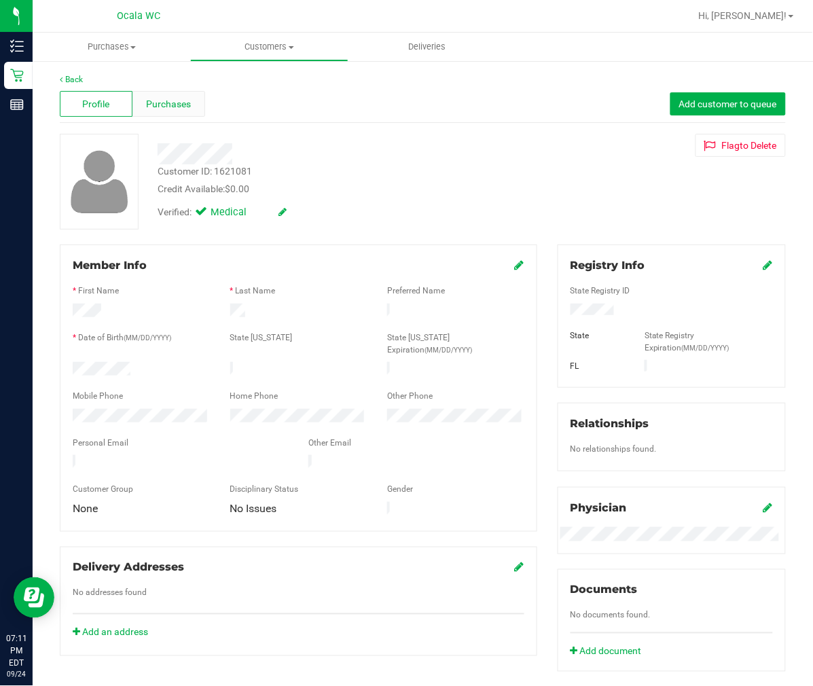
click at [200, 96] on div "Purchases" at bounding box center [168, 104] width 73 height 26
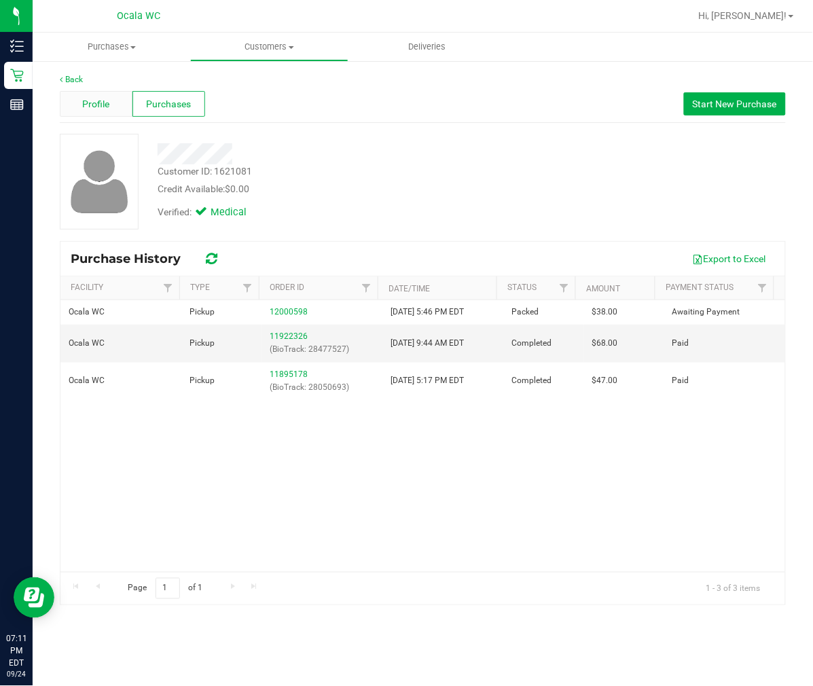
click at [92, 93] on div "Profile" at bounding box center [96, 104] width 73 height 26
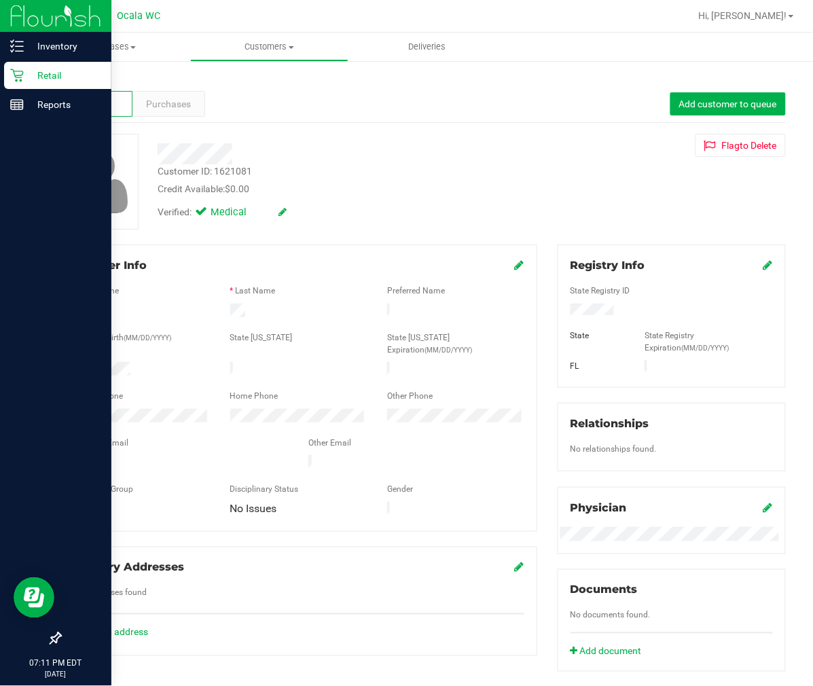
click at [21, 69] on icon at bounding box center [17, 76] width 14 height 14
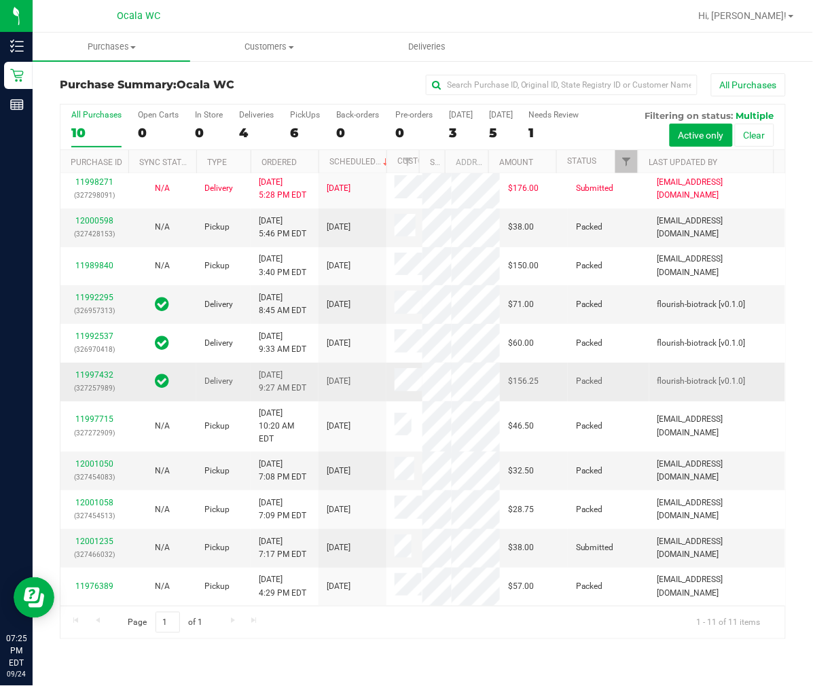
scroll to position [372, 0]
click at [105, 536] on link "12001235" at bounding box center [94, 541] width 38 height 10
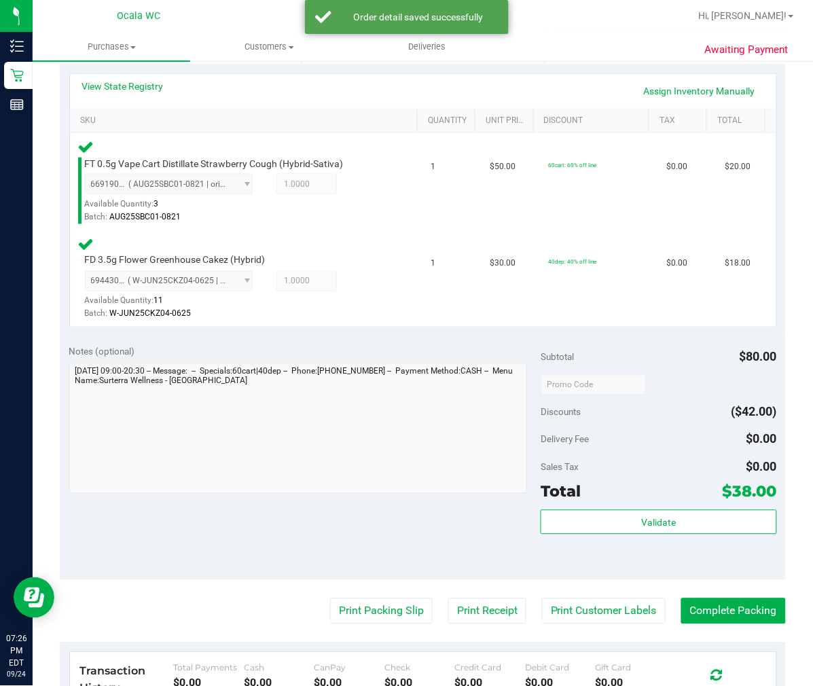
scroll to position [390, 0]
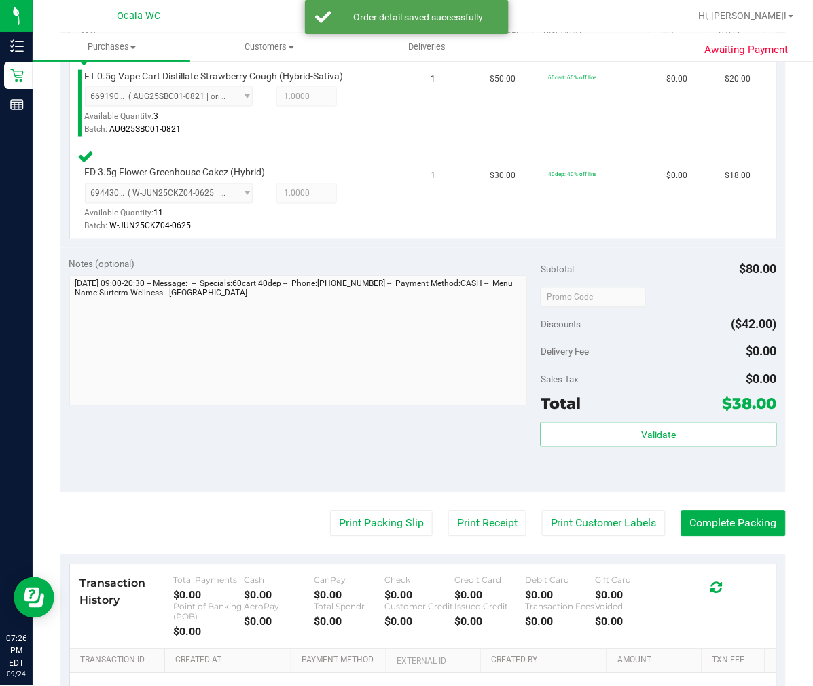
click at [661, 413] on div "Total $38.00" at bounding box center [658, 404] width 236 height 24
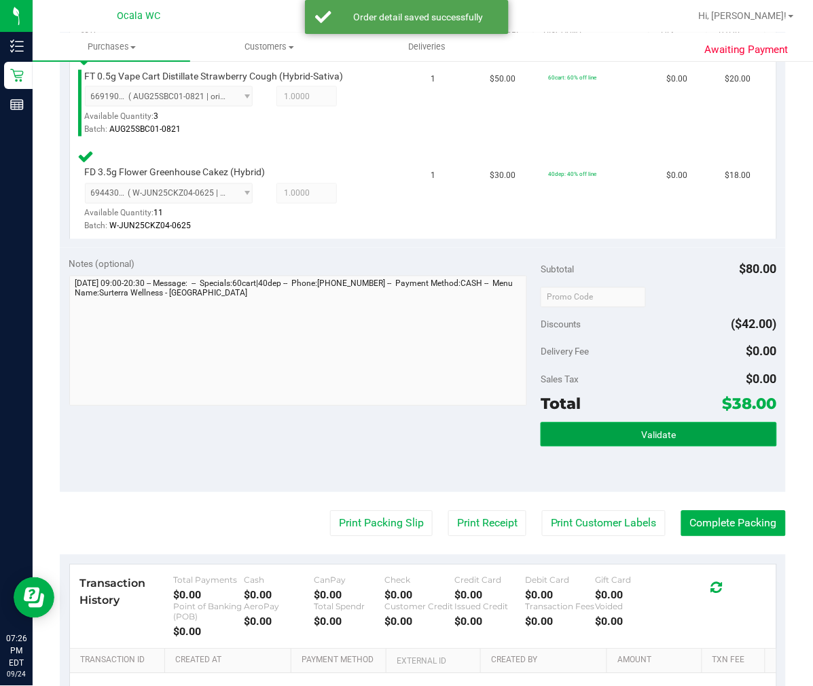
click at [657, 440] on button "Validate" at bounding box center [658, 434] width 236 height 24
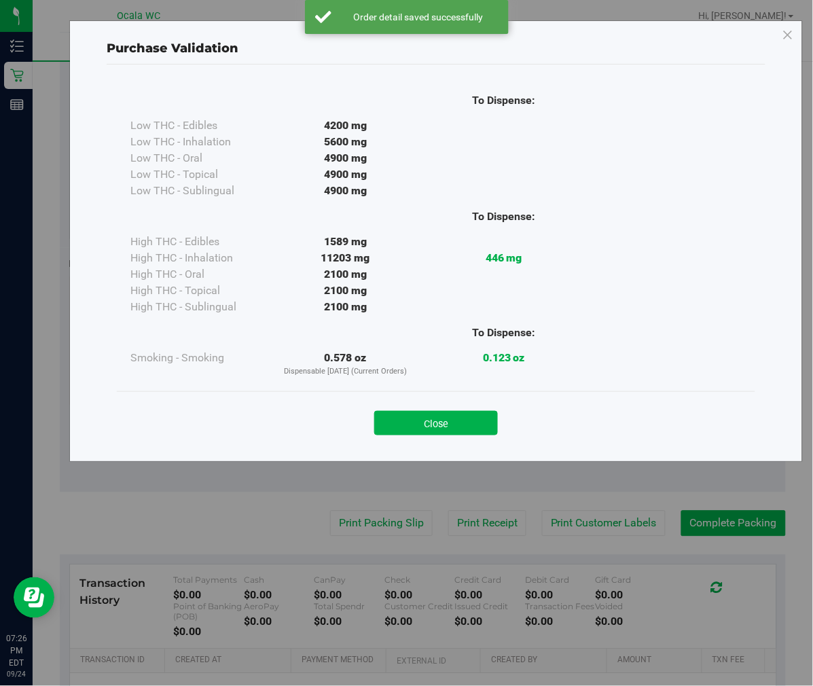
click at [437, 408] on div "Close" at bounding box center [436, 419] width 618 height 34
click at [434, 416] on button "Close" at bounding box center [436, 423] width 124 height 24
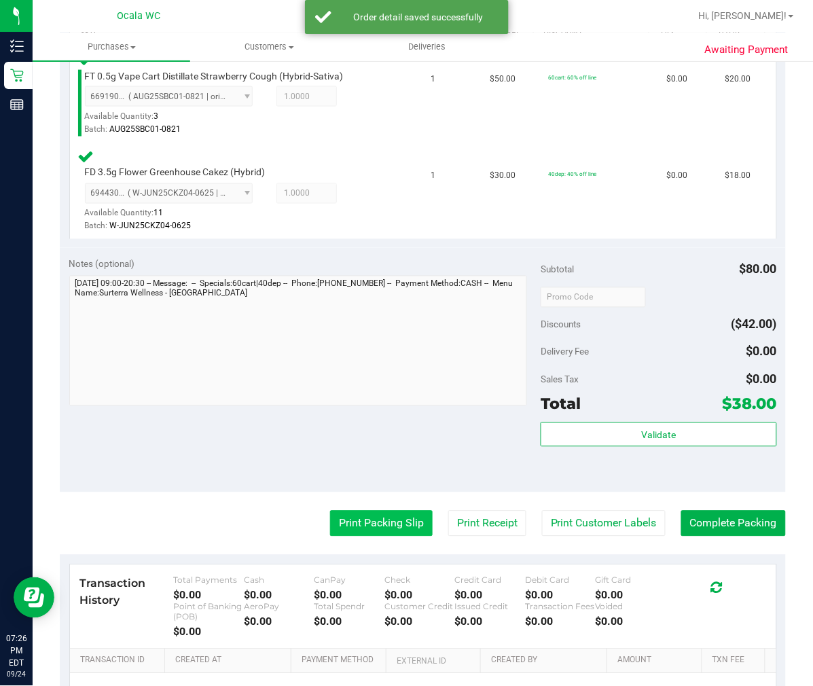
click at [392, 532] on button "Print Packing Slip" at bounding box center [381, 524] width 103 height 26
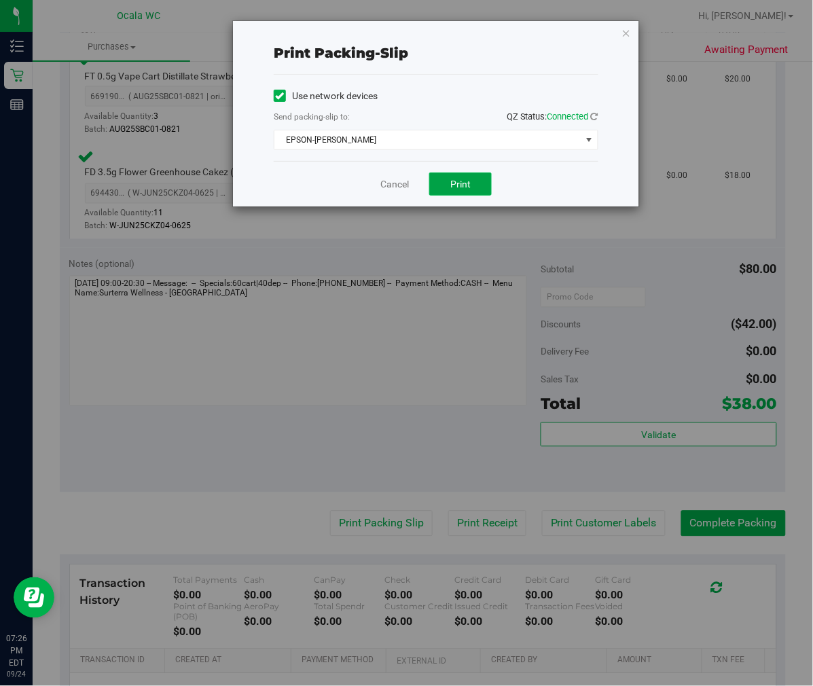
click at [449, 173] on button "Print" at bounding box center [460, 183] width 62 height 23
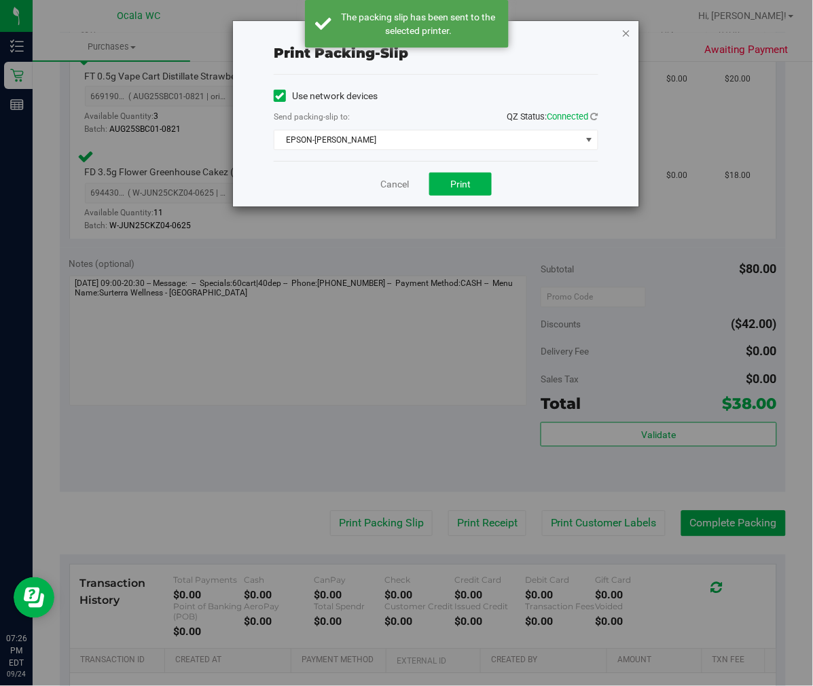
click at [625, 31] on icon "button" at bounding box center [626, 32] width 10 height 16
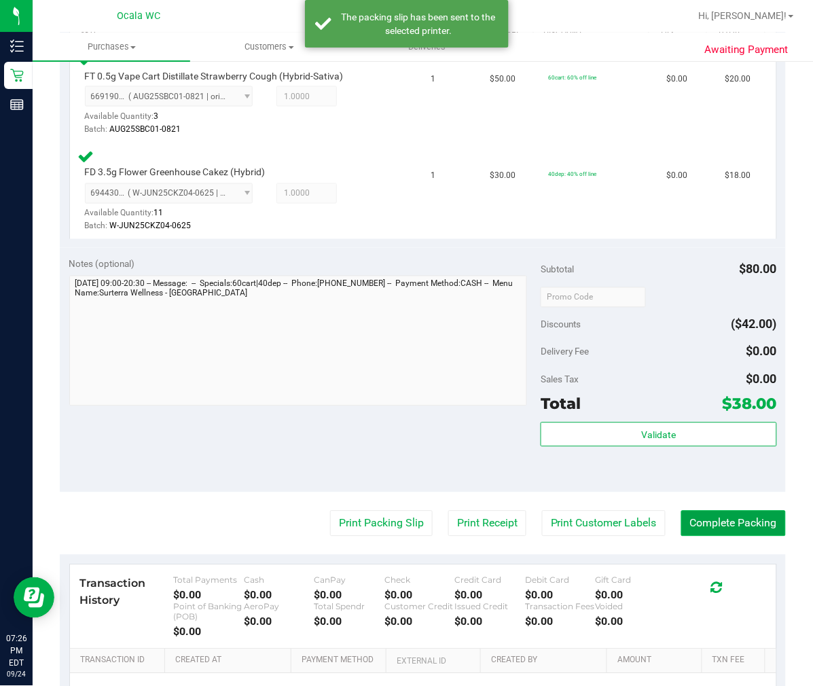
drag, startPoint x: 695, startPoint y: 530, endPoint x: 670, endPoint y: 523, distance: 25.9
click at [695, 530] on button "Complete Packing" at bounding box center [733, 524] width 105 height 26
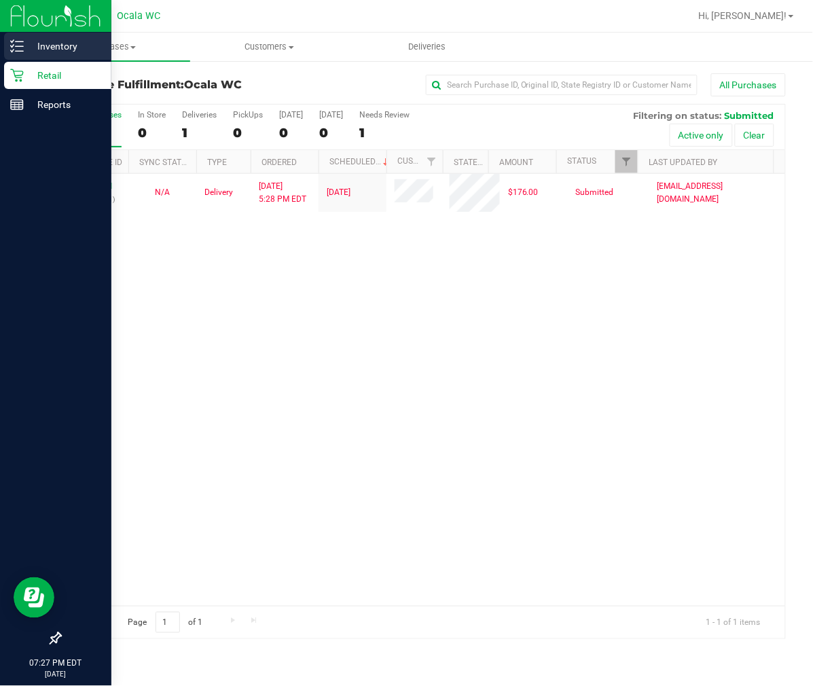
click at [28, 37] on div "Inventory" at bounding box center [57, 46] width 107 height 27
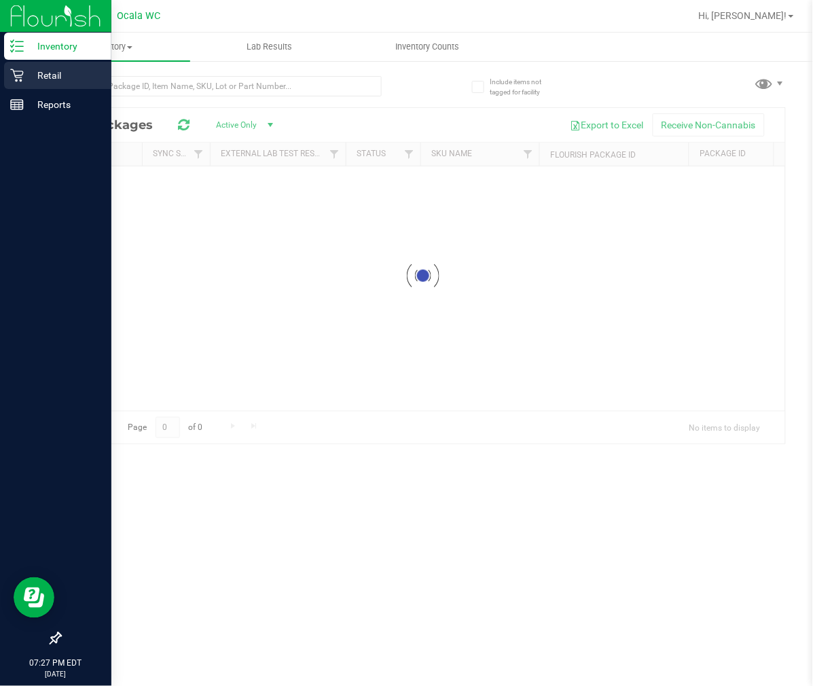
click at [82, 73] on p "Retail" at bounding box center [64, 75] width 81 height 16
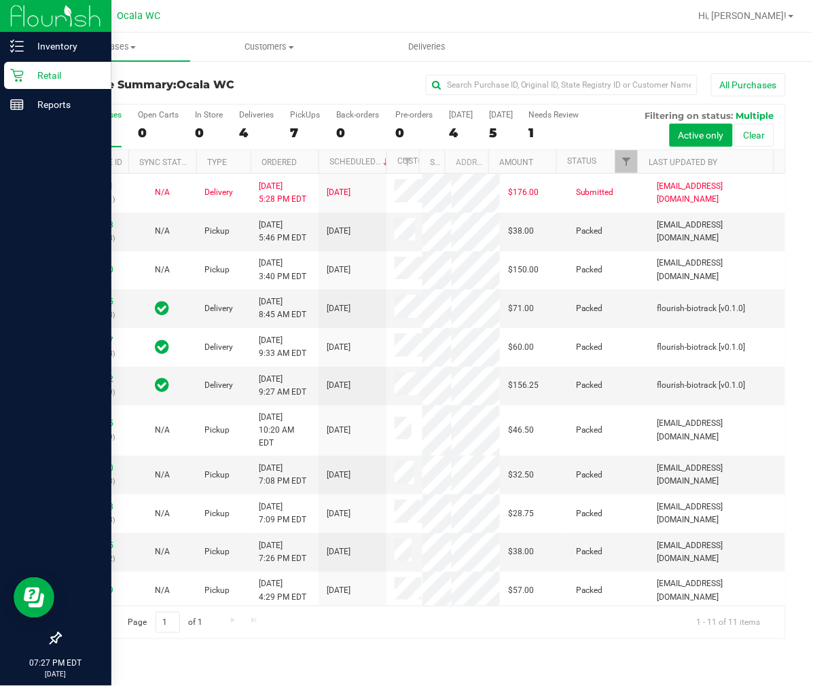
click at [4, 73] on div "Retail" at bounding box center [57, 75] width 107 height 27
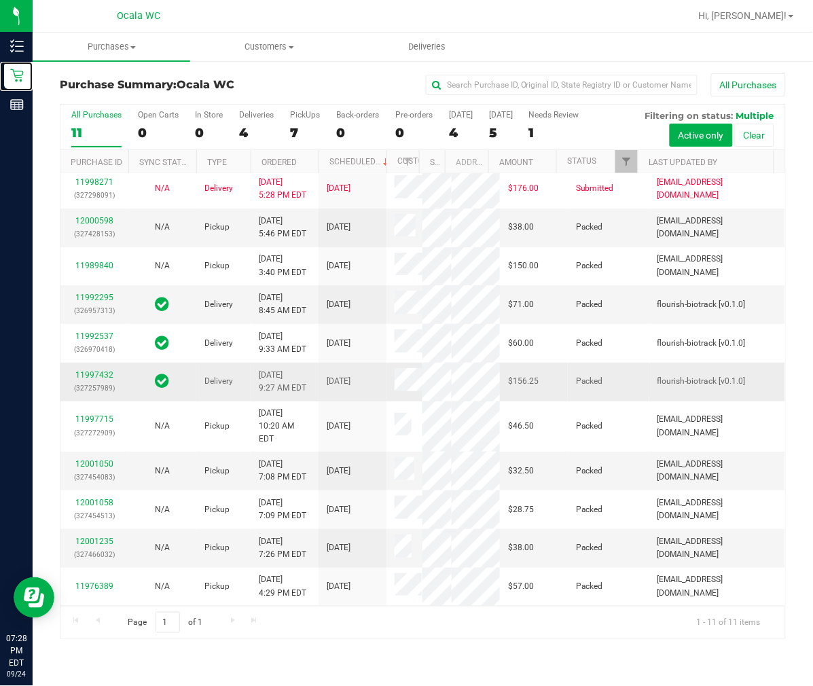
scroll to position [372, 0]
click at [104, 459] on link "12001050" at bounding box center [94, 464] width 38 height 10
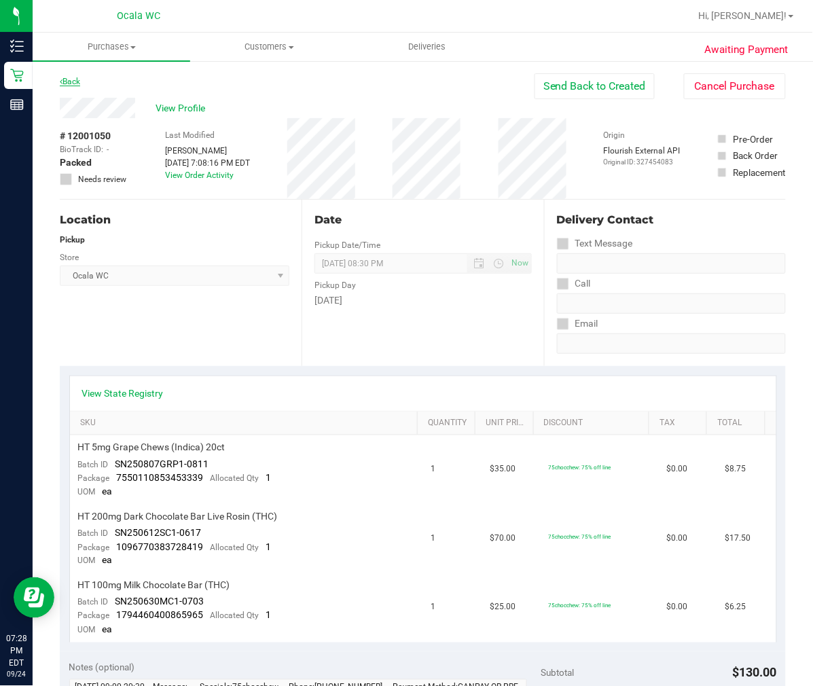
click at [77, 81] on link "Back" at bounding box center [70, 82] width 20 height 10
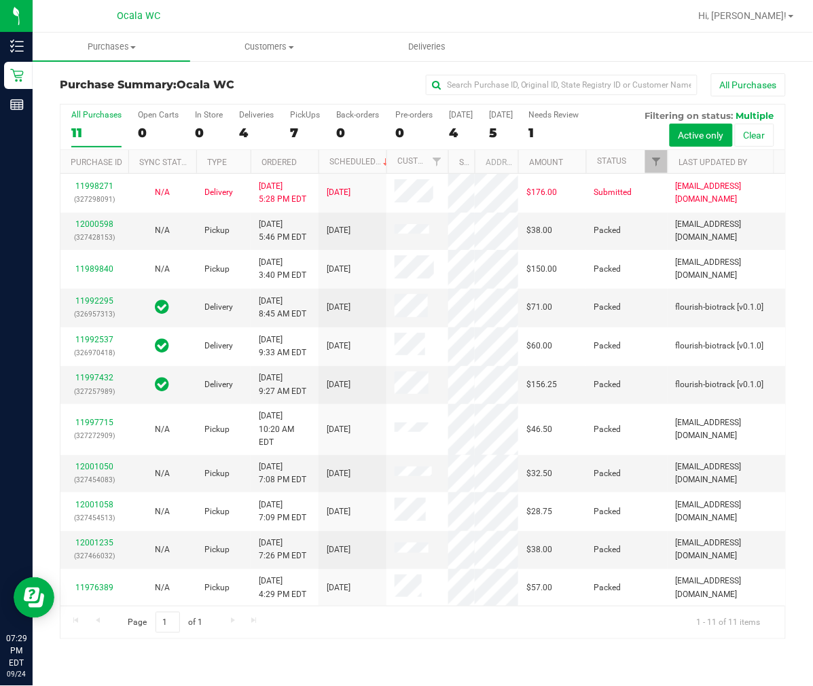
drag, startPoint x: 420, startPoint y: 160, endPoint x: 451, endPoint y: 160, distance: 31.2
click at [451, 160] on div "Purchase ID Sync Status Type Ordered Scheduled Customer State Registry ID Addre…" at bounding box center [417, 161] width 714 height 23
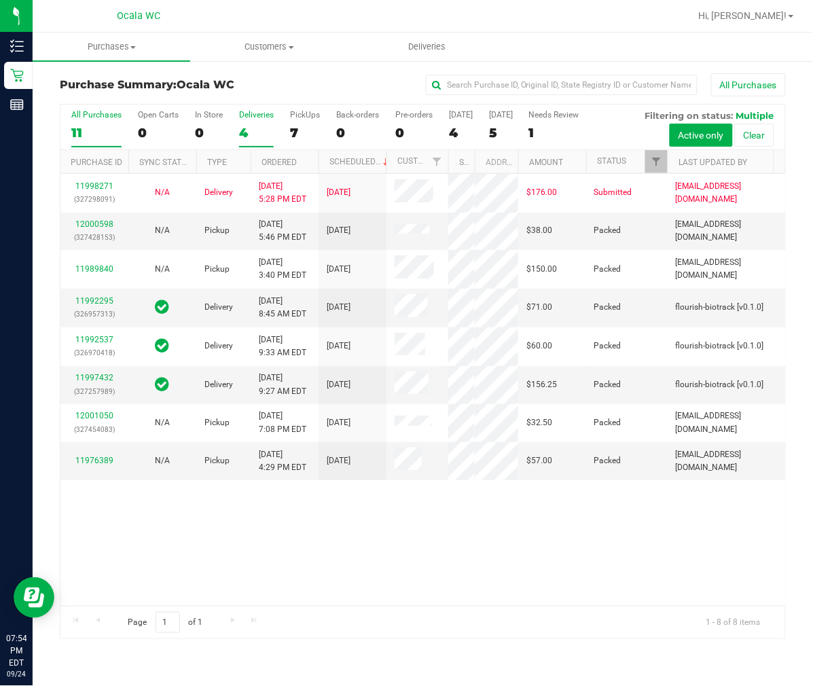
click at [253, 136] on div "4" at bounding box center [256, 133] width 35 height 16
click at [0, 0] on input "Deliveries 4" at bounding box center [0, 0] width 0 height 0
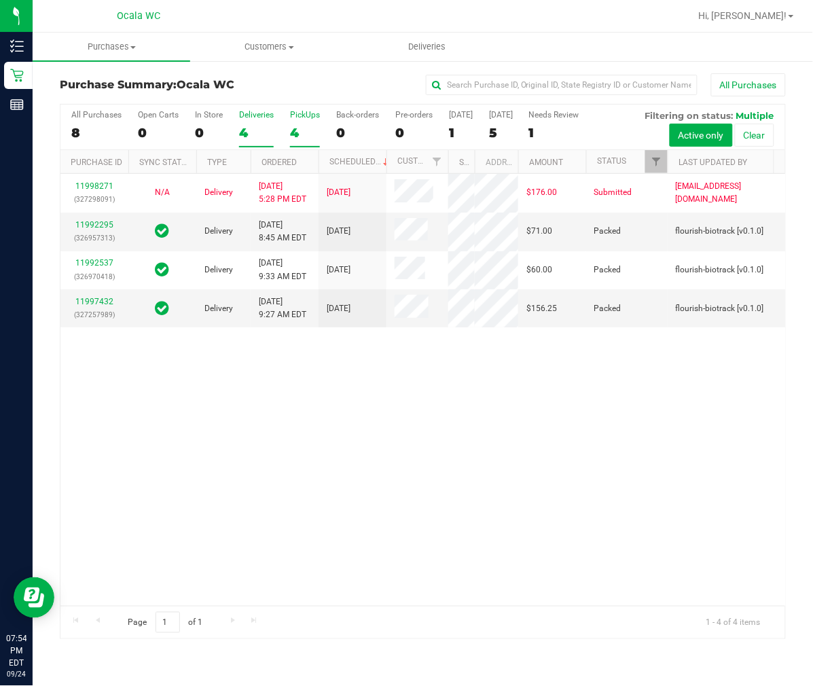
click at [306, 124] on label "PickUps 4" at bounding box center [305, 128] width 30 height 37
click at [0, 0] on input "PickUps 4" at bounding box center [0, 0] width 0 height 0
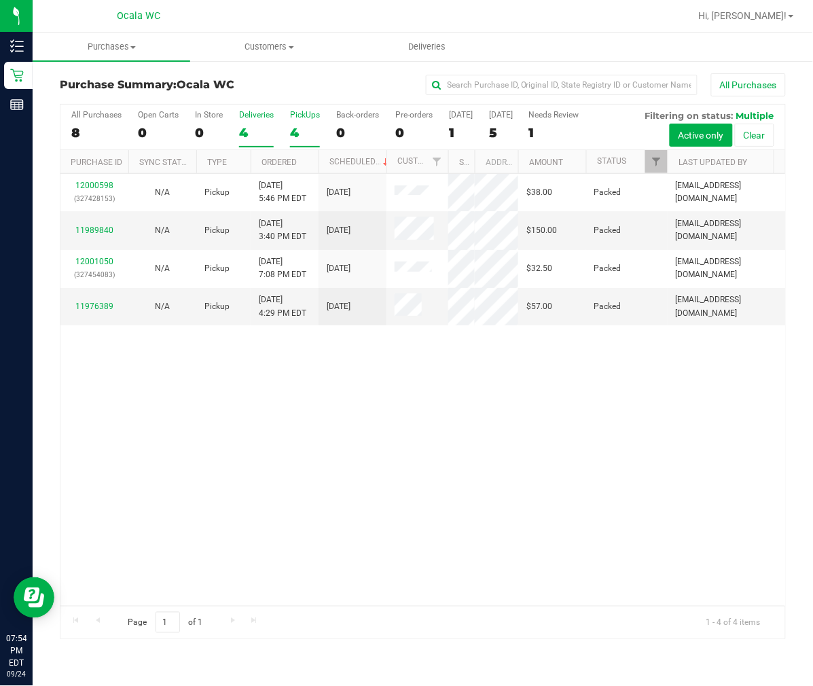
click at [263, 117] on div "Deliveries" at bounding box center [256, 115] width 35 height 10
click at [0, 0] on input "Deliveries 4" at bounding box center [0, 0] width 0 height 0
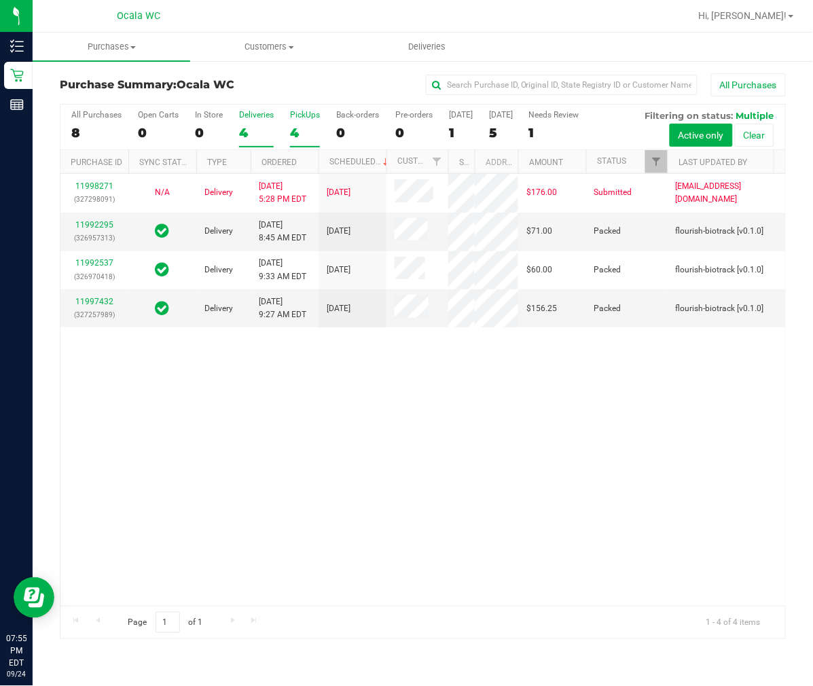
click at [307, 128] on div "4" at bounding box center [305, 133] width 30 height 16
click at [0, 0] on input "PickUps 4" at bounding box center [0, 0] width 0 height 0
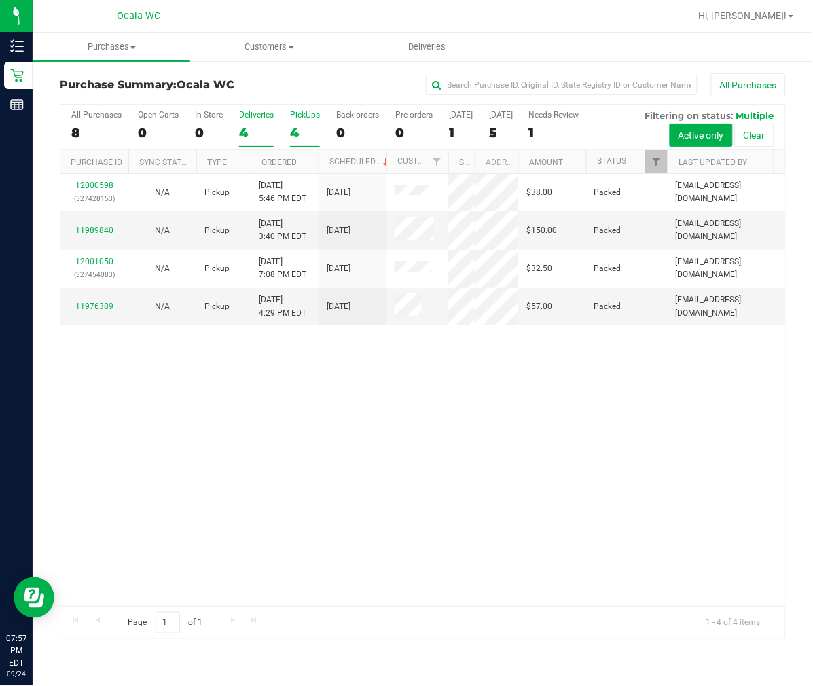
click at [265, 126] on div "4" at bounding box center [256, 133] width 35 height 16
click at [0, 0] on input "Deliveries 4" at bounding box center [0, 0] width 0 height 0
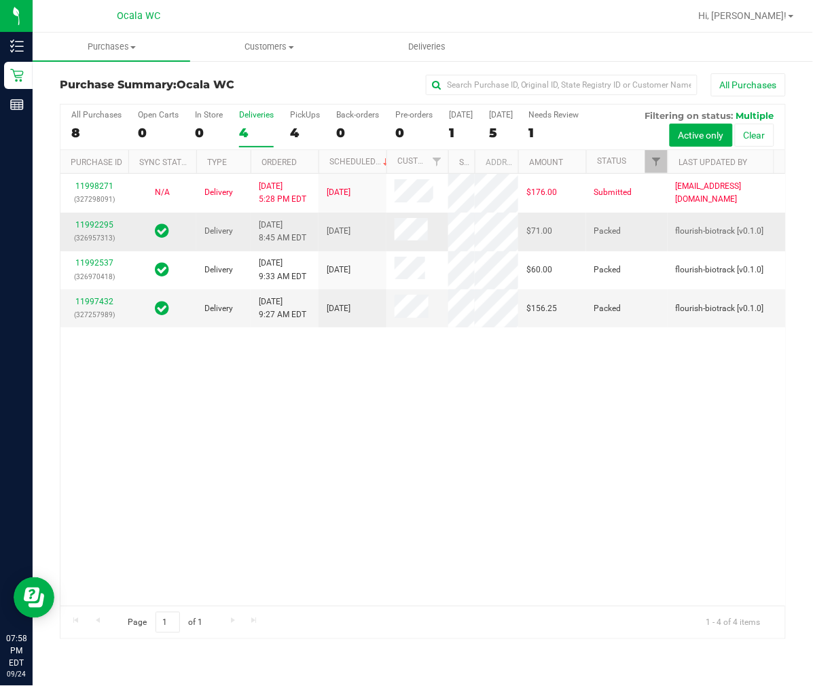
scroll to position [3, 0]
click at [304, 107] on div "All Purchases 8 Open Carts 0 In Store 0 Deliveries 4 PickUps 4 Back-orders 0 Pr…" at bounding box center [422, 110] width 724 height 11
click at [301, 111] on div "PickUps" at bounding box center [305, 115] width 30 height 10
click at [0, 0] on input "PickUps 4" at bounding box center [0, 0] width 0 height 0
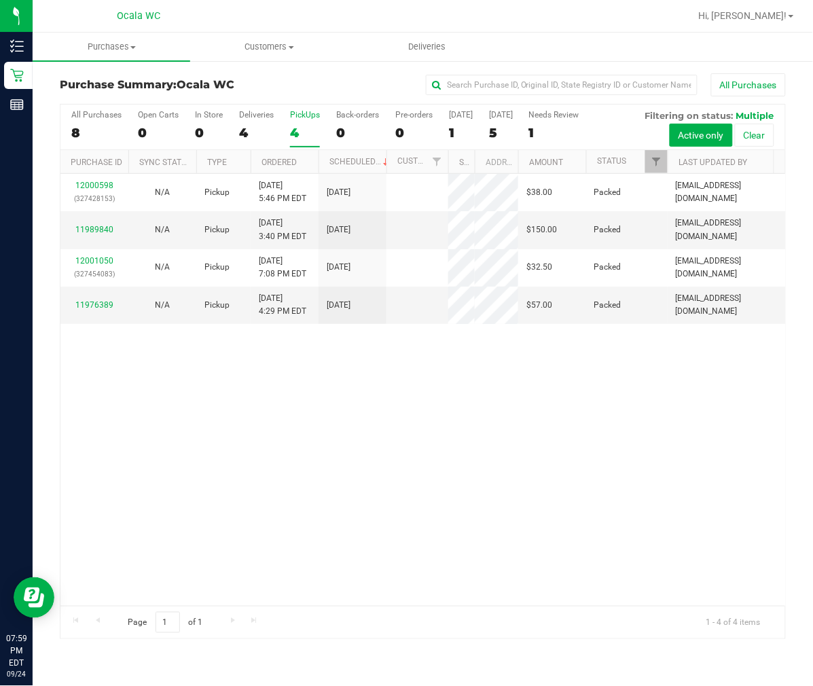
scroll to position [0, 0]
click at [768, 7] on div "Hi, Nicolette!" at bounding box center [746, 16] width 106 height 24
click at [756, 24] on div "Hi, Nicolette!" at bounding box center [746, 16] width 106 height 24
click at [752, 16] on span "Hi, Nicolette!" at bounding box center [743, 15] width 88 height 11
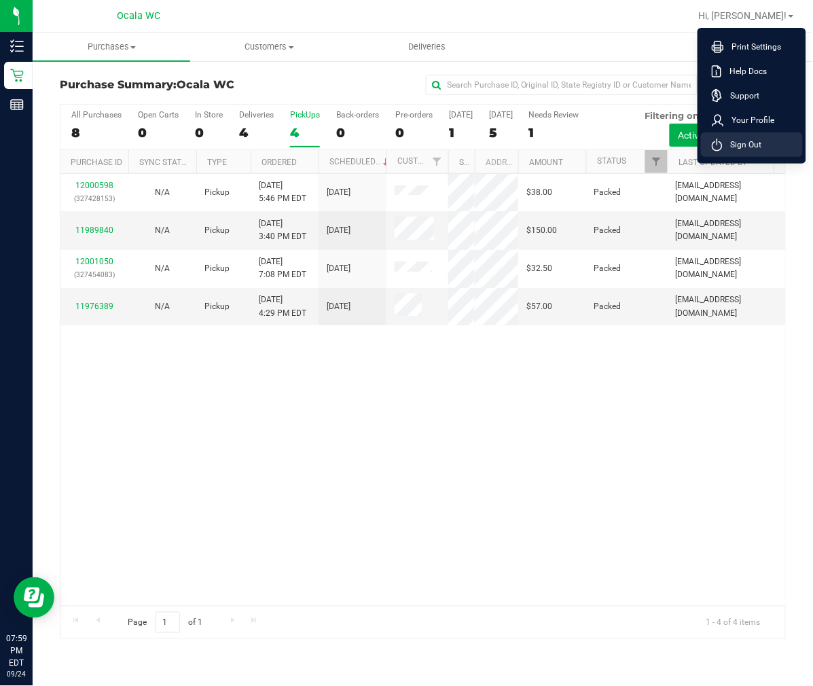
click at [737, 138] on span "Sign Out" at bounding box center [741, 145] width 39 height 14
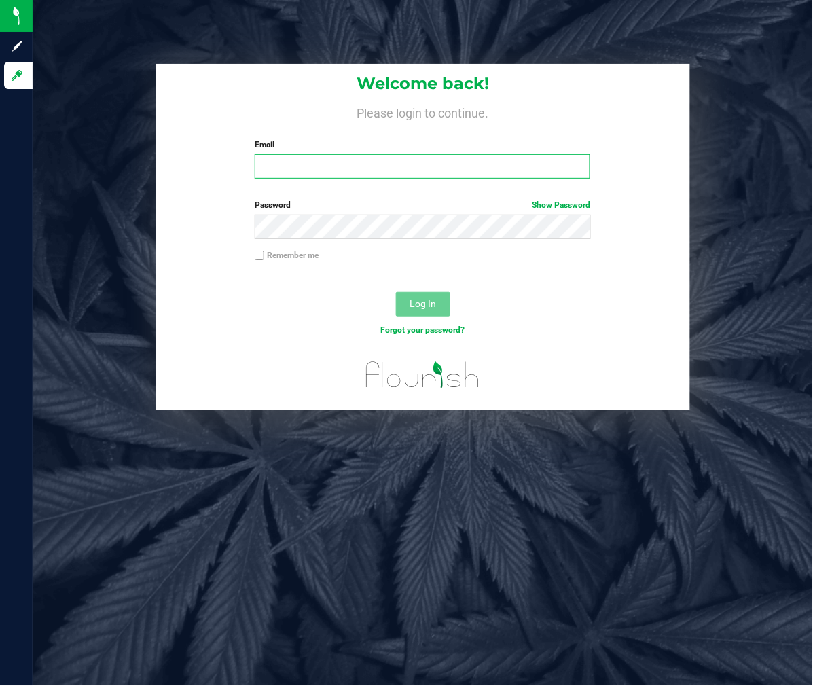
click at [334, 174] on input "Email" at bounding box center [422, 166] width 335 height 24
type input "[EMAIL_ADDRESS][DOMAIN_NAME]"
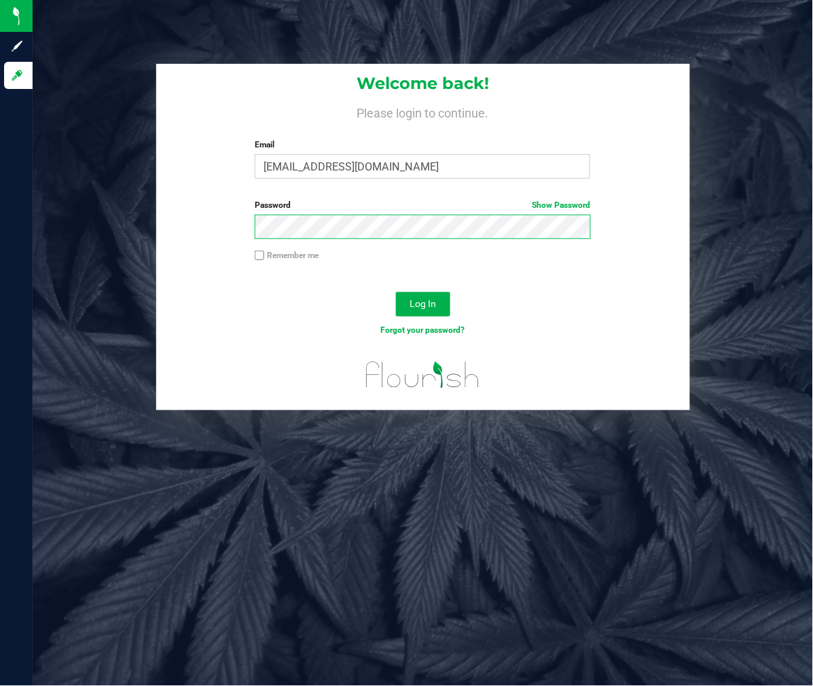
click at [396, 292] on button "Log In" at bounding box center [423, 304] width 54 height 24
